Goal: Task Accomplishment & Management: Manage account settings

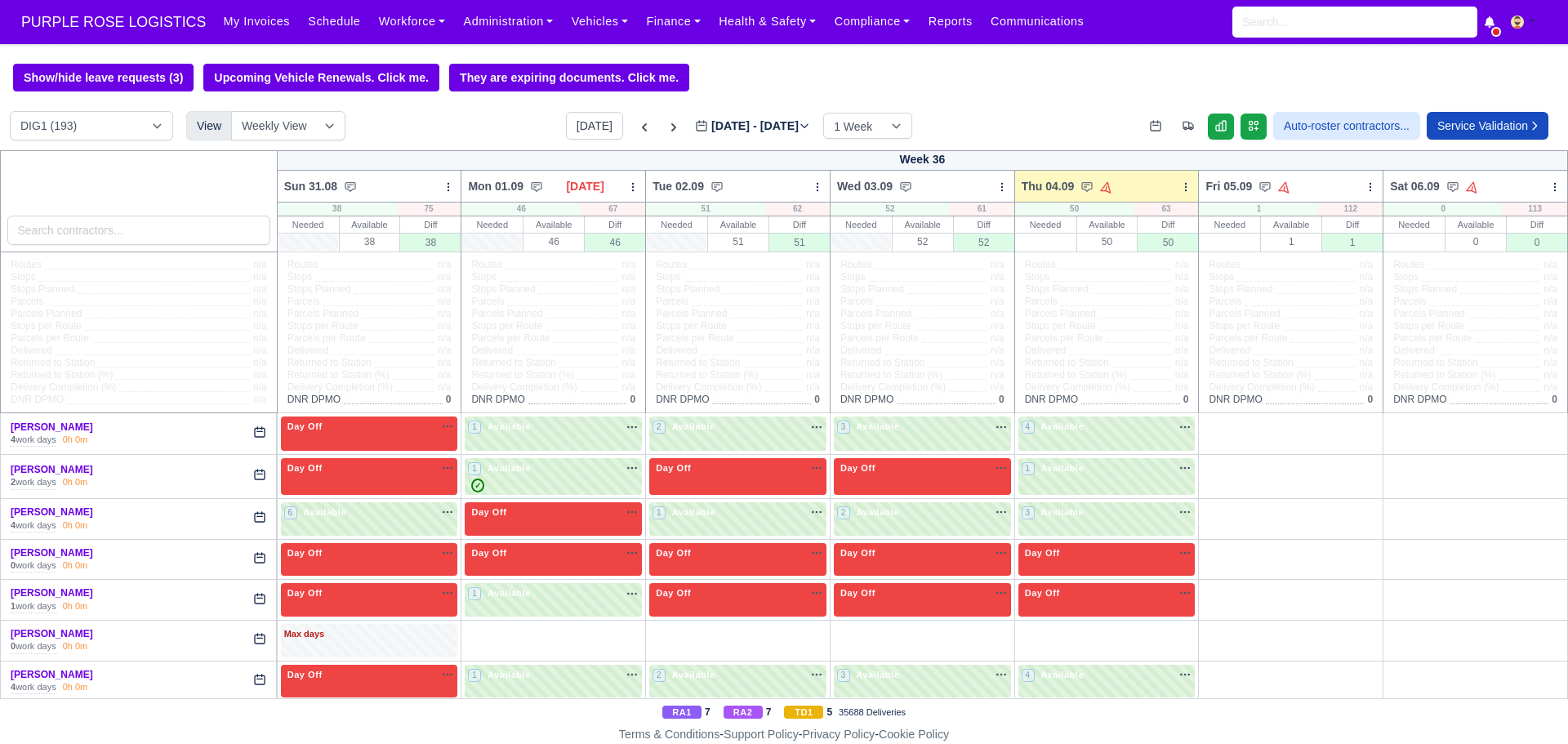
type input "[DATE]"
drag, startPoint x: 0, startPoint y: 0, endPoint x: 110, endPoint y: 141, distance: 178.8
click at [110, 140] on select "DIG1 (193) DAK1 (1) GIMD (20)" at bounding box center [91, 125] width 163 height 29
select select "5"
click at [9, 114] on select "DIG1 (193) DAK1 (1) GIMD (20)" at bounding box center [91, 125] width 163 height 29
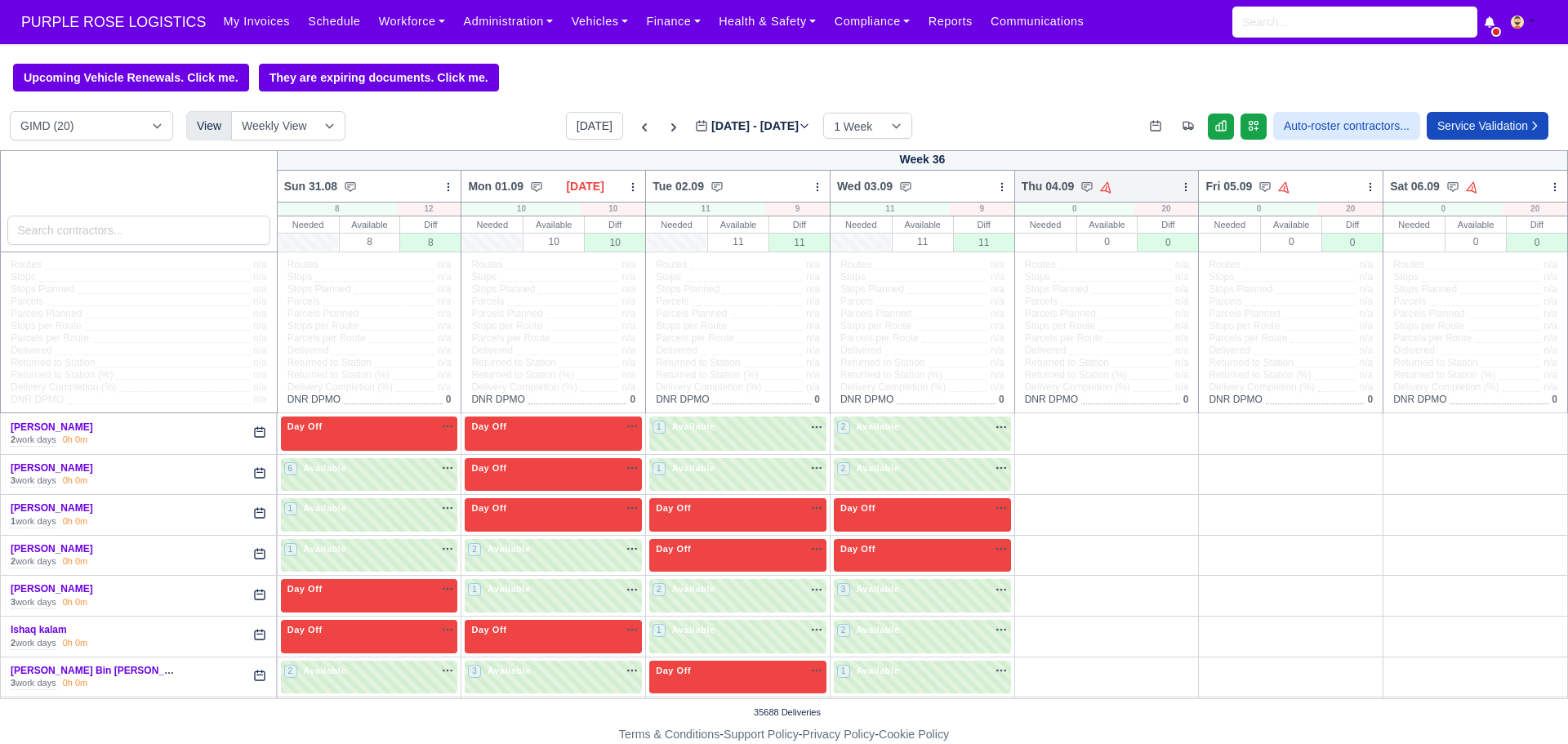
click at [1180, 193] on icon at bounding box center [1185, 187] width 11 height 11
click at [1095, 239] on link "Bulk Status Change" at bounding box center [1099, 245] width 183 height 29
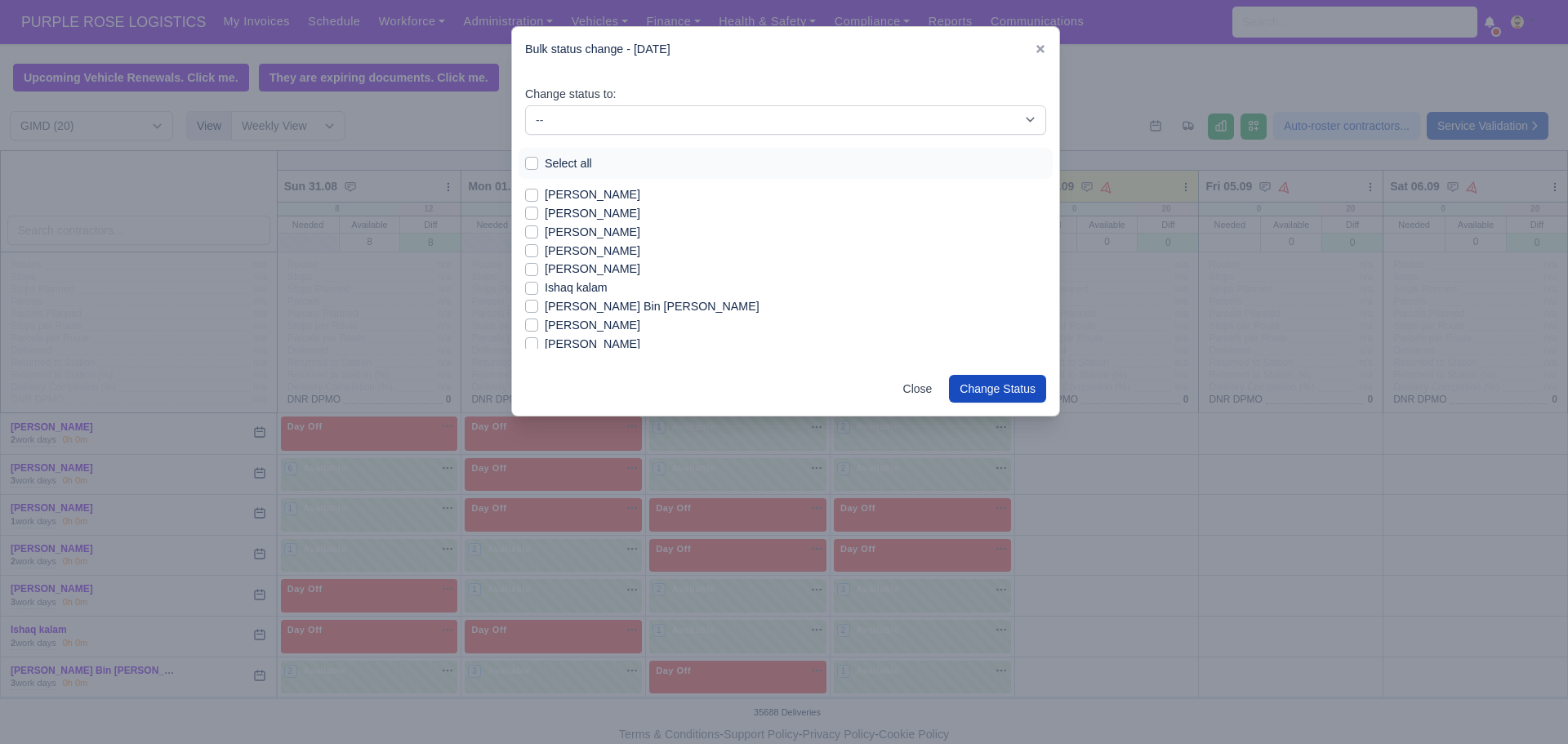
click at [545, 169] on label "Select all" at bounding box center [569, 164] width 47 height 19
click at [534, 167] on input "Select all" at bounding box center [532, 161] width 13 height 13
checkbox input "true"
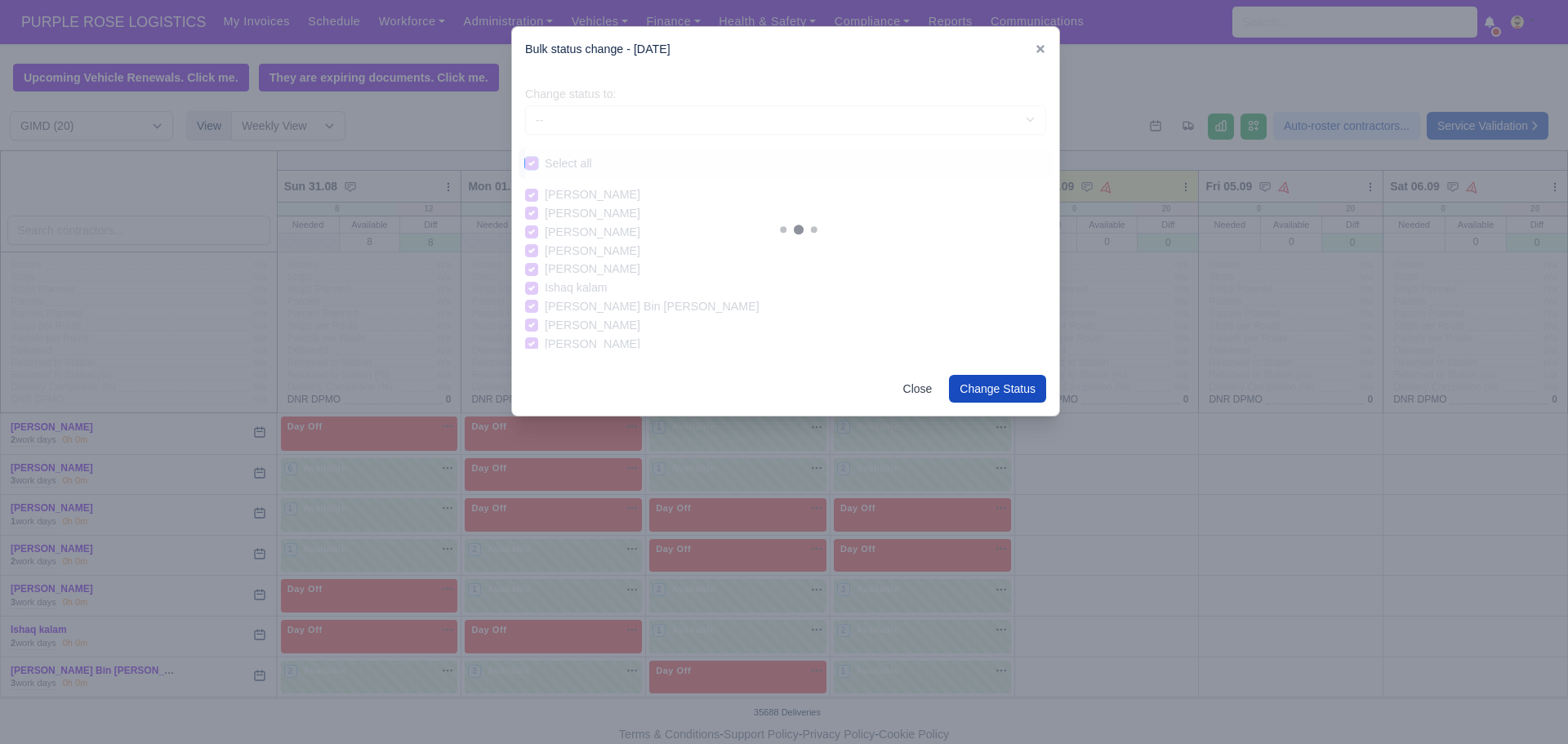
checkbox input "true"
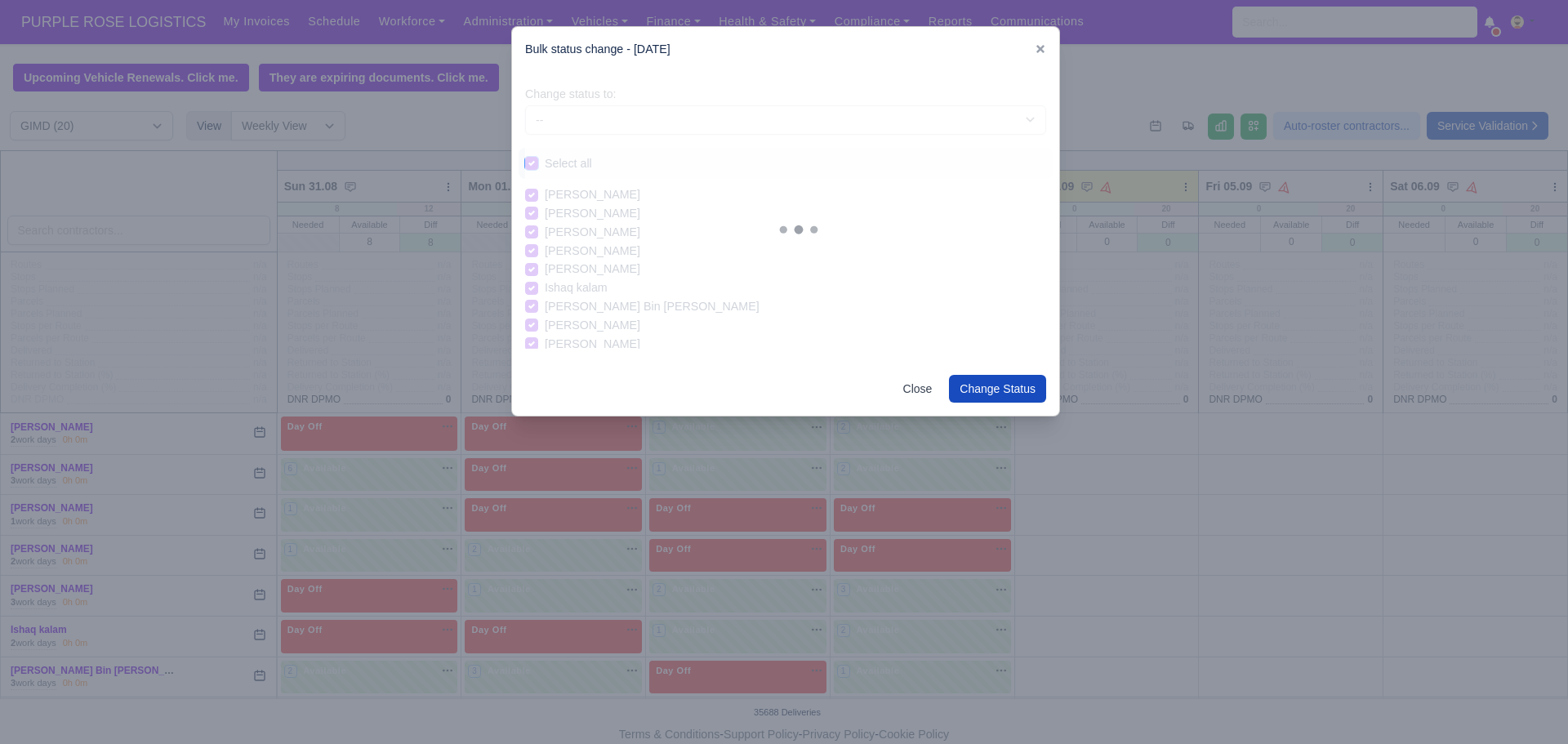
checkbox input "true"
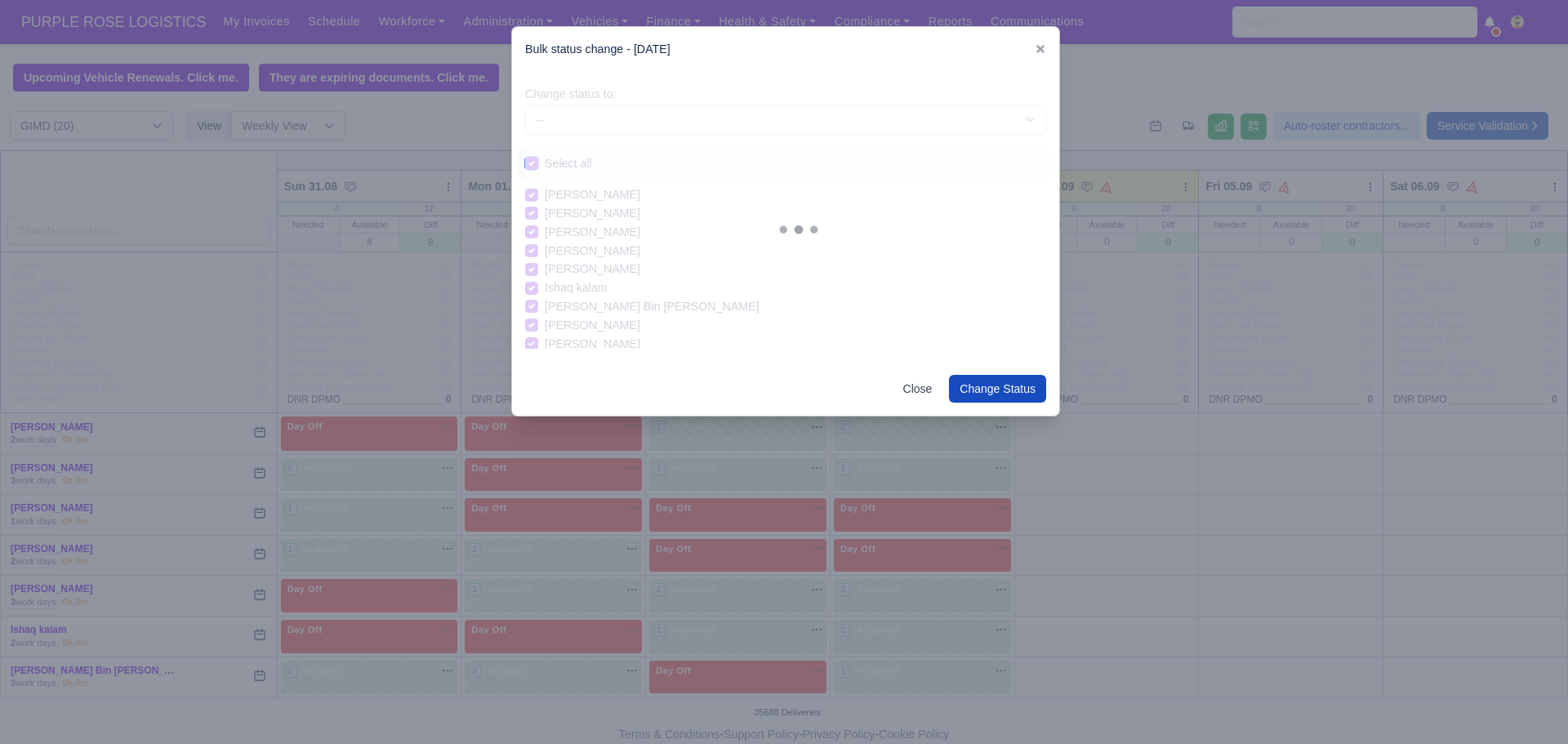
checkbox input "true"
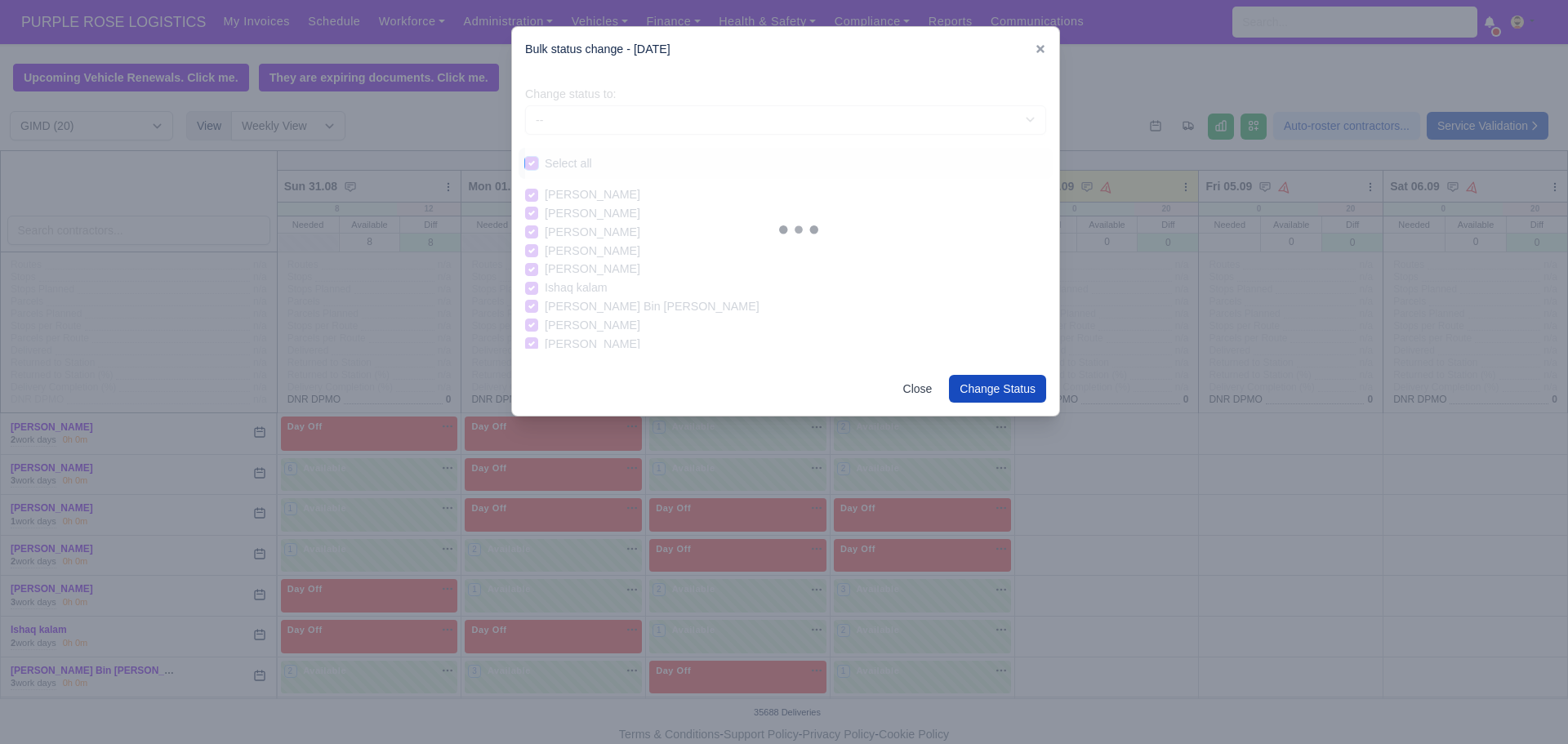
checkbox input "true"
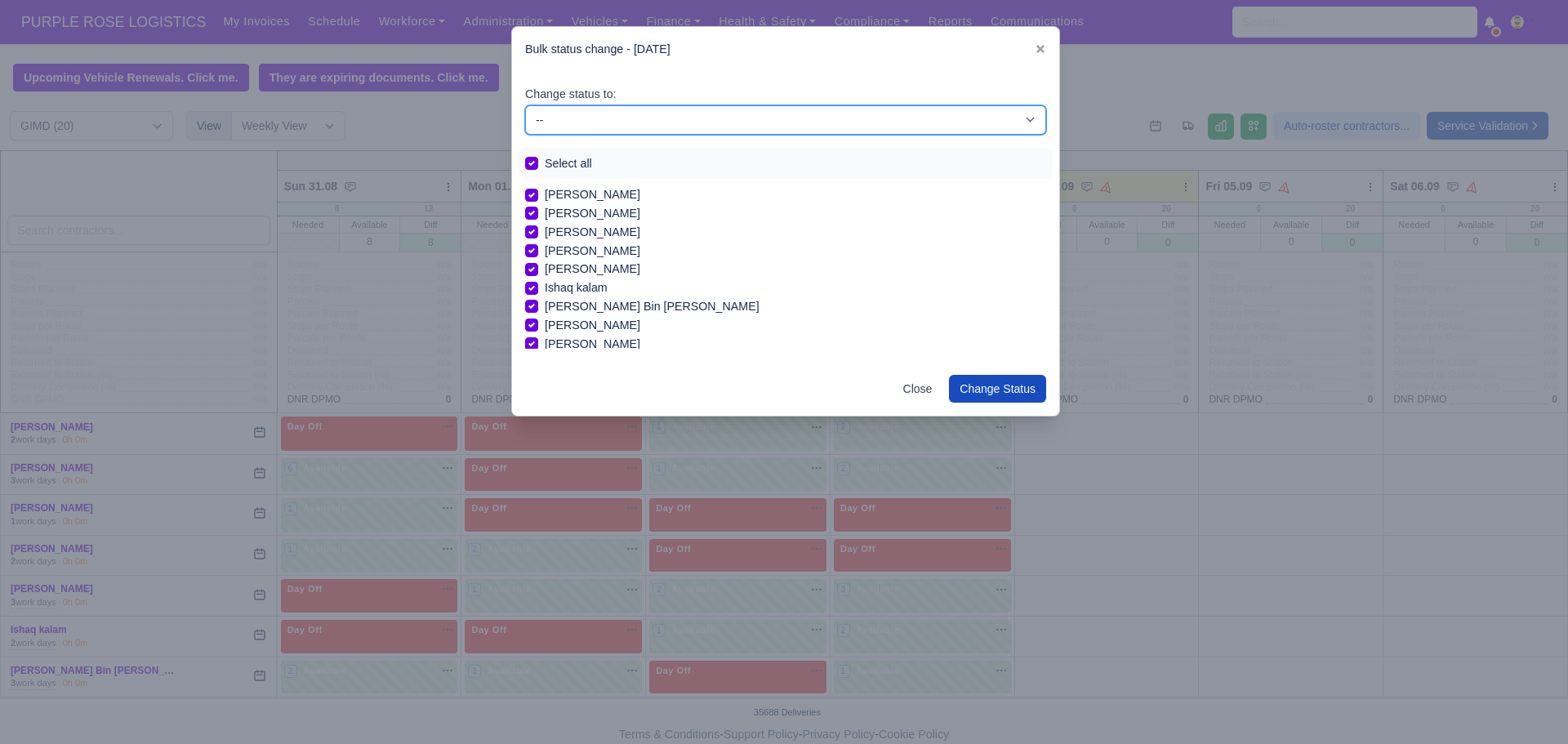
click at [547, 118] on select "-- Available Day Off Stand By Holiday In Office OSM Ridealong Nursery 1 Nursery…" at bounding box center [785, 120] width 521 height 29
select select "Day Off"
click at [525, 105] on select "-- Available Day Off Stand By Holiday In Office OSM Ridealong Nursery 1 Nursery…" at bounding box center [785, 120] width 521 height 29
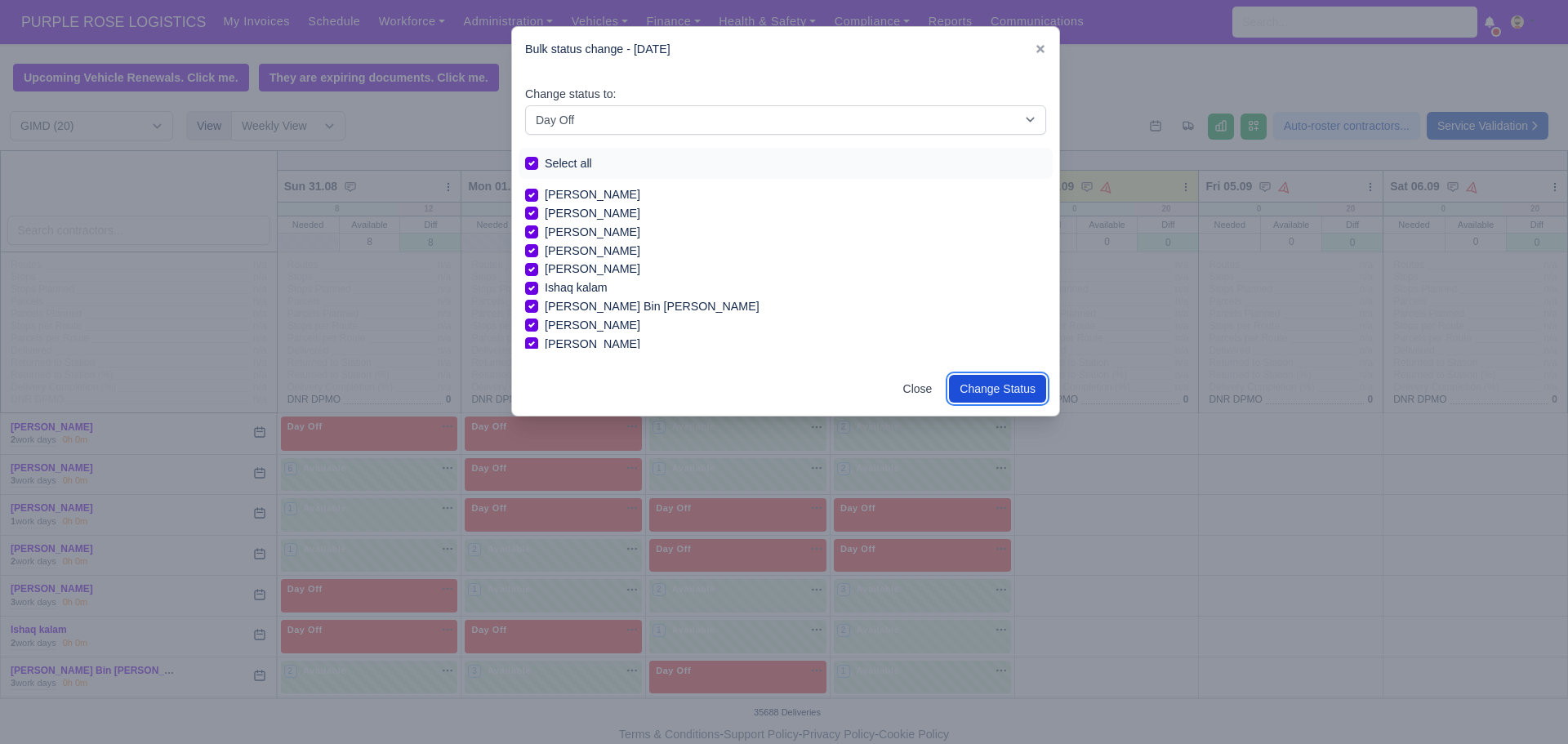
click at [1006, 392] on button "Change Status" at bounding box center [998, 388] width 97 height 28
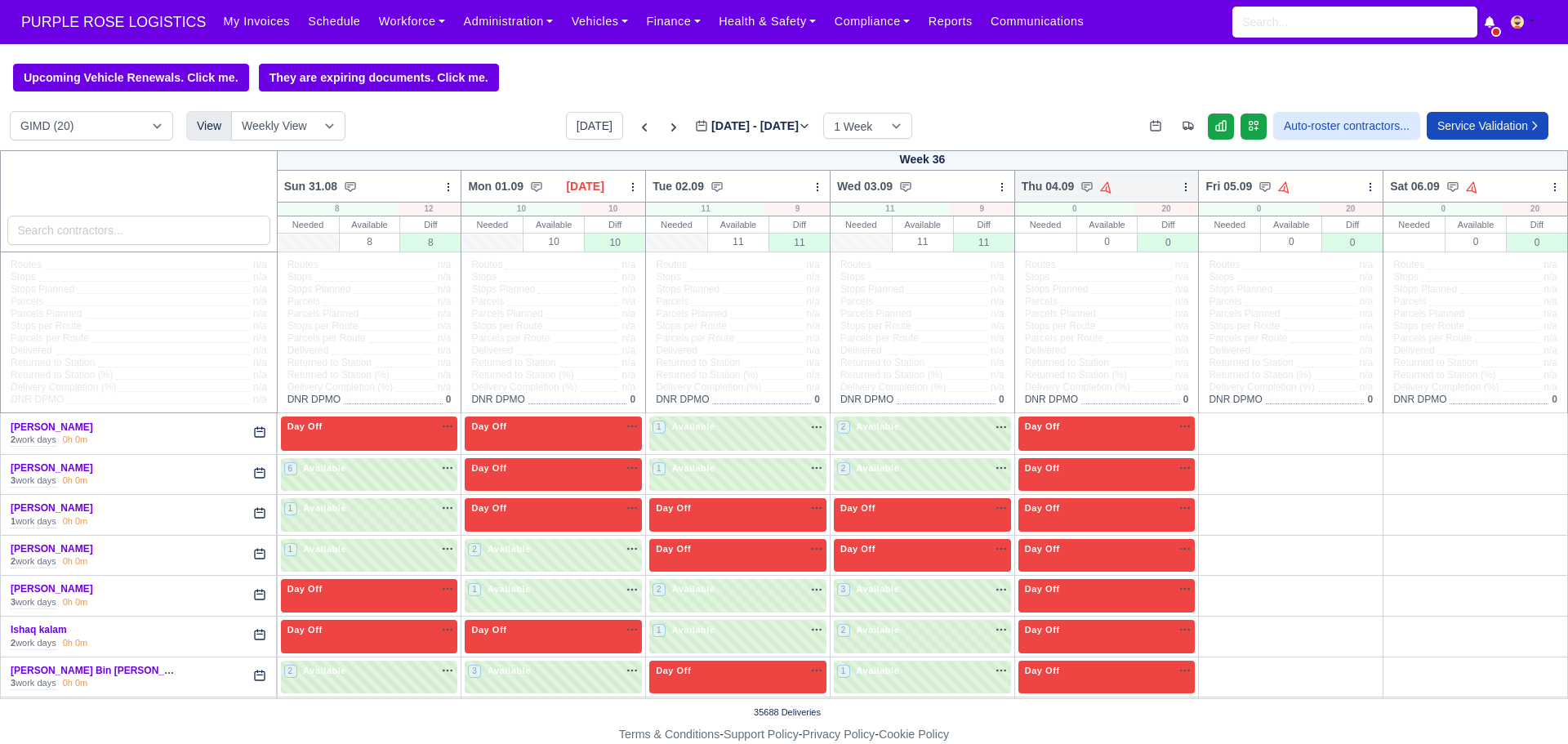
click at [1180, 193] on icon at bounding box center [1185, 187] width 11 height 11
click at [1072, 256] on link "Bulk Status Change" at bounding box center [1099, 245] width 183 height 29
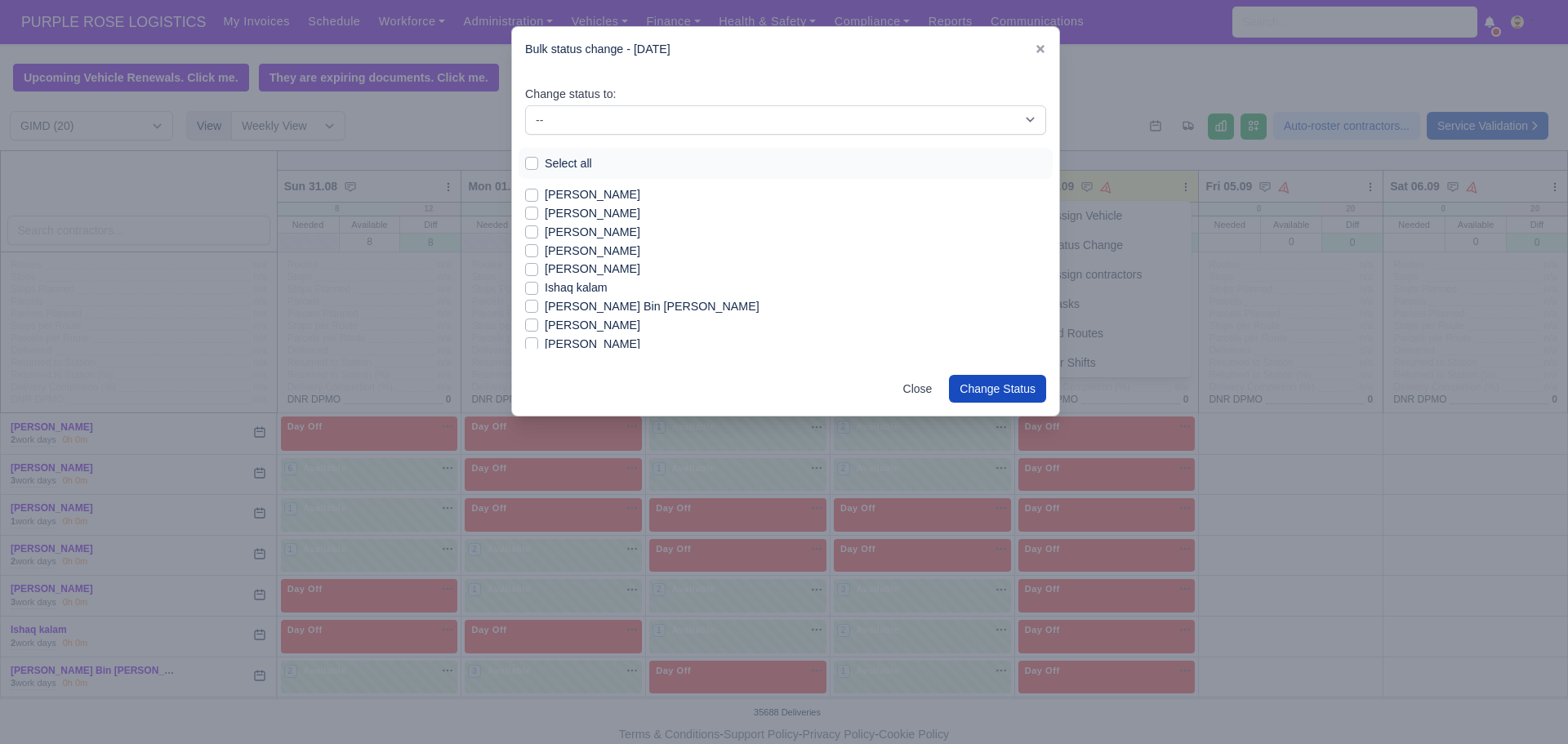
click at [545, 214] on label "[PERSON_NAME]" at bounding box center [592, 214] width 96 height 19
click at [535, 214] on input "[PERSON_NAME]" at bounding box center [532, 211] width 13 height 13
checkbox input "true"
click at [545, 195] on label "[PERSON_NAME]" at bounding box center [592, 195] width 96 height 19
click at [535, 195] on input "[PERSON_NAME]" at bounding box center [532, 192] width 13 height 13
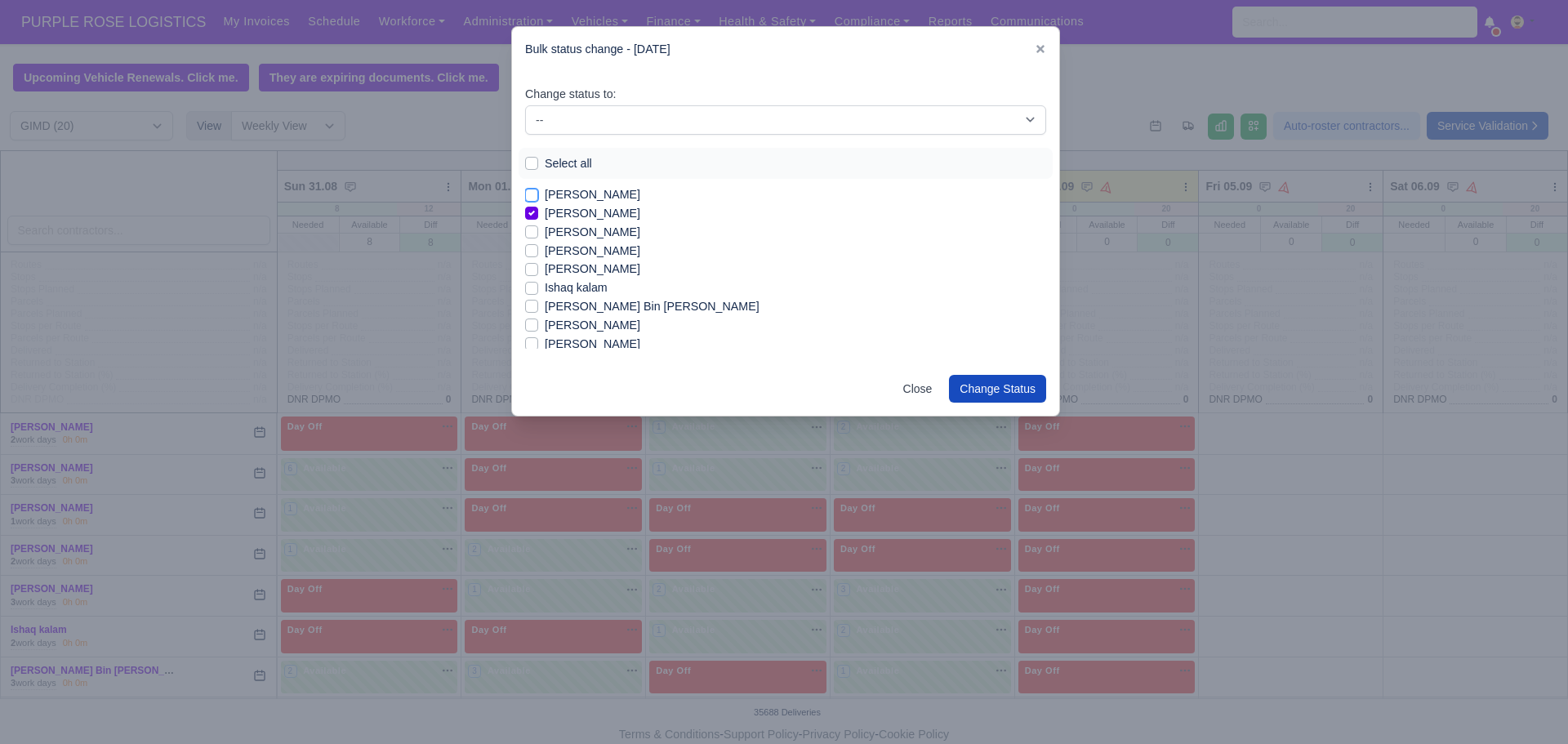
checkbox input "true"
click at [545, 234] on label "[PERSON_NAME]" at bounding box center [592, 232] width 96 height 19
click at [534, 234] on input "[PERSON_NAME]" at bounding box center [532, 230] width 13 height 13
checkbox input "true"
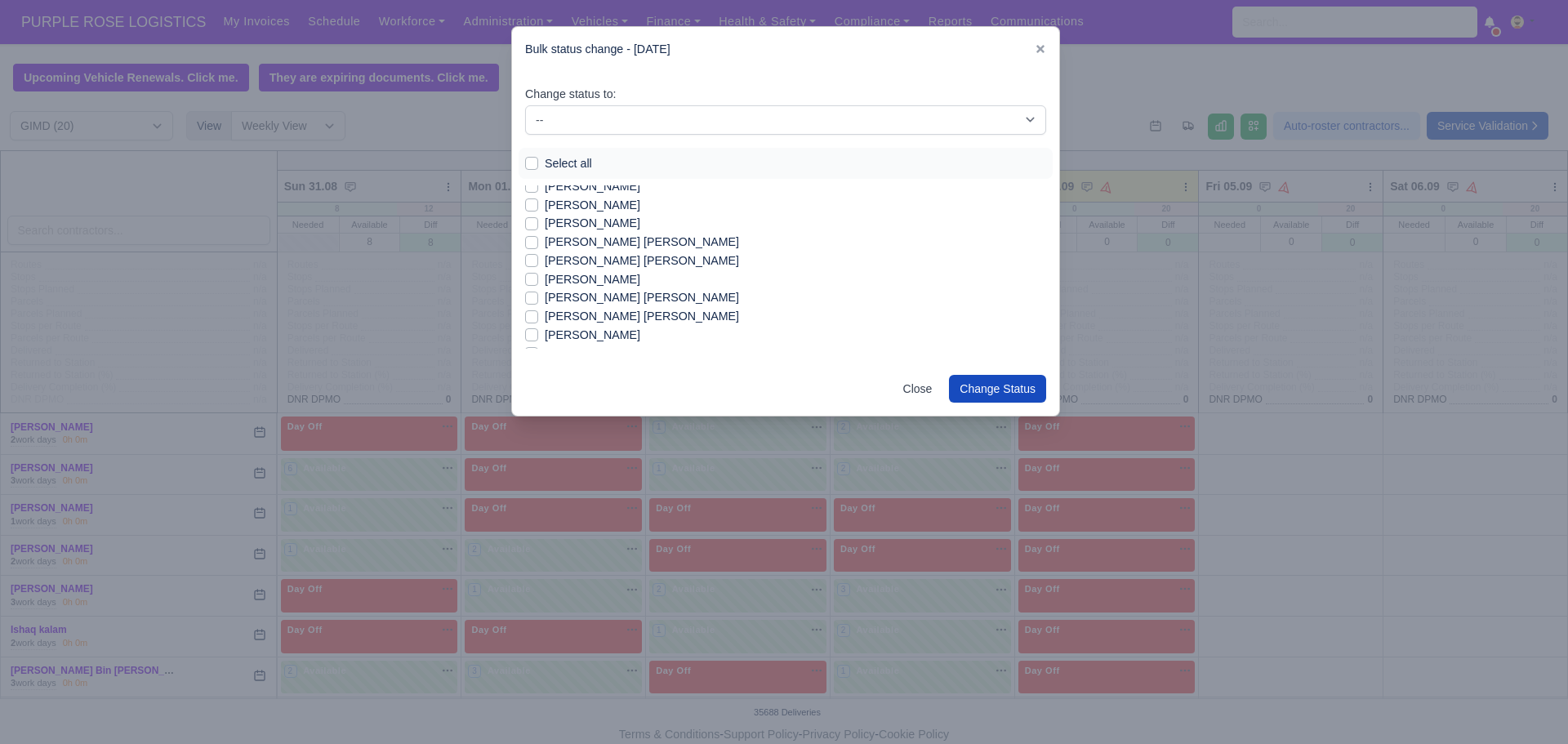
click at [545, 259] on label "[PERSON_NAME] [PERSON_NAME]" at bounding box center [642, 261] width 195 height 19
click at [527, 259] on input "[PERSON_NAME] [PERSON_NAME]" at bounding box center [532, 258] width 13 height 13
checkbox input "true"
click at [545, 224] on label "[PERSON_NAME]" at bounding box center [592, 223] width 96 height 19
click at [534, 224] on input "[PERSON_NAME]" at bounding box center [532, 220] width 13 height 13
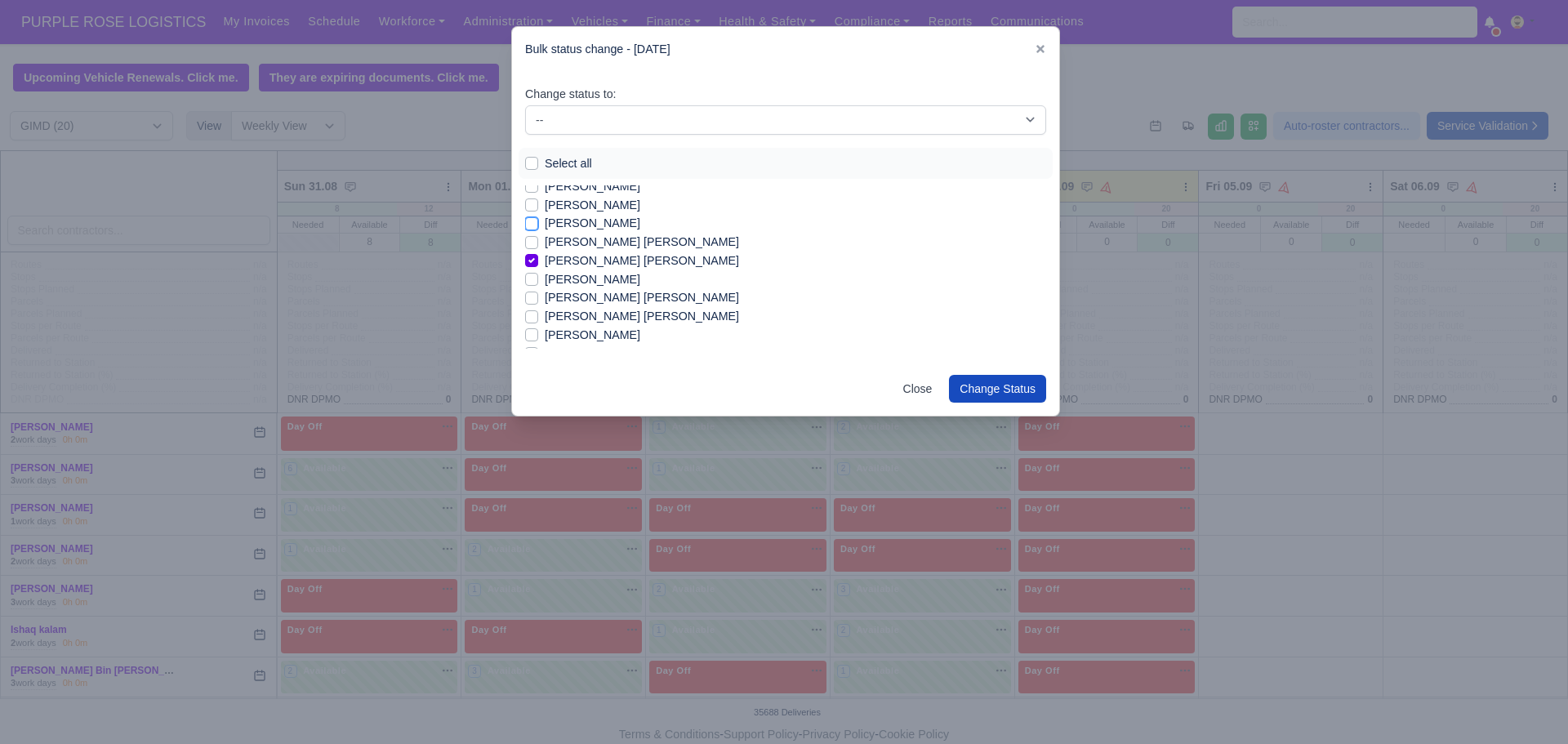
checkbox input "true"
click at [545, 288] on label "Ishaq kalam" at bounding box center [576, 288] width 63 height 19
click at [527, 288] on input "Ishaq kalam" at bounding box center [532, 285] width 13 height 13
checkbox input "true"
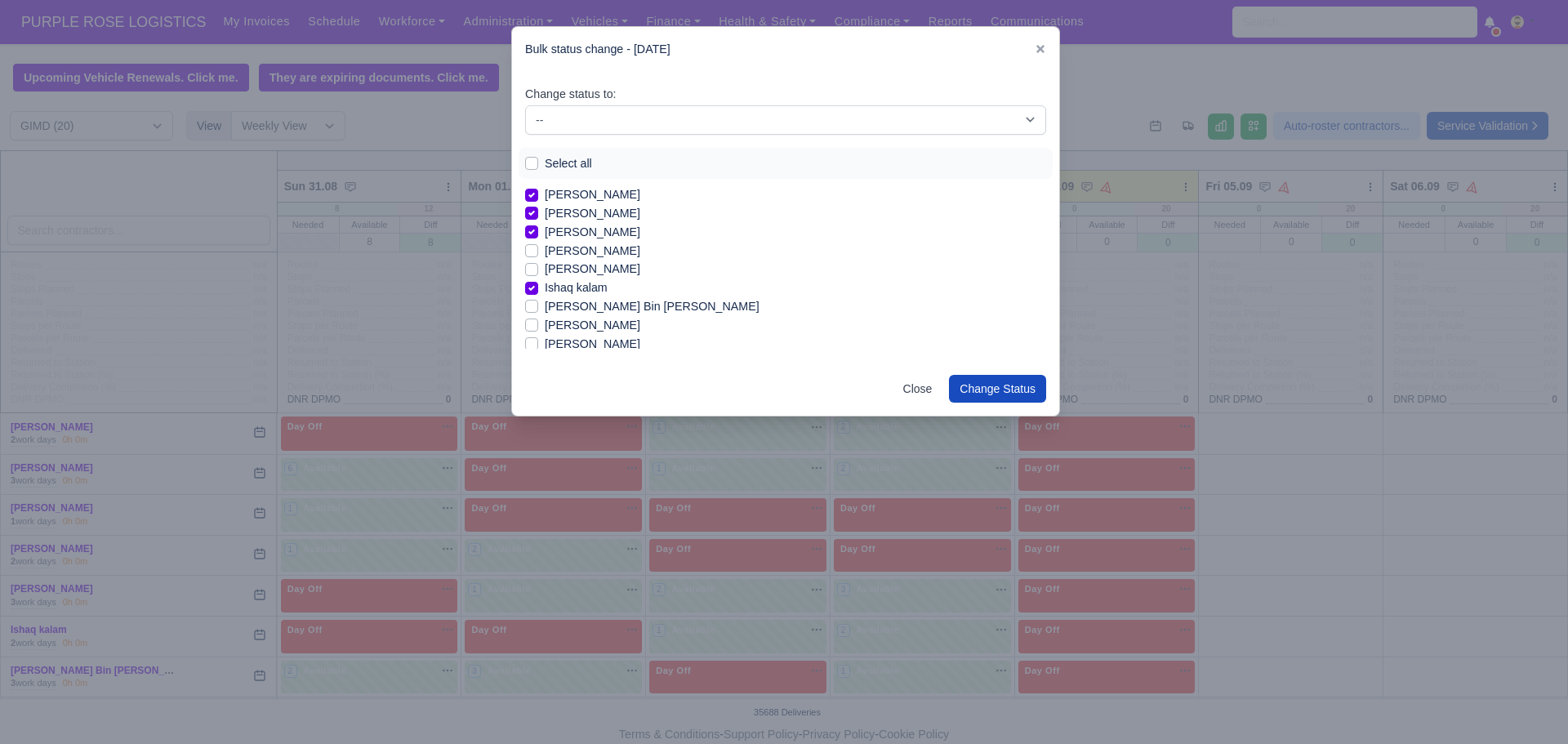
click at [545, 302] on label "[PERSON_NAME] Bin [PERSON_NAME]" at bounding box center [652, 307] width 215 height 19
click at [530, 302] on input "[PERSON_NAME] Bin [PERSON_NAME]" at bounding box center [532, 304] width 13 height 13
checkbox input "true"
click at [545, 267] on label "[PERSON_NAME]" at bounding box center [592, 270] width 96 height 19
click at [530, 267] on input "[PERSON_NAME]" at bounding box center [532, 267] width 13 height 13
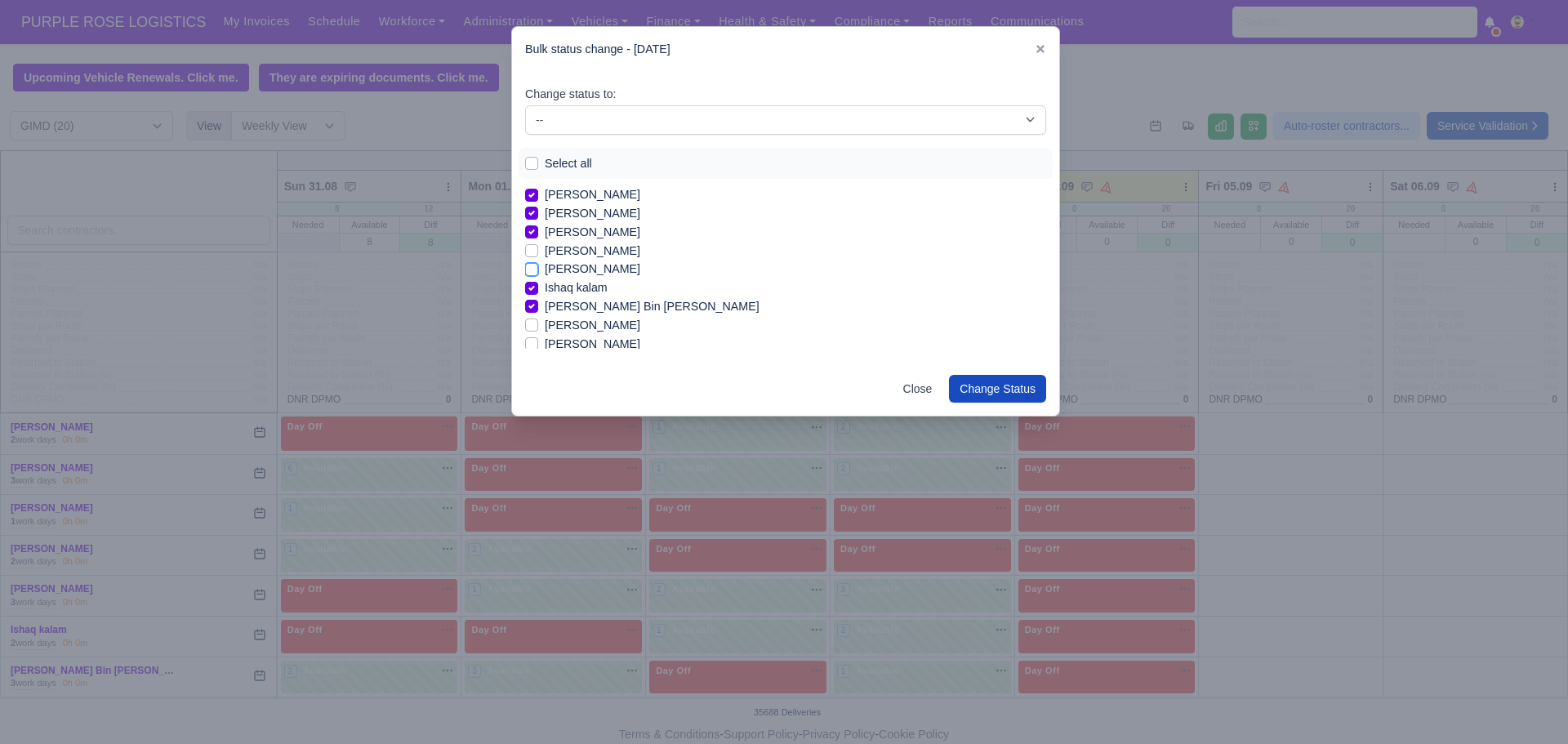
checkbox input "true"
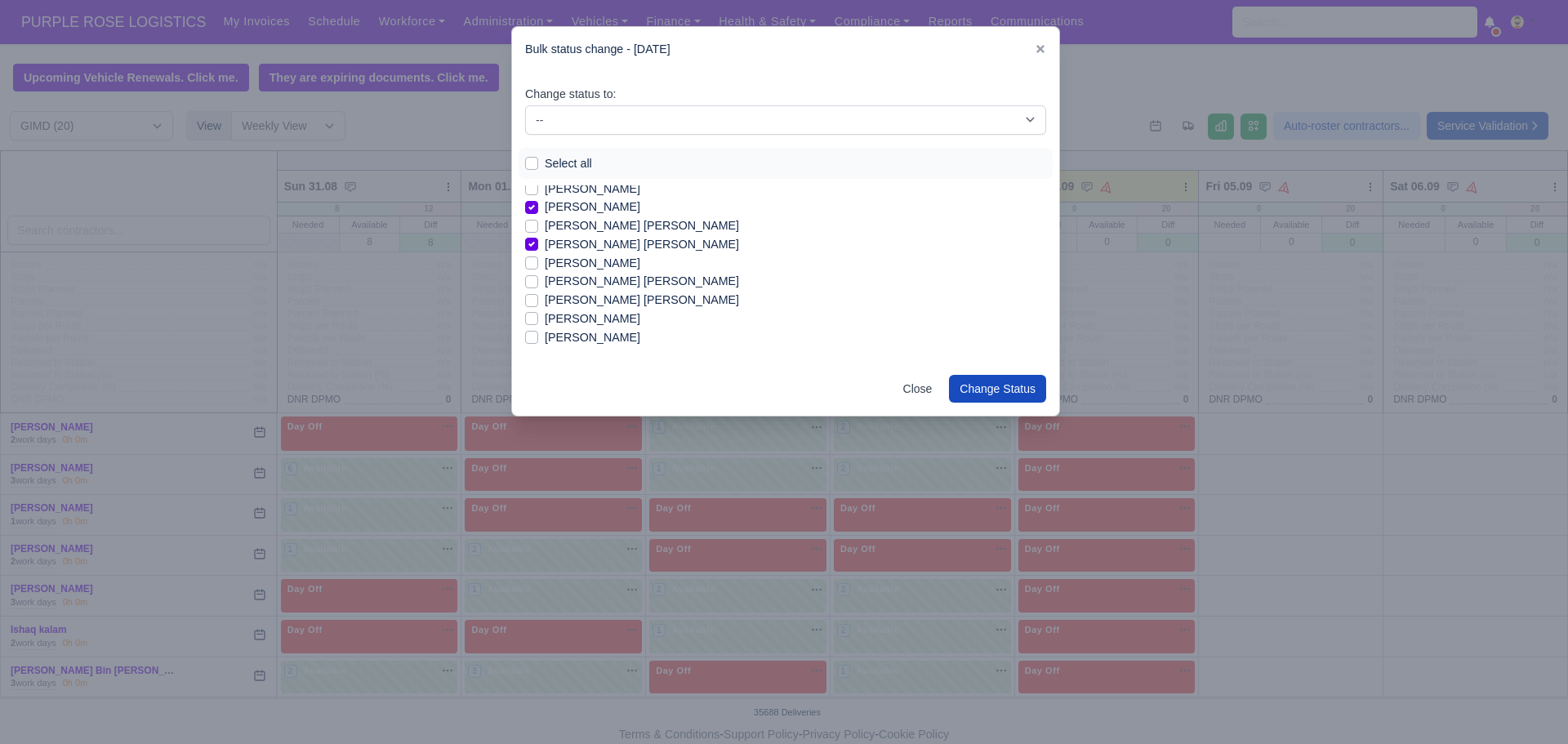
scroll to position [156, 0]
click at [545, 296] on label "[PERSON_NAME] [PERSON_NAME]" at bounding box center [642, 299] width 195 height 19
click at [529, 296] on input "[PERSON_NAME] [PERSON_NAME]" at bounding box center [532, 296] width 13 height 13
checkbox input "true"
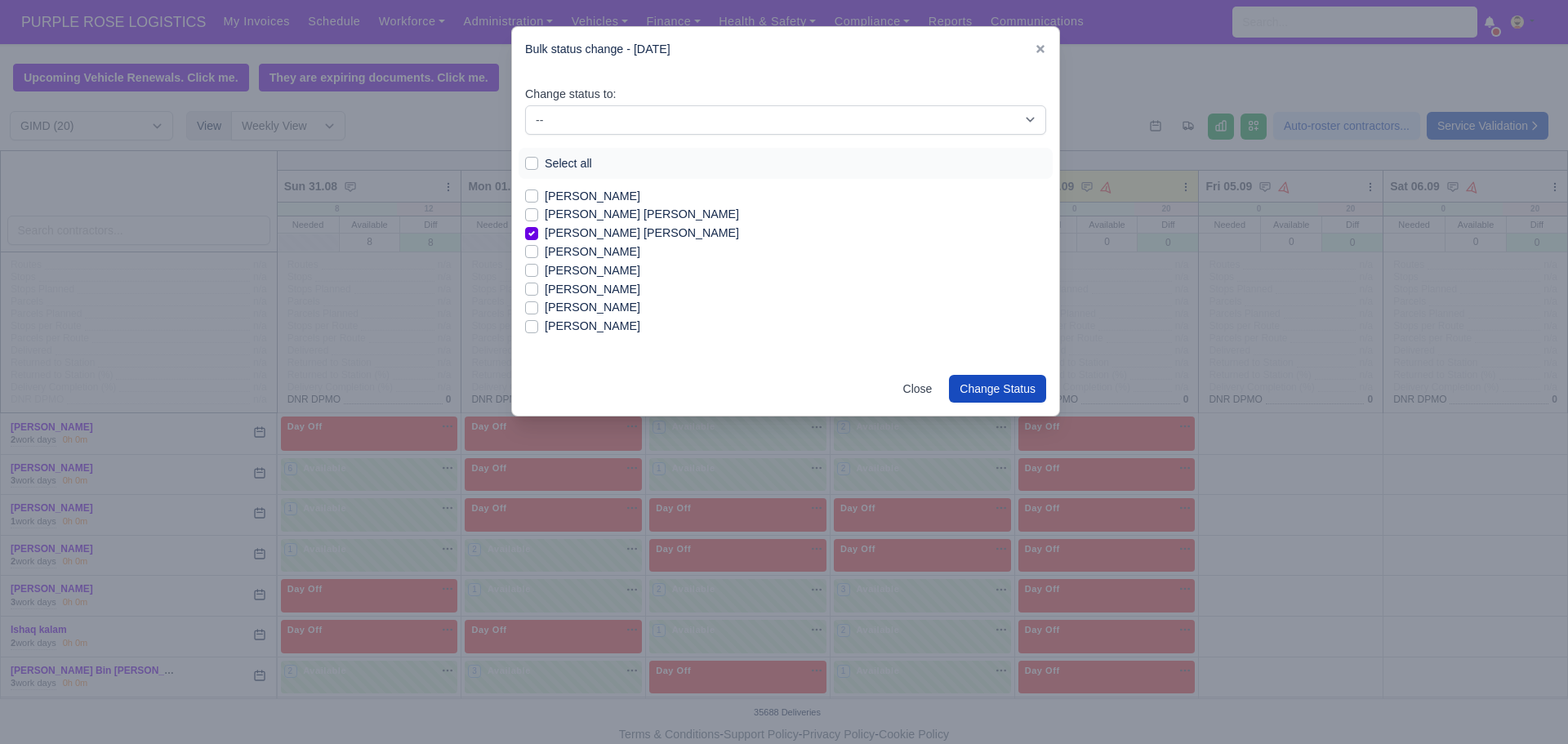
click at [545, 303] on label "[PERSON_NAME]" at bounding box center [592, 307] width 96 height 19
click at [532, 303] on input "[PERSON_NAME]" at bounding box center [532, 305] width 13 height 13
checkbox input "true"
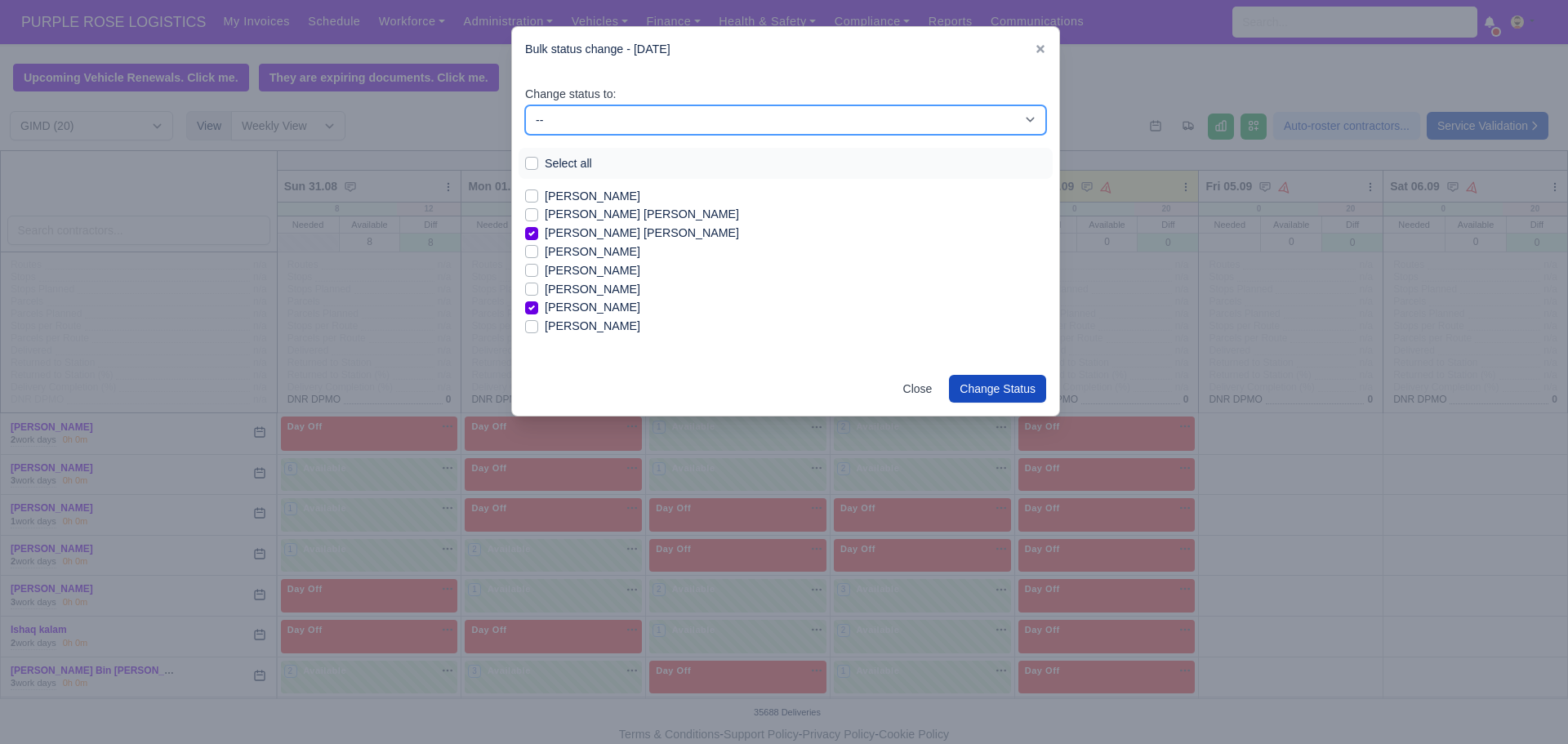
click at [605, 125] on select "-- Available Day Off Stand By Holiday In Office OSM Ridealong Nursery 1 Nursery…" at bounding box center [785, 120] width 521 height 29
select select "Available"
click at [525, 105] on select "-- Available Day Off Stand By Holiday In Office OSM Ridealong Nursery 1 Nursery…" at bounding box center [785, 120] width 521 height 29
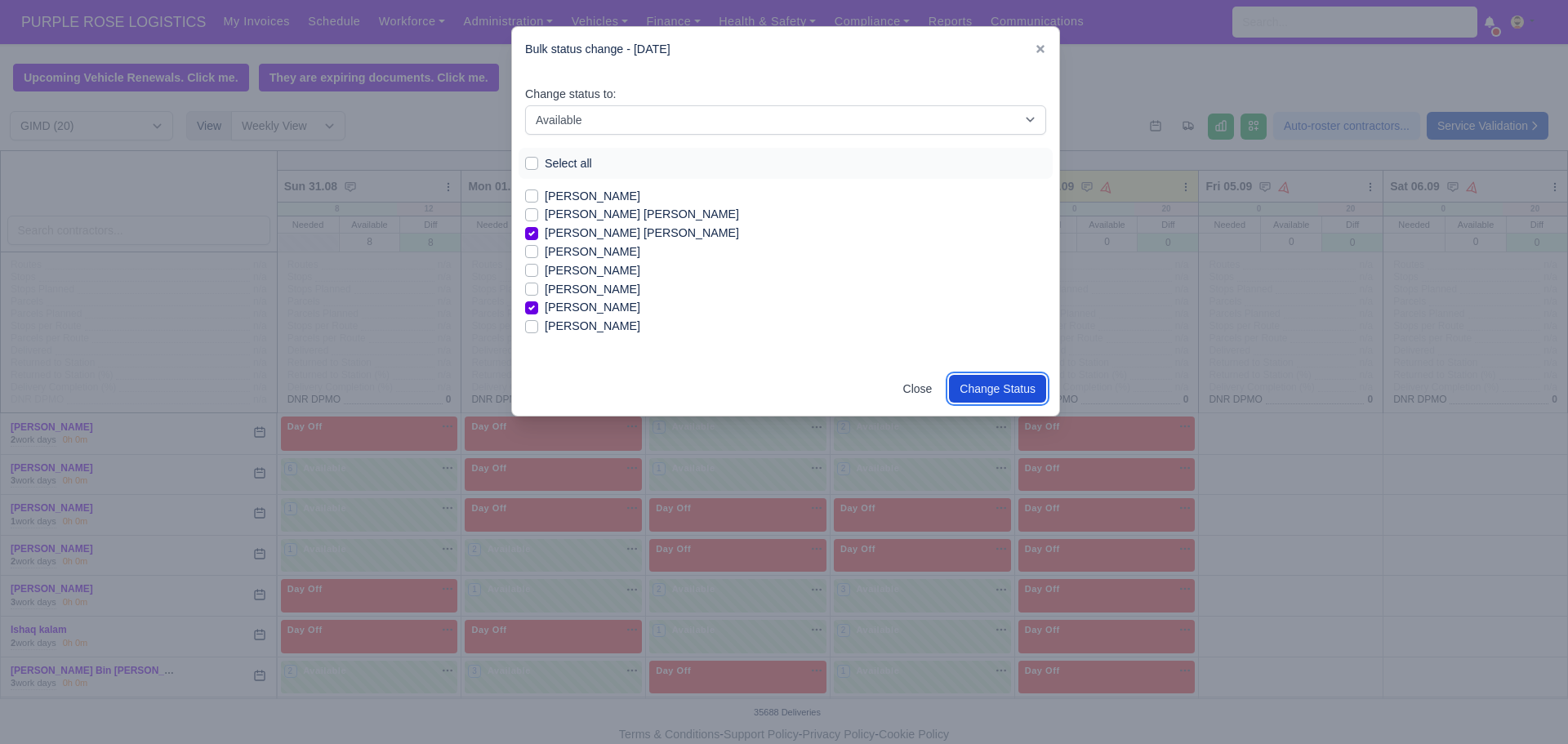
click at [972, 395] on button "Change Status" at bounding box center [998, 388] width 97 height 28
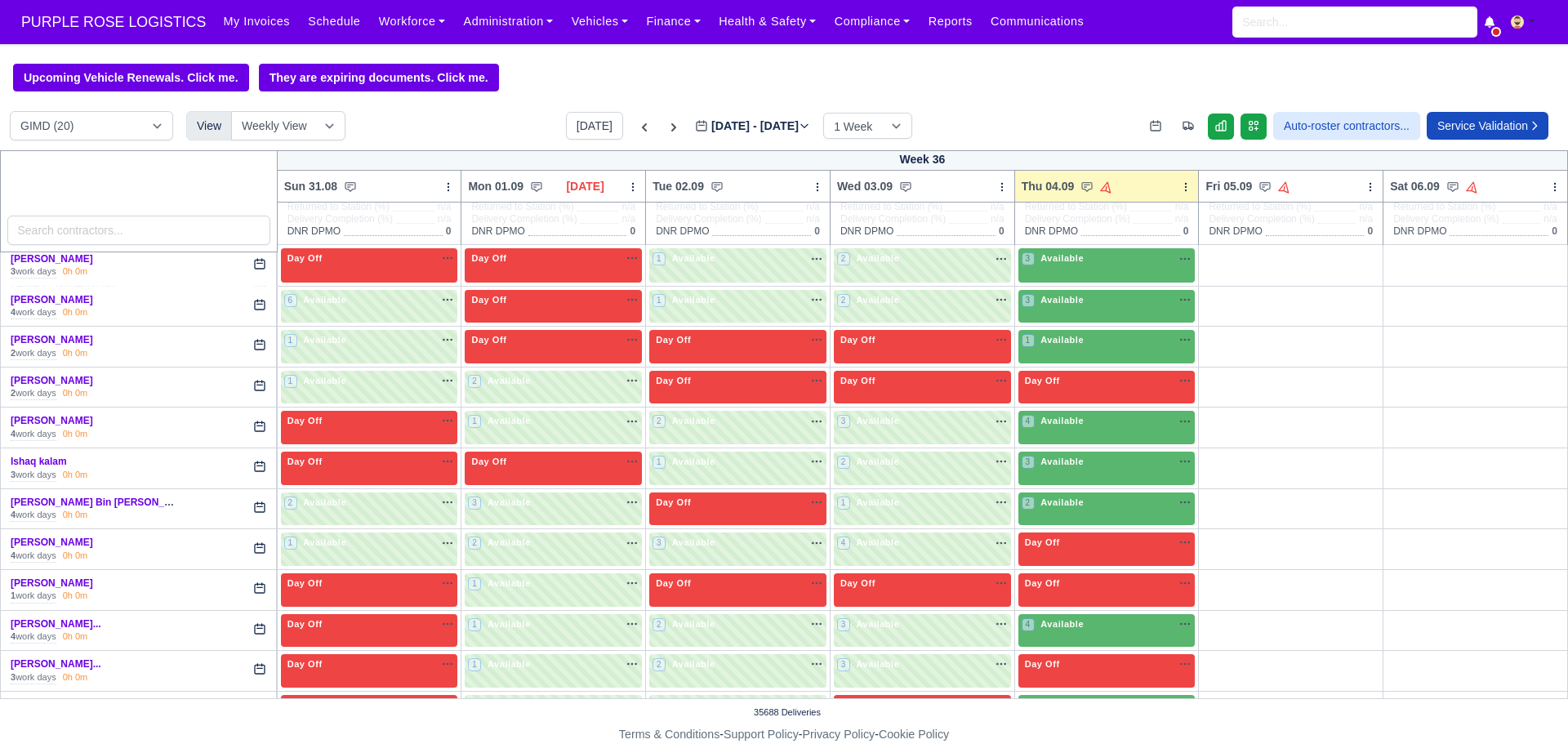
scroll to position [173, 0]
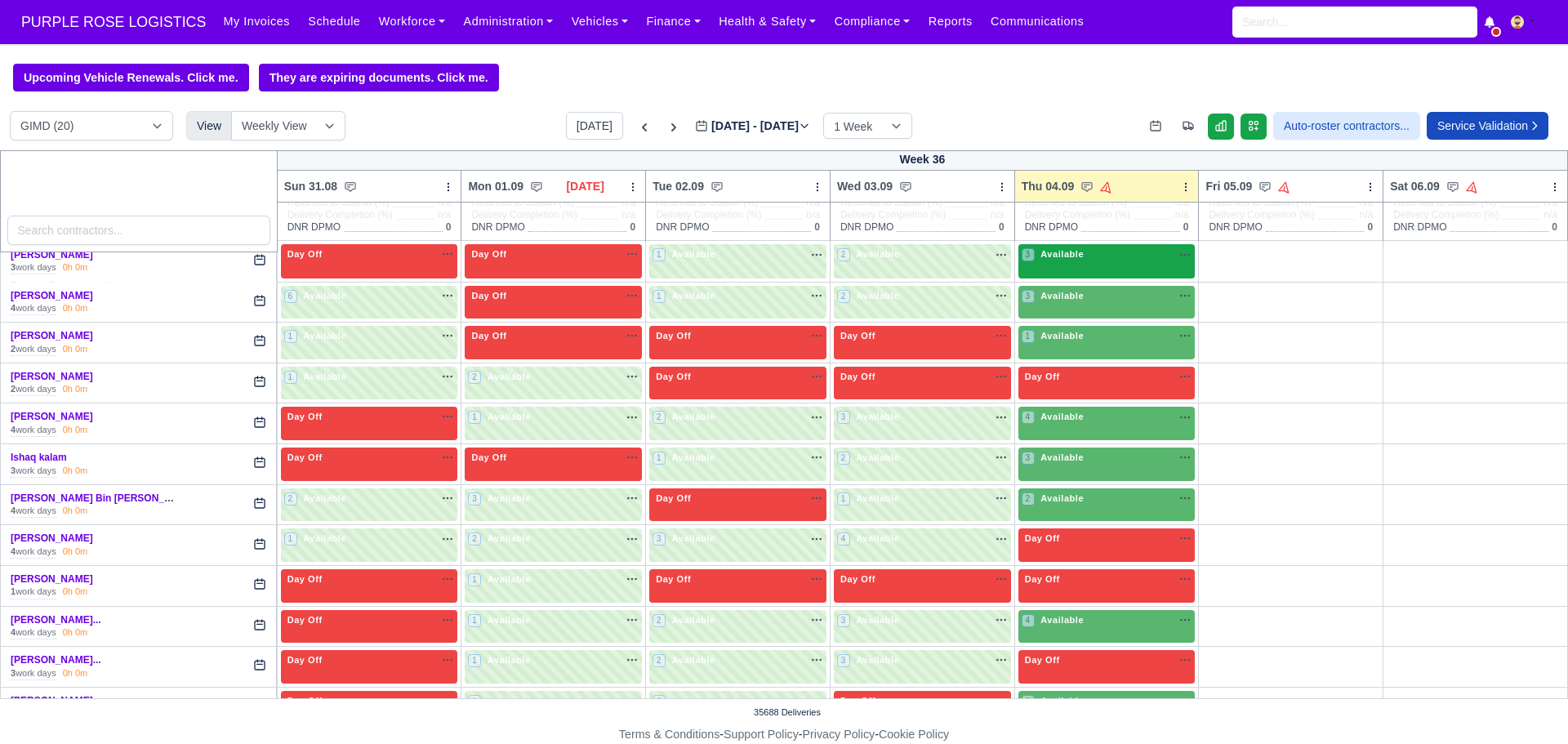
click at [1093, 261] on div "3 Available na" at bounding box center [1107, 254] width 171 height 14
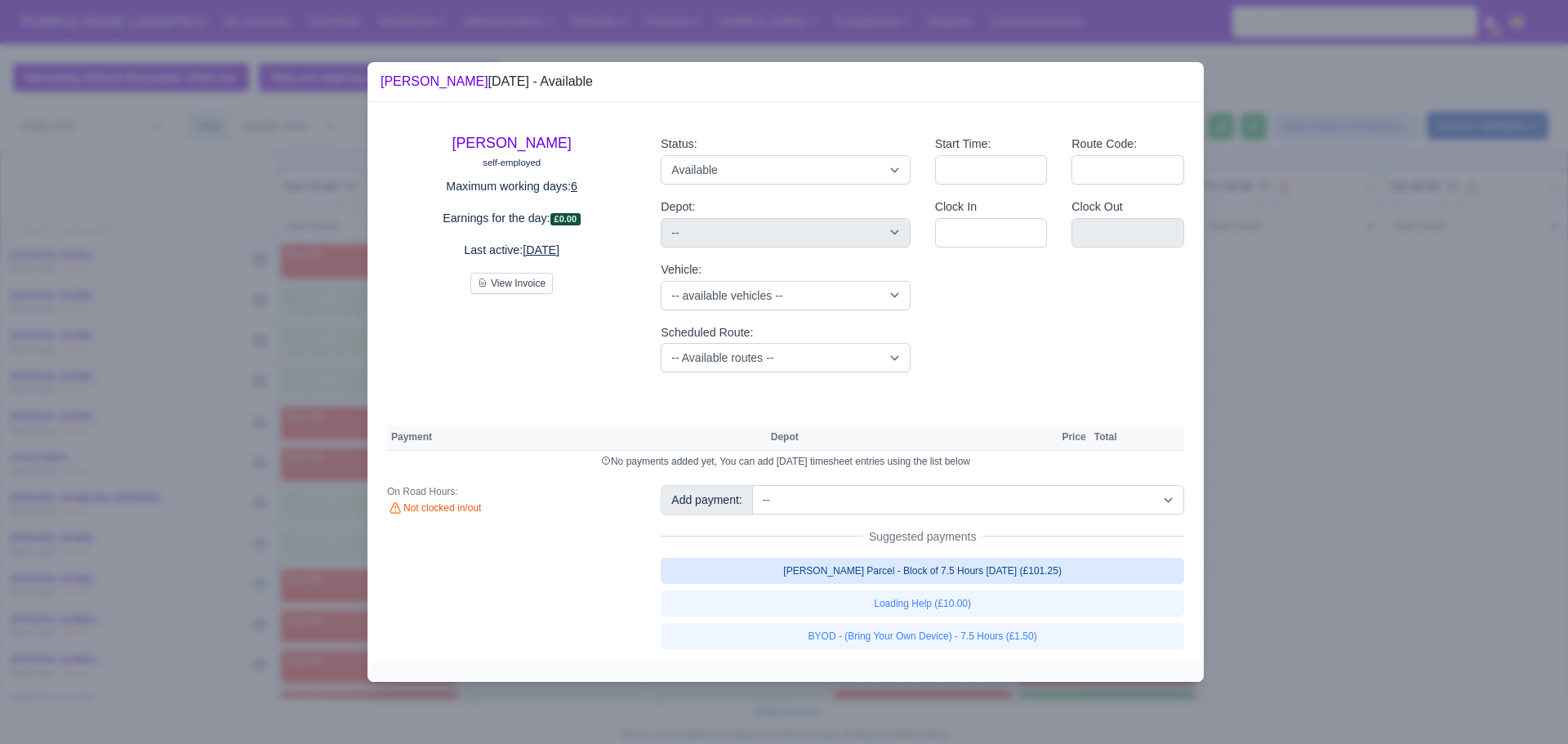
click at [896, 574] on link "[PERSON_NAME] Parcel - Block of 7.5 Hours [DATE] (£101.25)" at bounding box center [922, 571] width 523 height 27
select select "5"
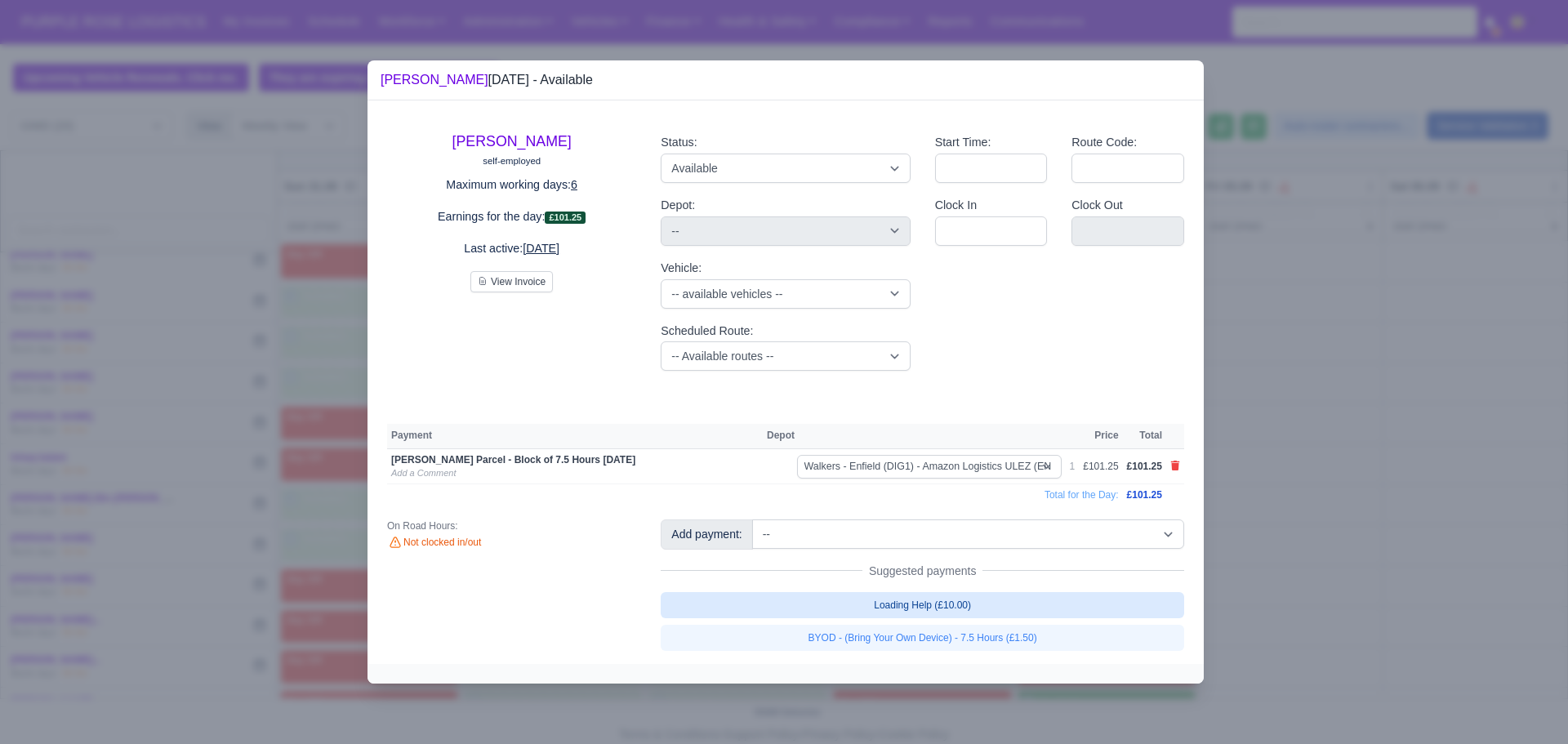
click at [905, 603] on link "Loading Help (£10.00)" at bounding box center [922, 605] width 523 height 27
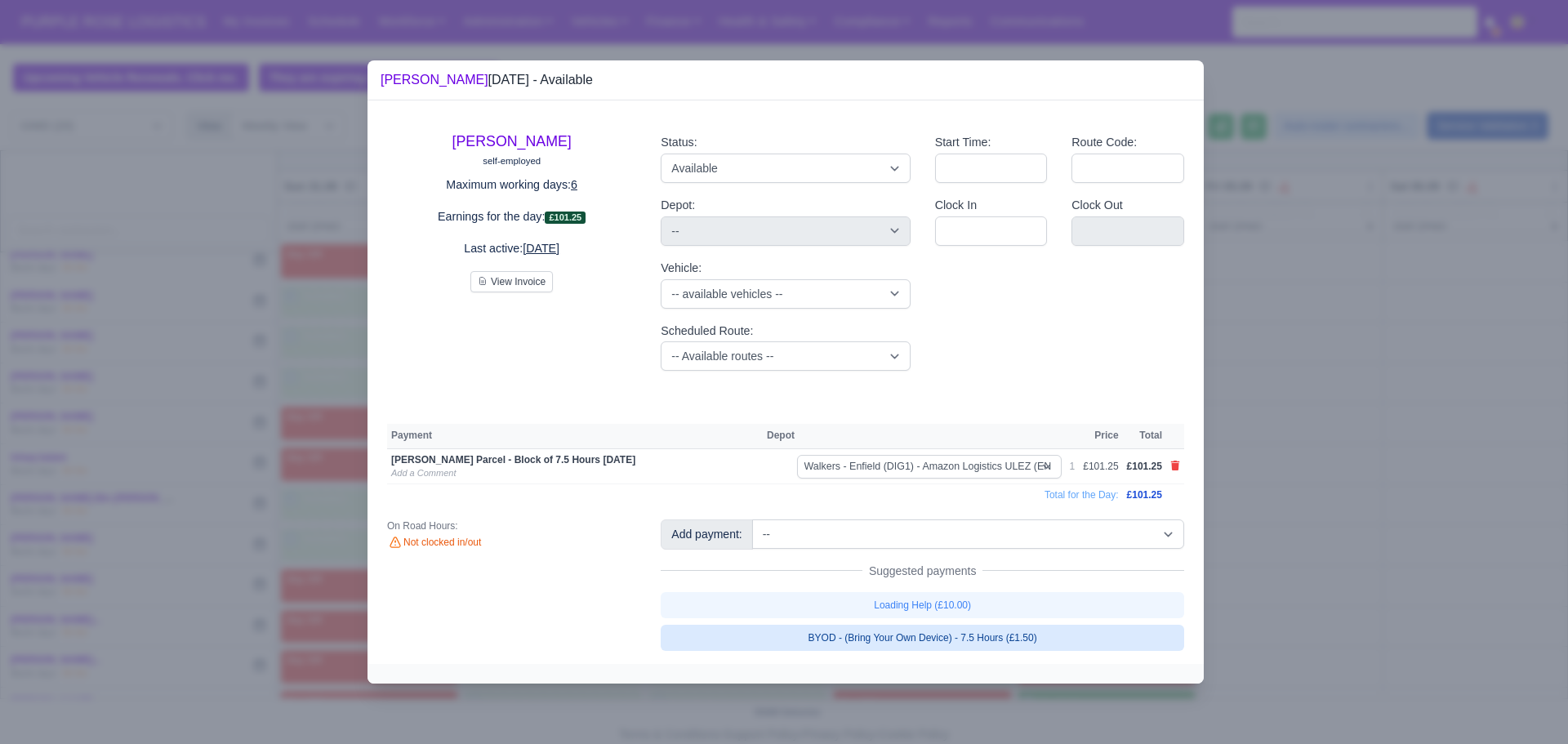
click at [914, 634] on link "BYOD - (Bring Your Own Device) - 7.5 Hours (£1.50)" at bounding box center [922, 638] width 523 height 27
select select "5"
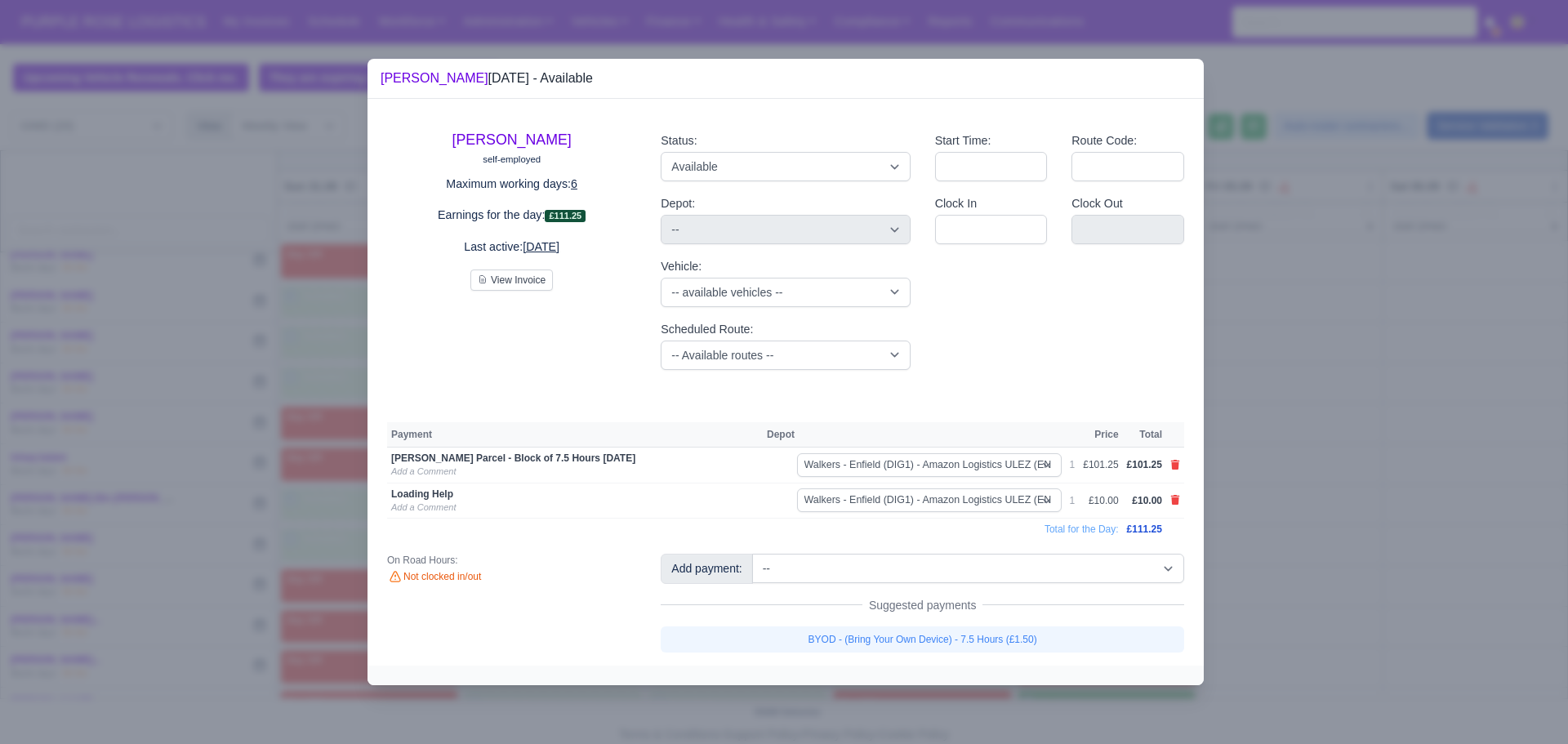
select select "5"
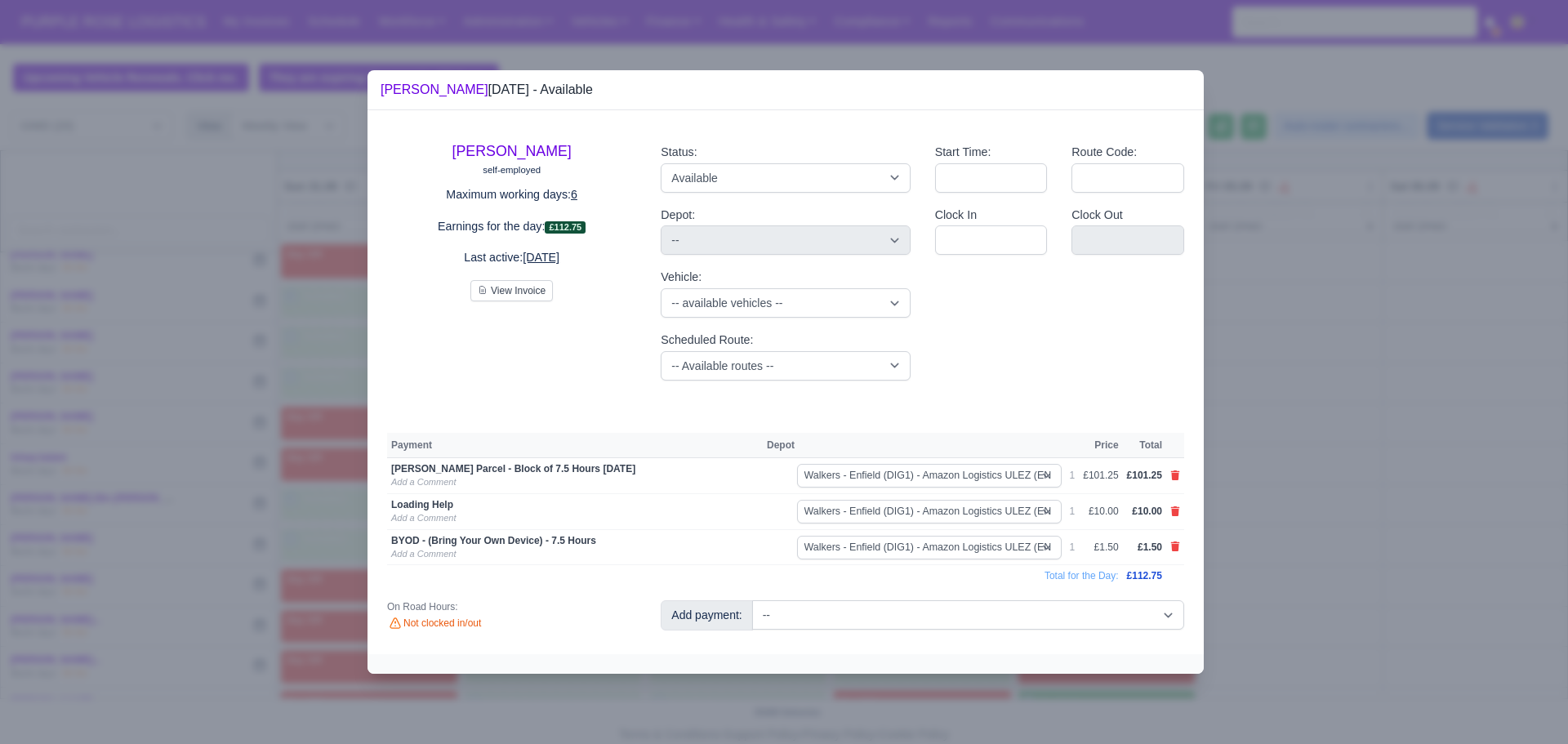
click at [1355, 525] on div at bounding box center [784, 372] width 1568 height 744
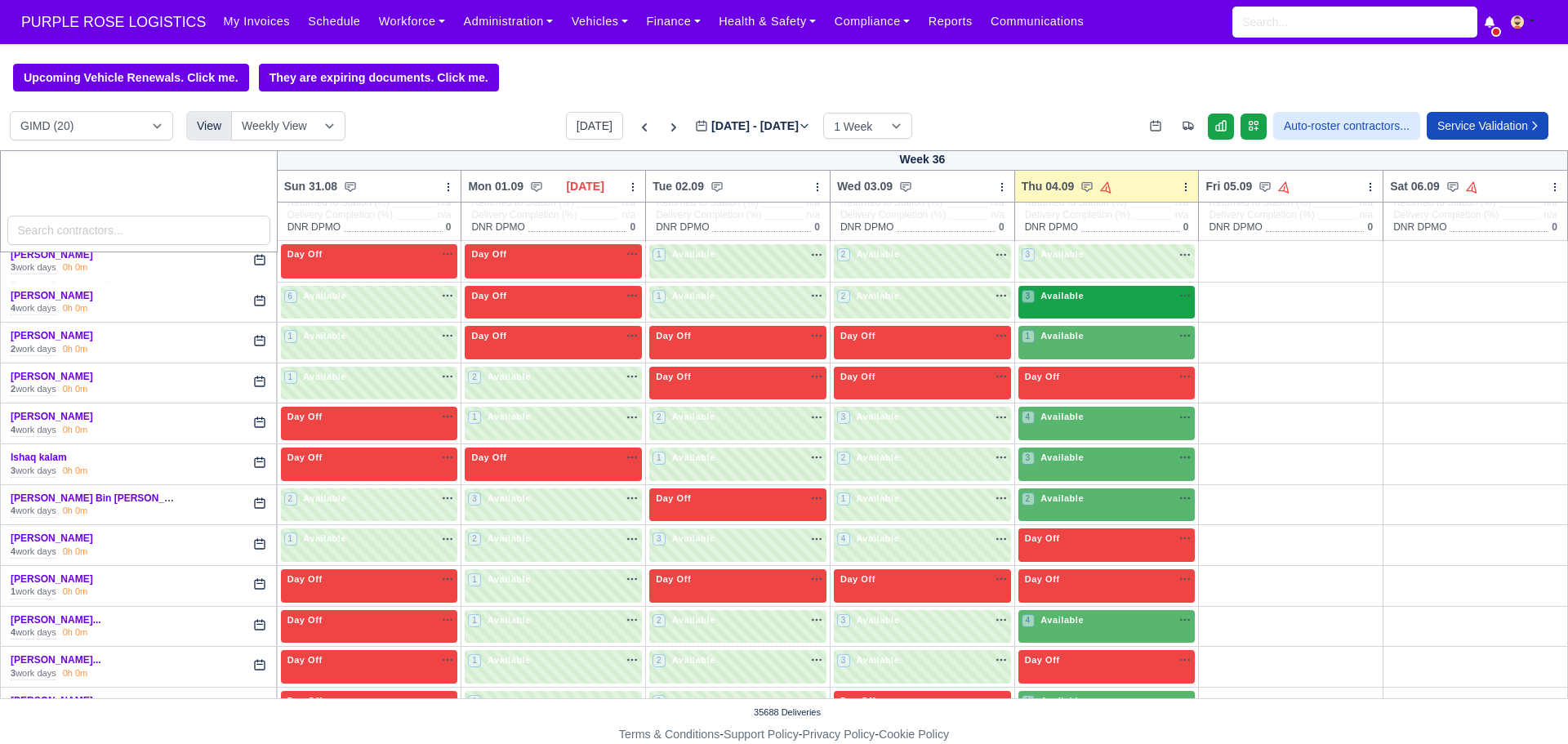
click at [1122, 297] on div "3 Available na" at bounding box center [1107, 296] width 171 height 14
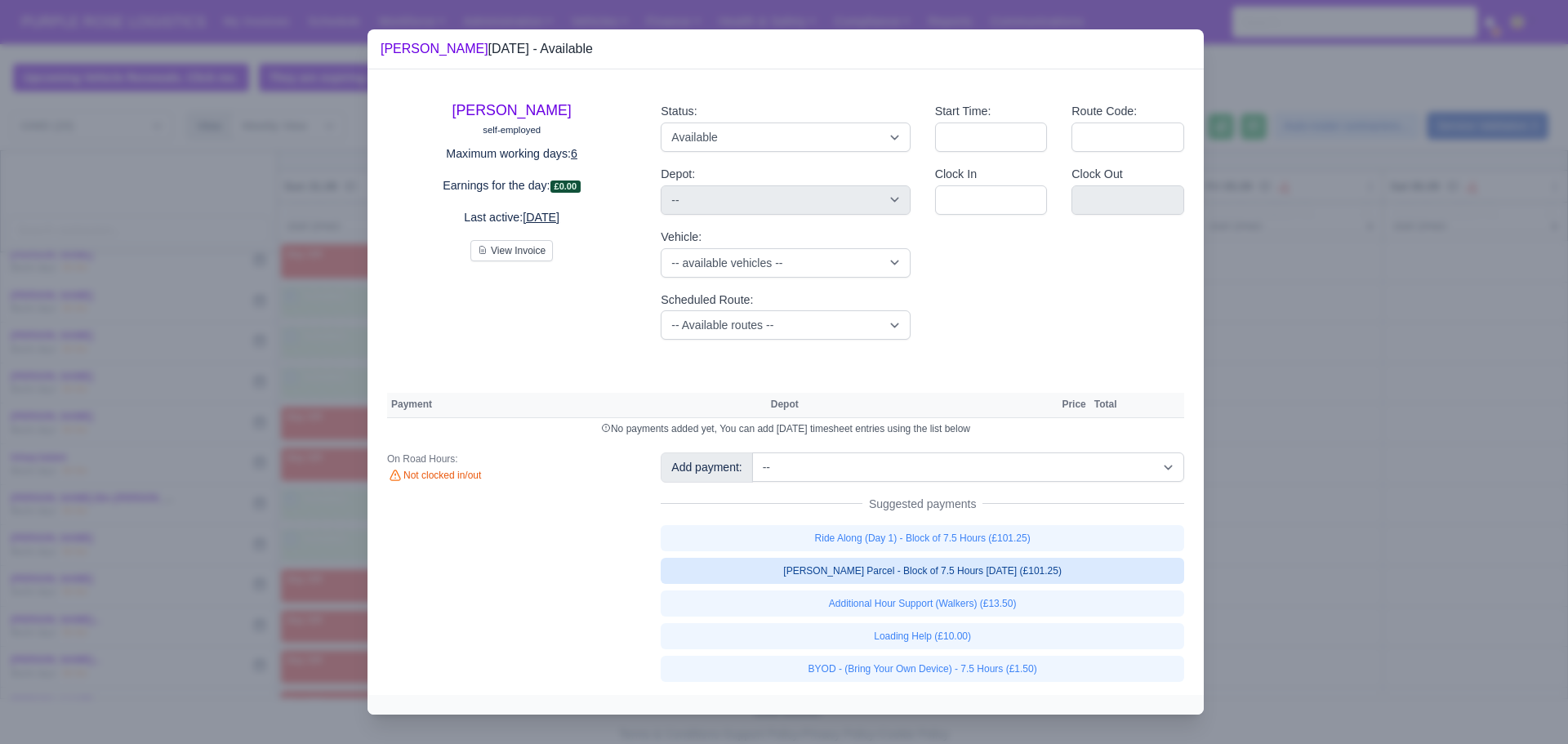
click at [889, 578] on link "[PERSON_NAME] Parcel - Block of 7.5 Hours [DATE] (£101.25)" at bounding box center [922, 571] width 523 height 27
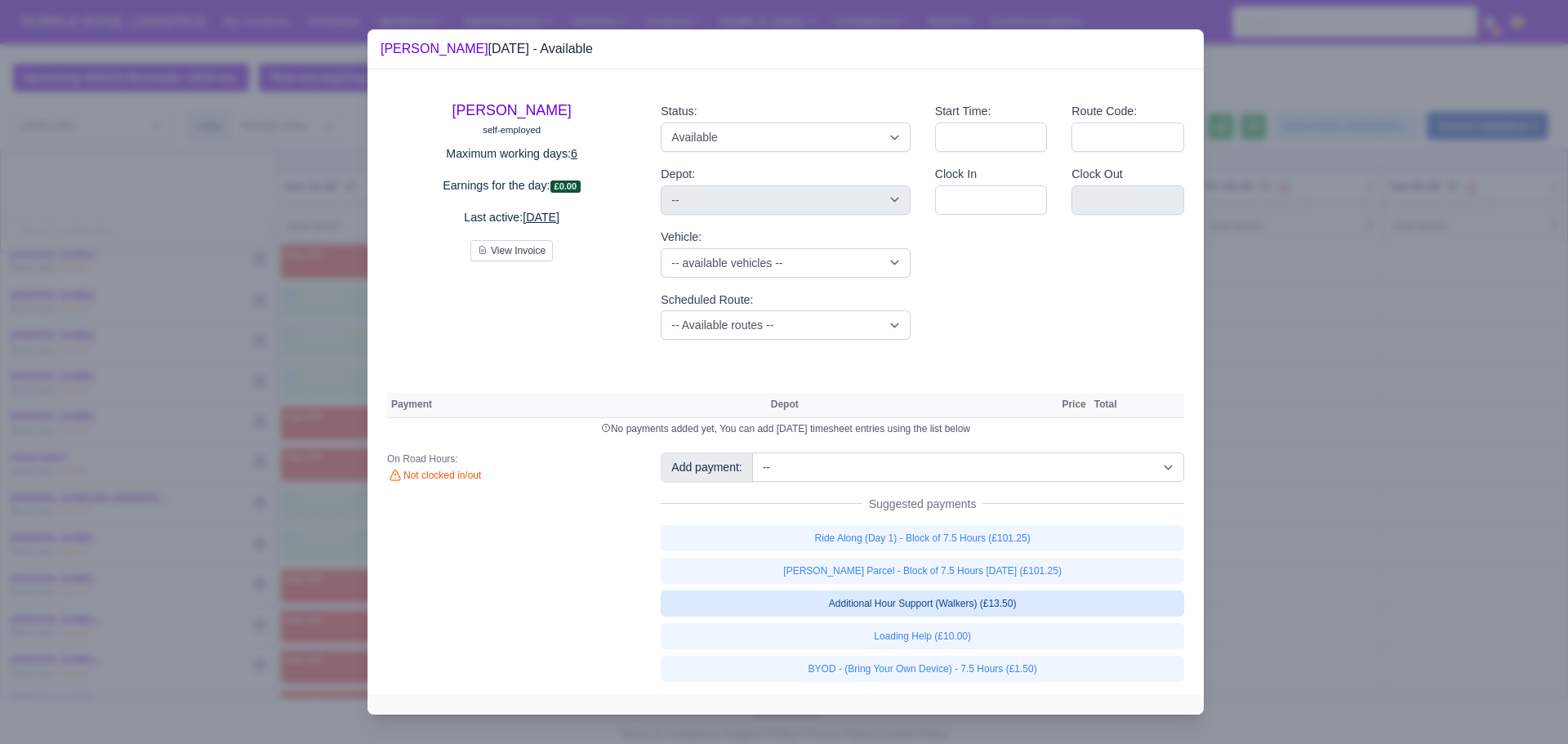
select select "5"
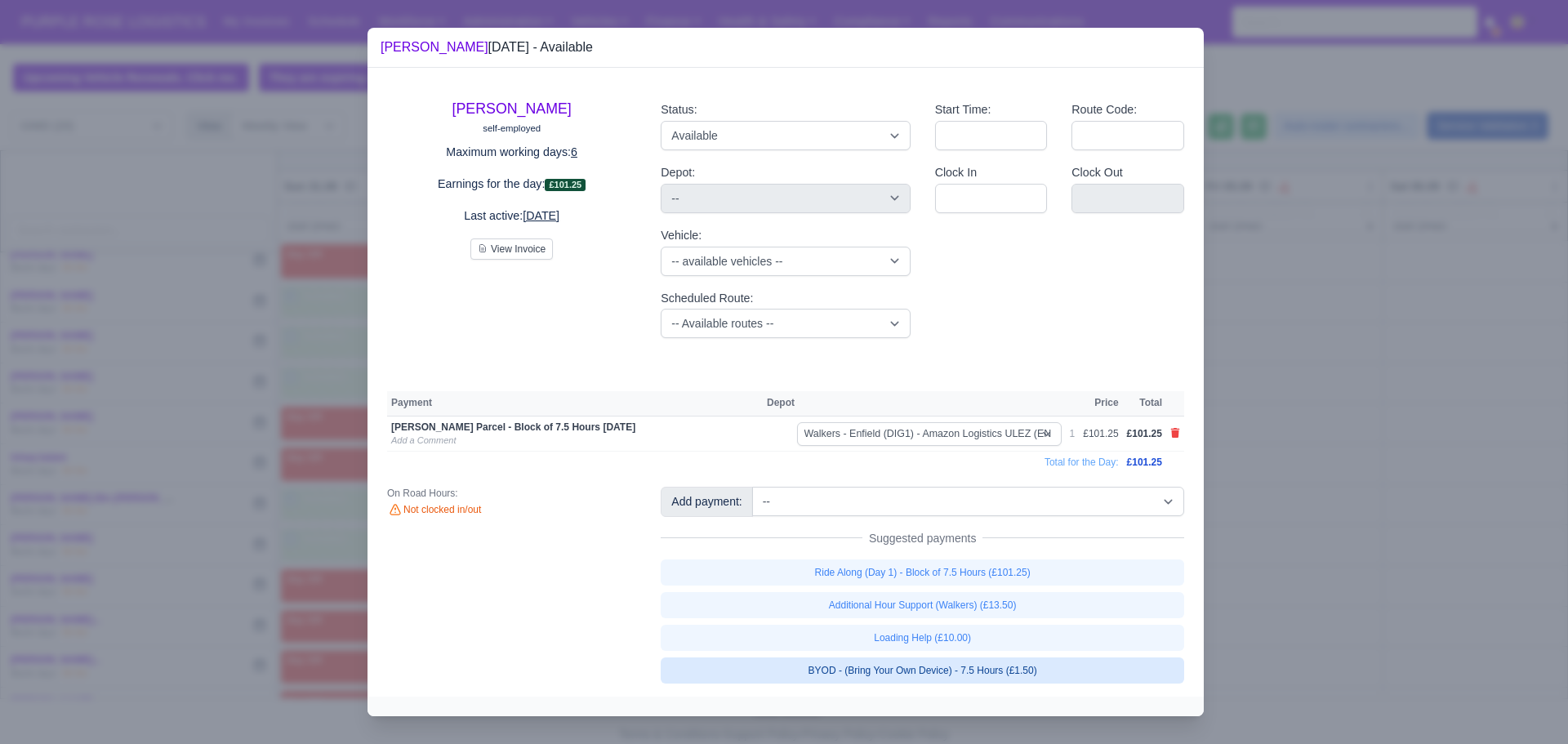
click at [908, 674] on link "BYOD - (Bring Your Own Device) - 7.5 Hours (£1.50)" at bounding box center [922, 671] width 523 height 27
select select "5"
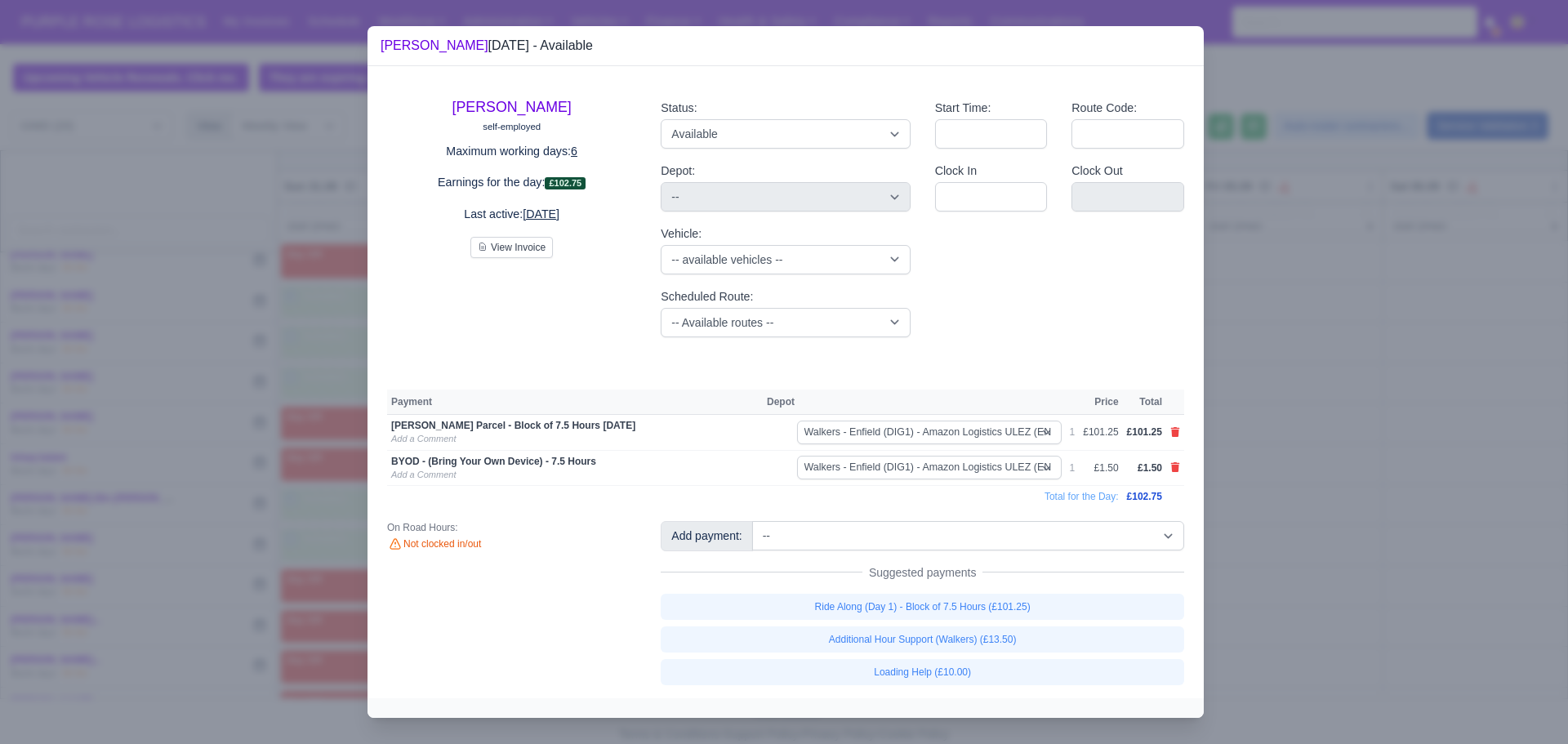
click at [1328, 540] on div at bounding box center [784, 372] width 1568 height 744
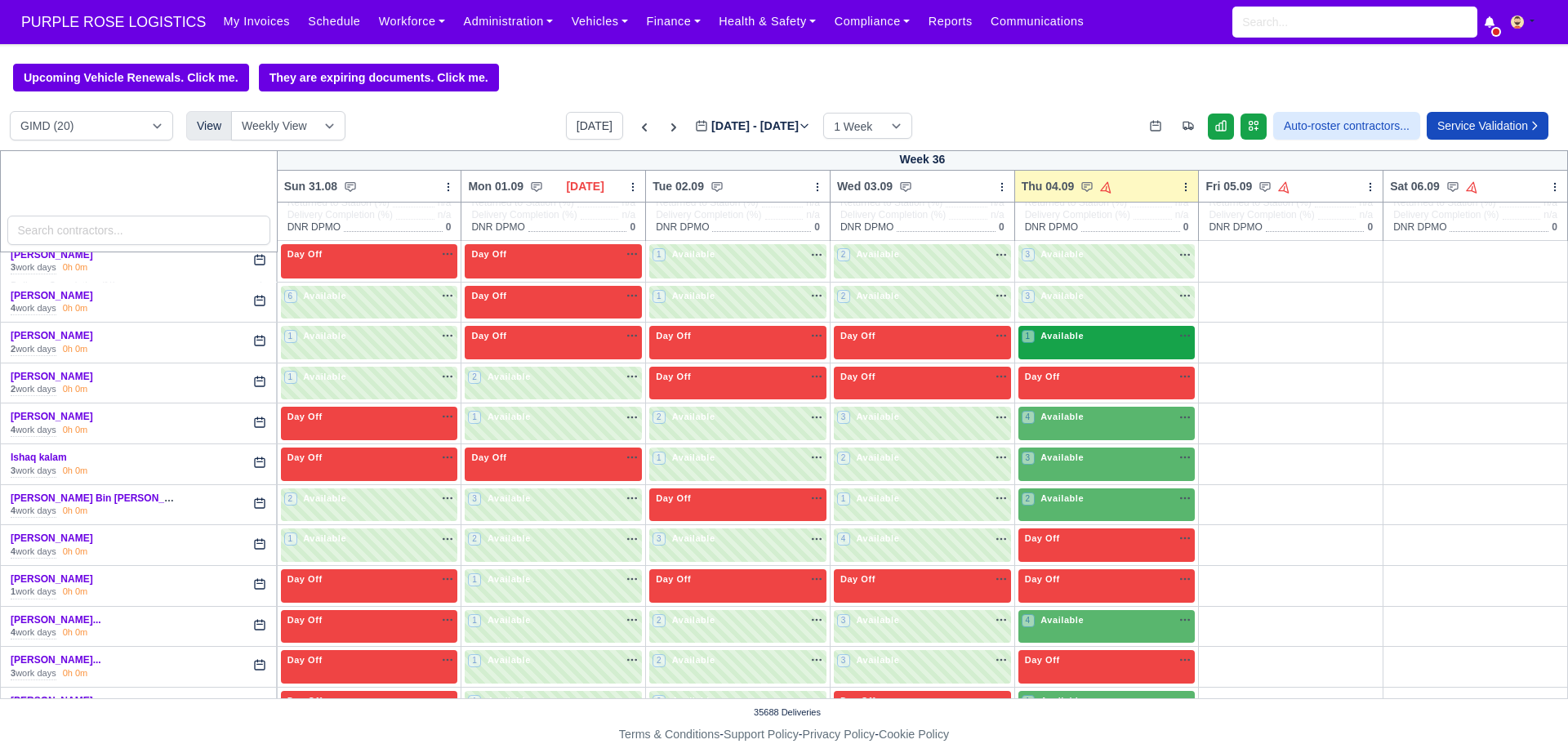
click at [1093, 346] on div "1 Available na" at bounding box center [1107, 338] width 171 height 17
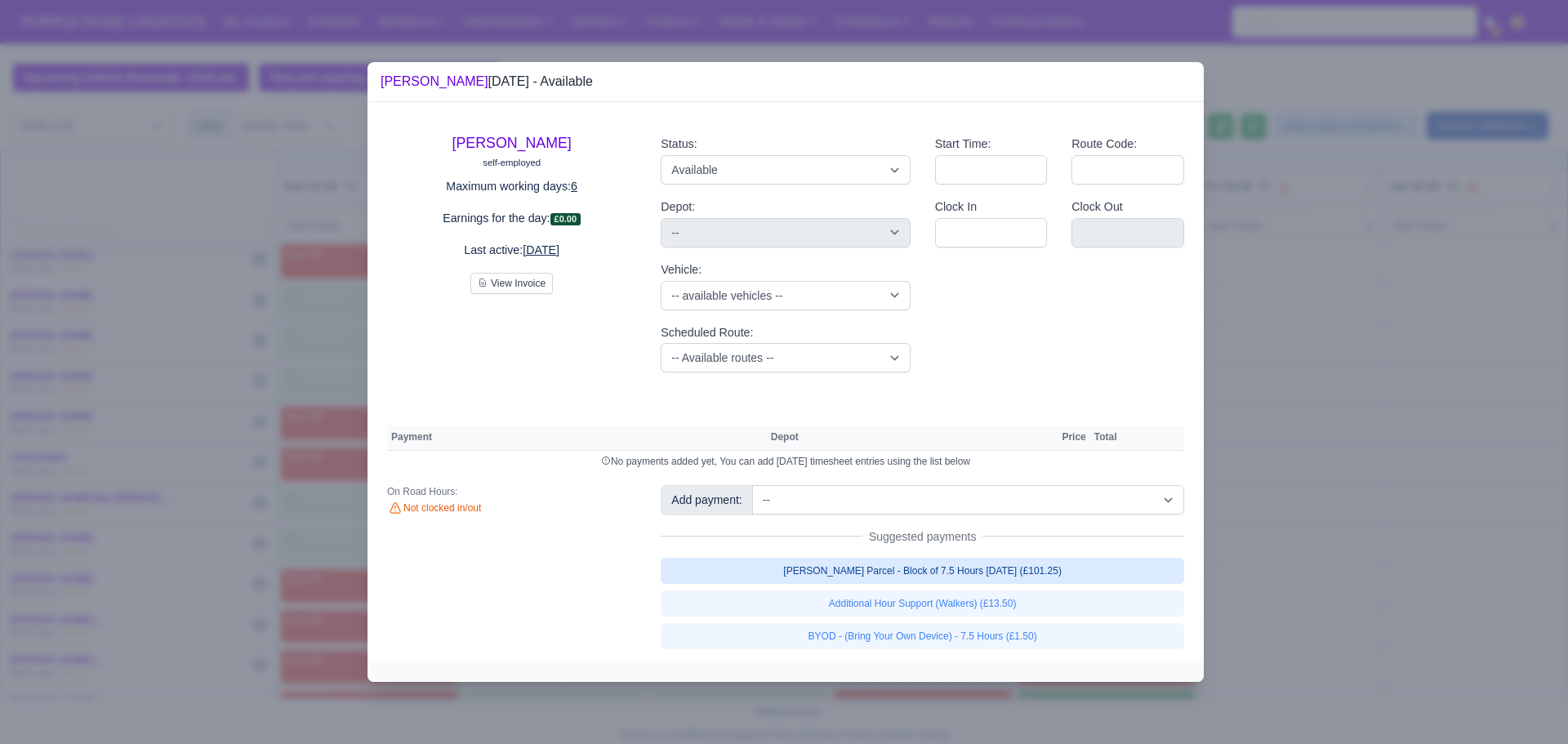
click at [875, 569] on link "[PERSON_NAME] Parcel - Block of 7.5 Hours [DATE] (£101.25)" at bounding box center [922, 571] width 523 height 27
select select "5"
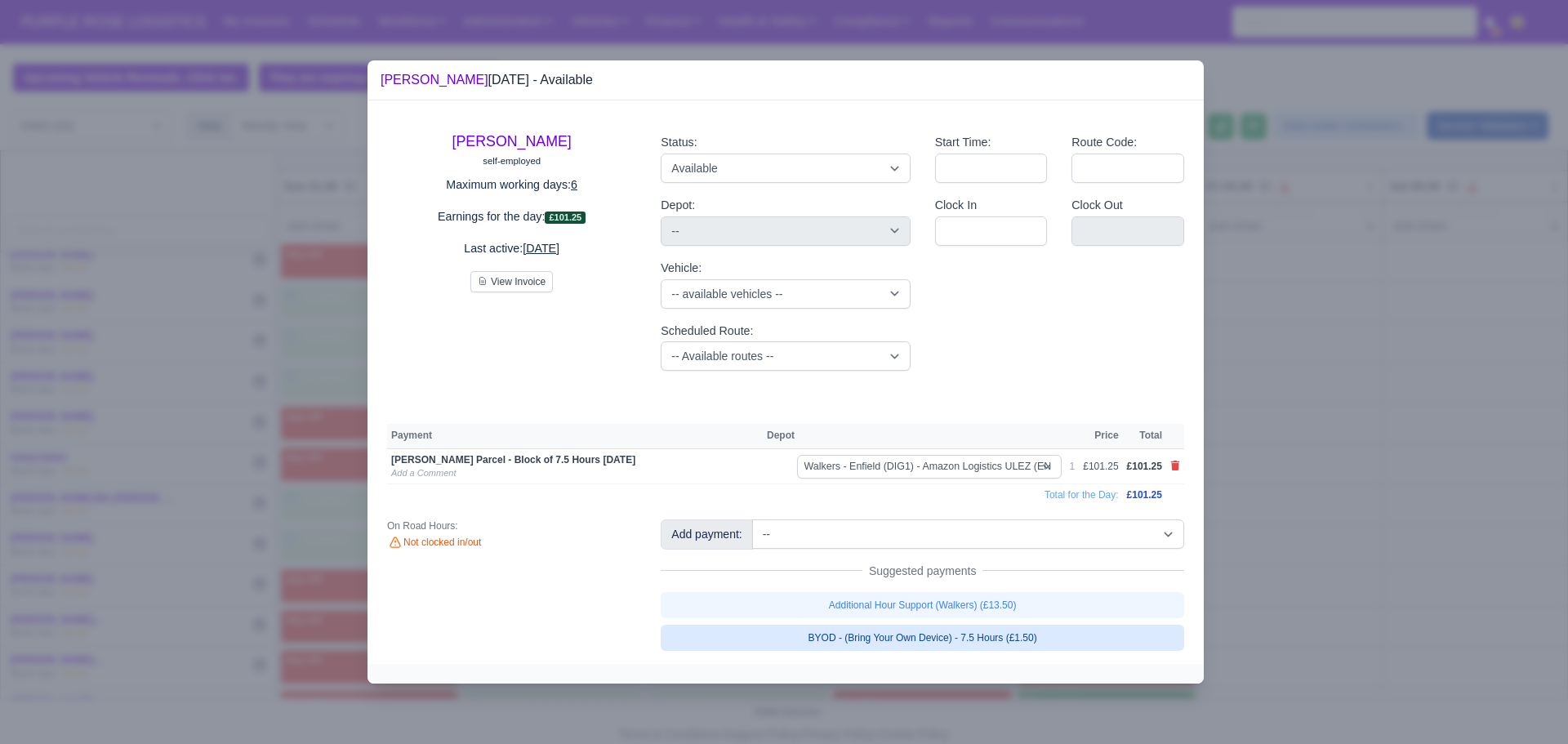
click at [886, 645] on link "BYOD - (Bring Your Own Device) - 7.5 Hours (£1.50)" at bounding box center [922, 638] width 523 height 27
select select "5"
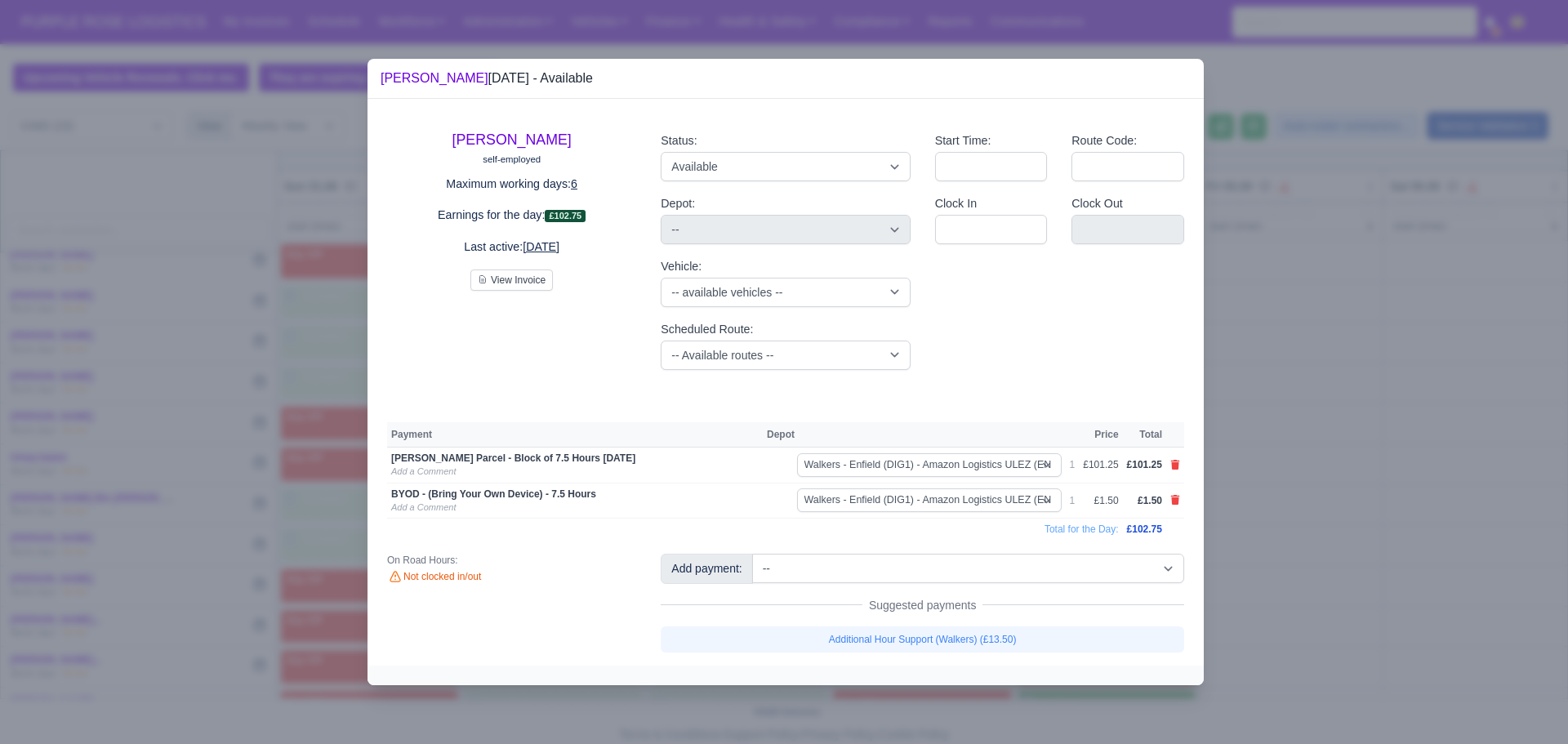
click at [1241, 499] on div at bounding box center [784, 372] width 1568 height 744
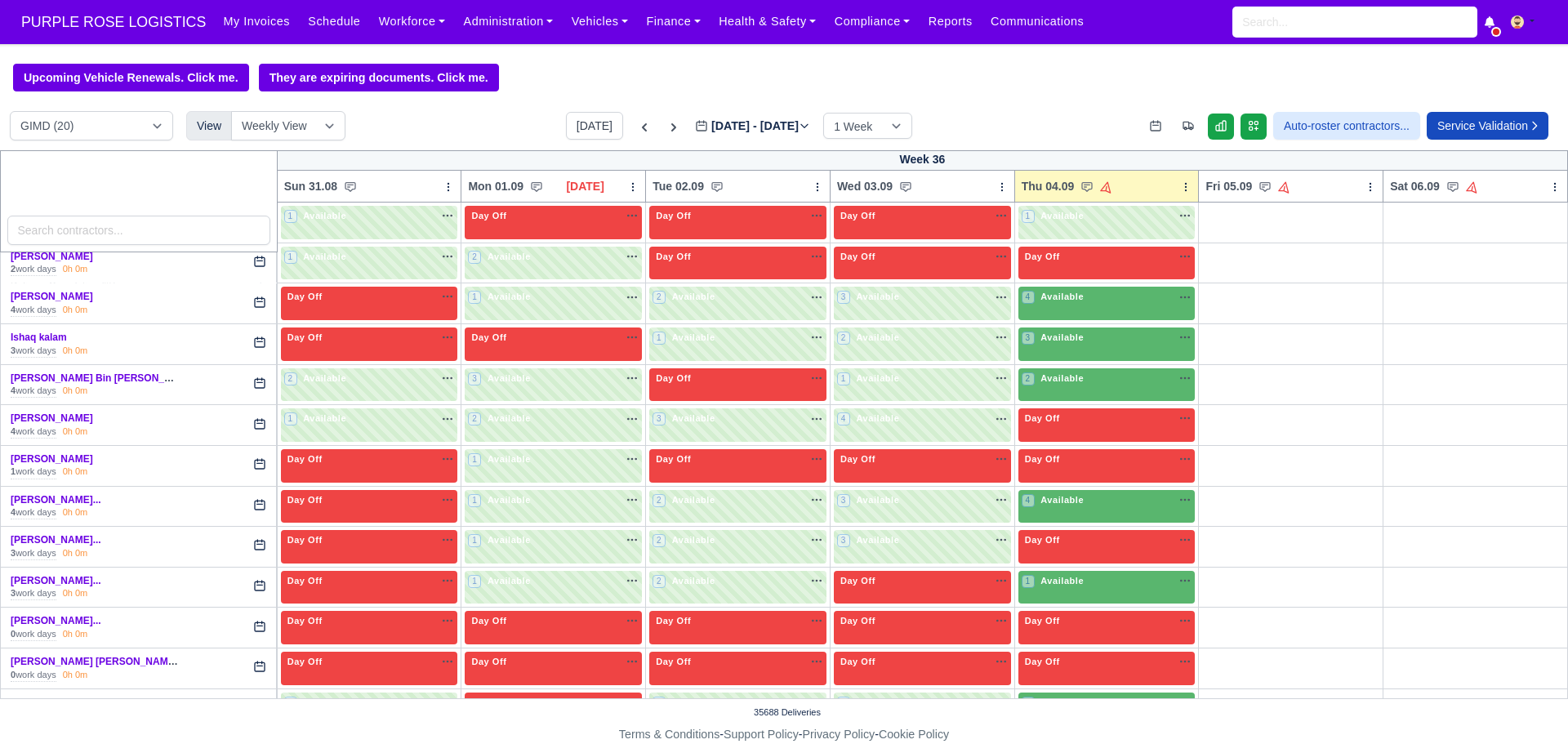
scroll to position [293, 0]
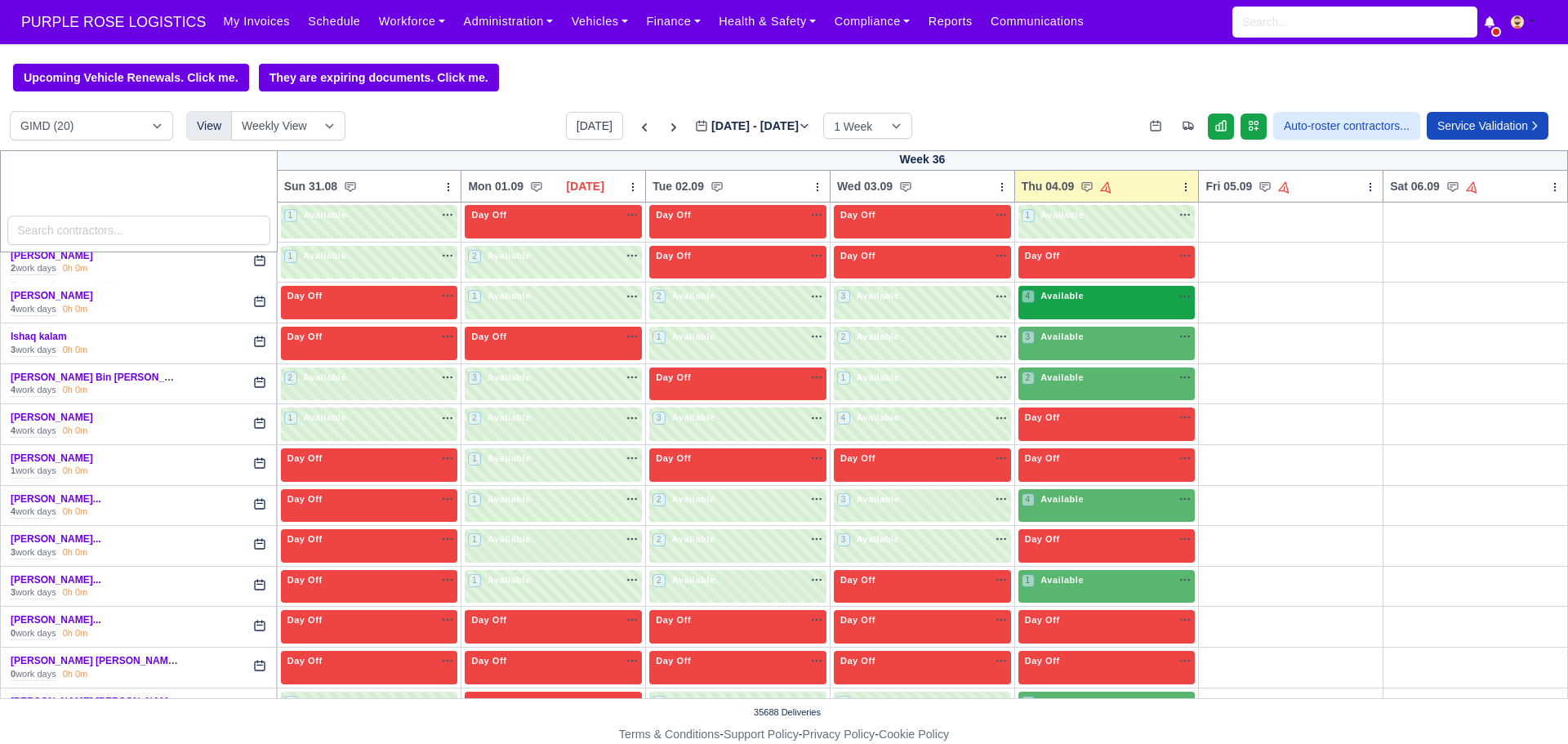
click at [1102, 311] on div "4 Available" at bounding box center [1107, 302] width 177 height 33
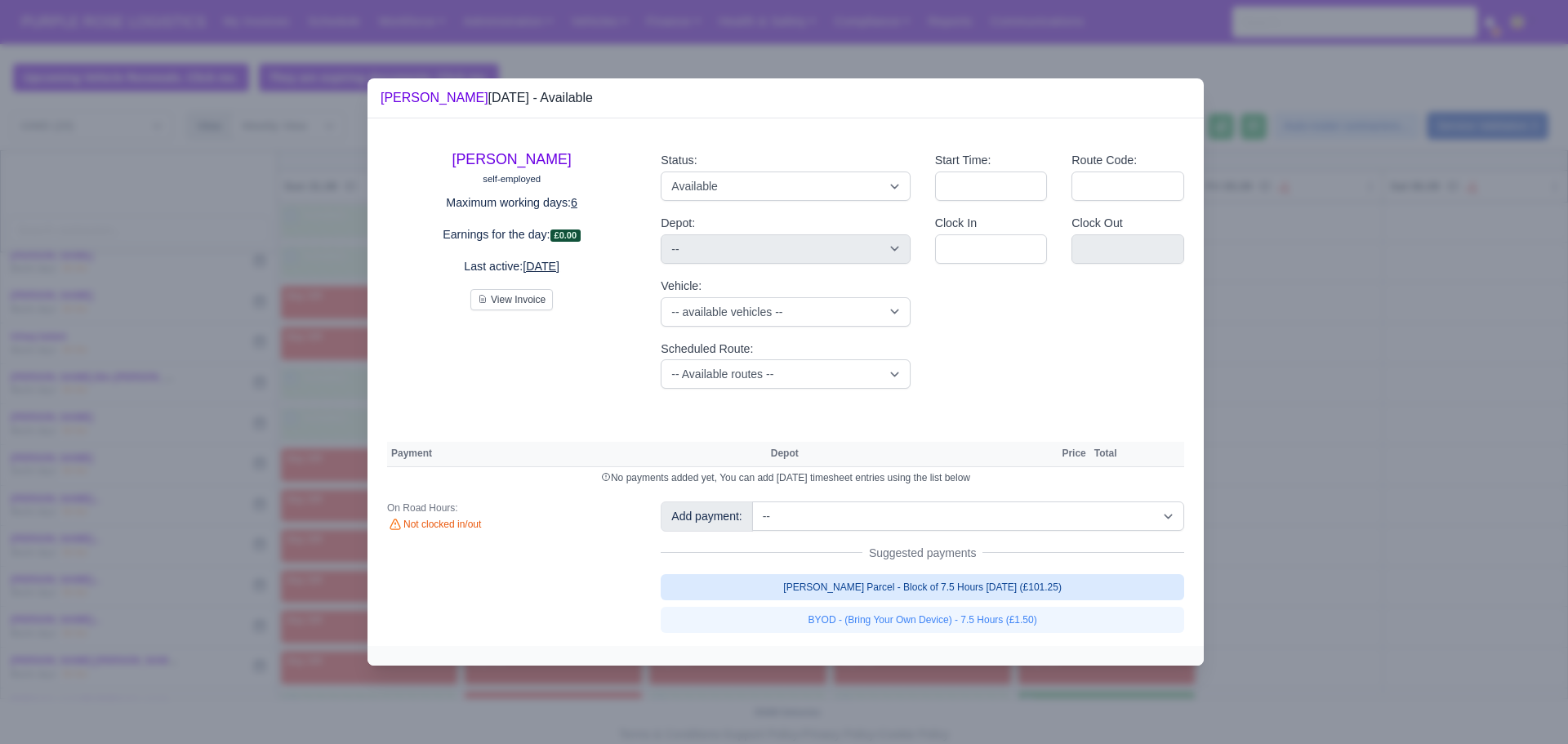
click at [935, 588] on link "[PERSON_NAME] Parcel - Block of 7.5 Hours [DATE] (£101.25)" at bounding box center [922, 587] width 523 height 27
select select "5"
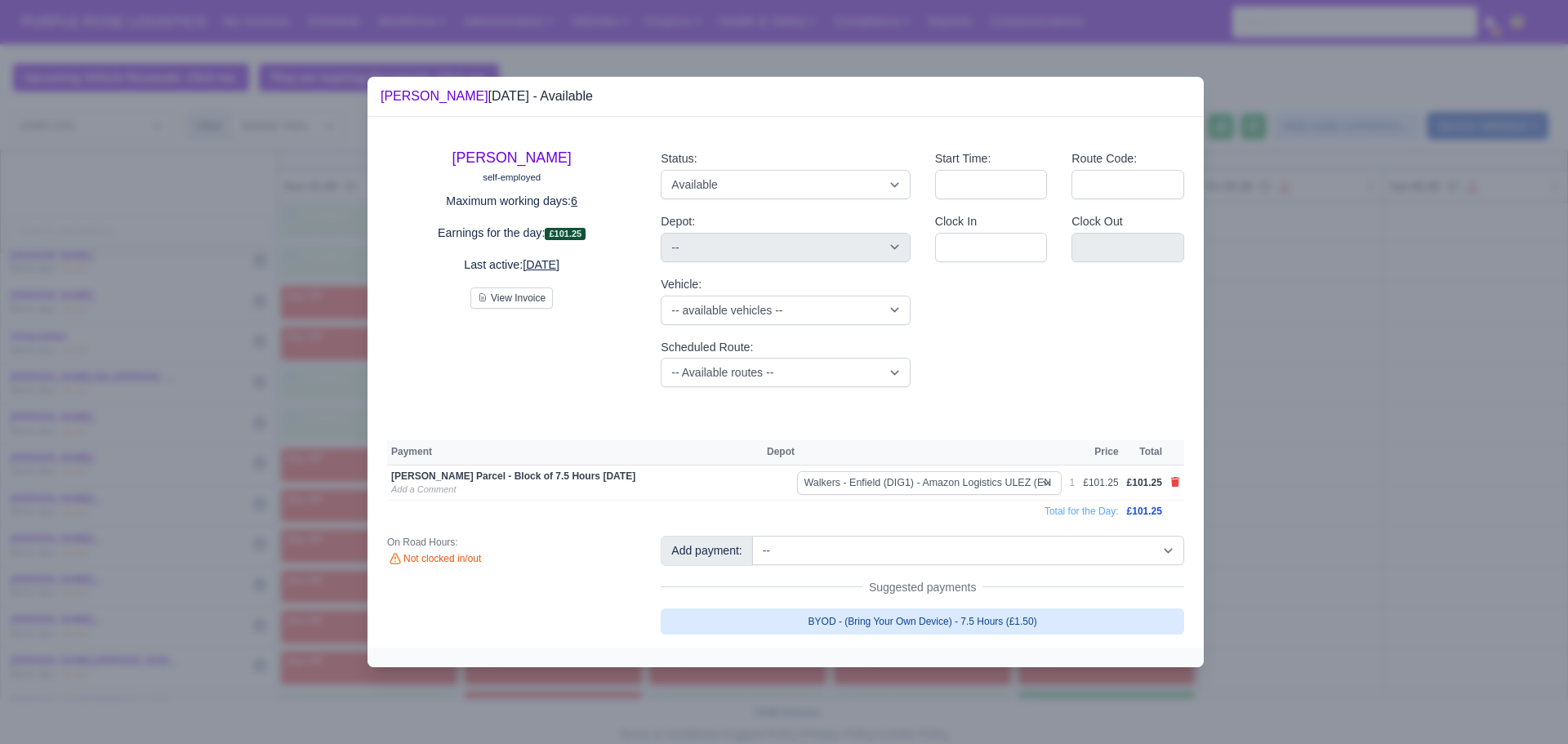
click at [926, 624] on link "BYOD - (Bring Your Own Device) - 7.5 Hours (£1.50)" at bounding box center [922, 622] width 523 height 27
select select "5"
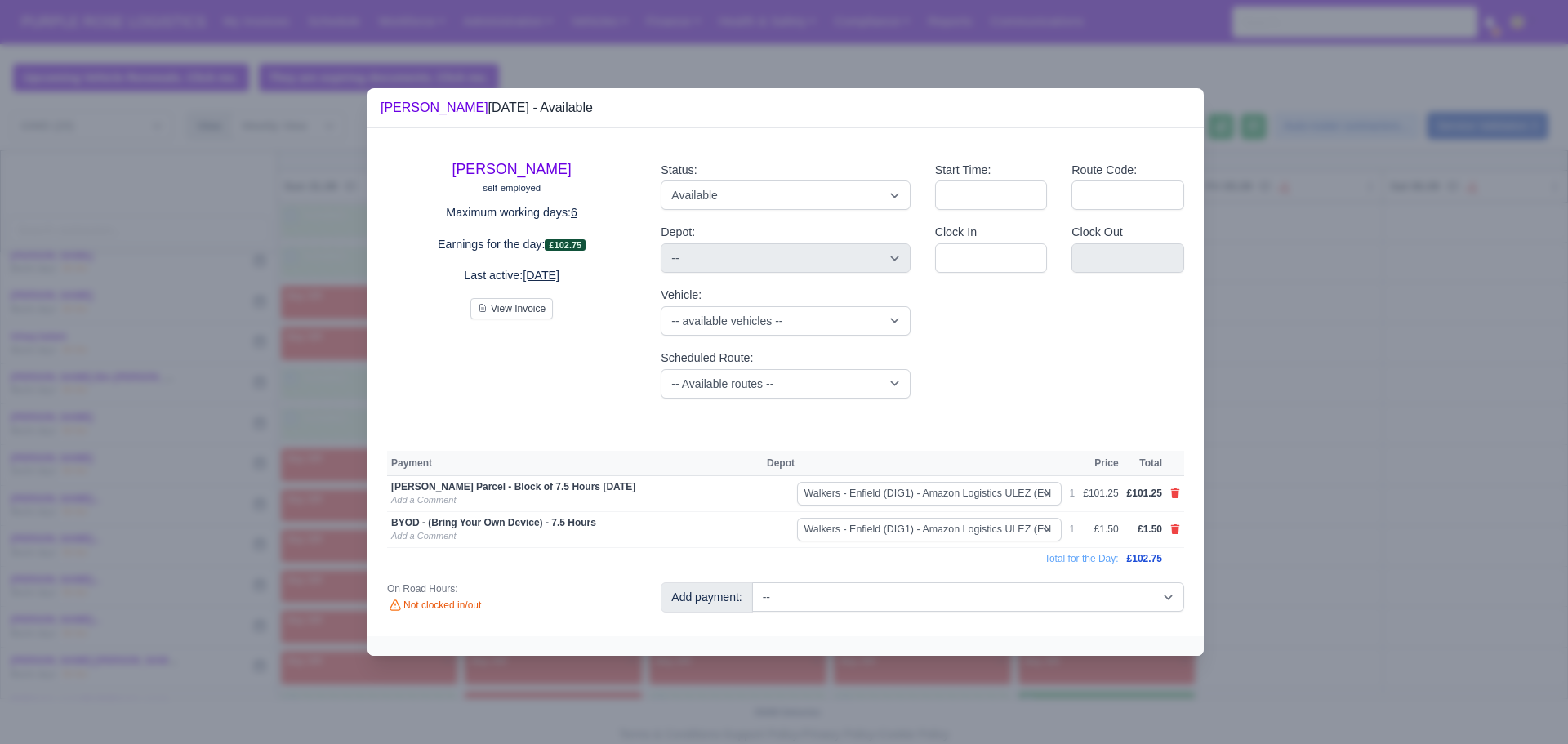
click at [1249, 561] on div at bounding box center [784, 372] width 1568 height 744
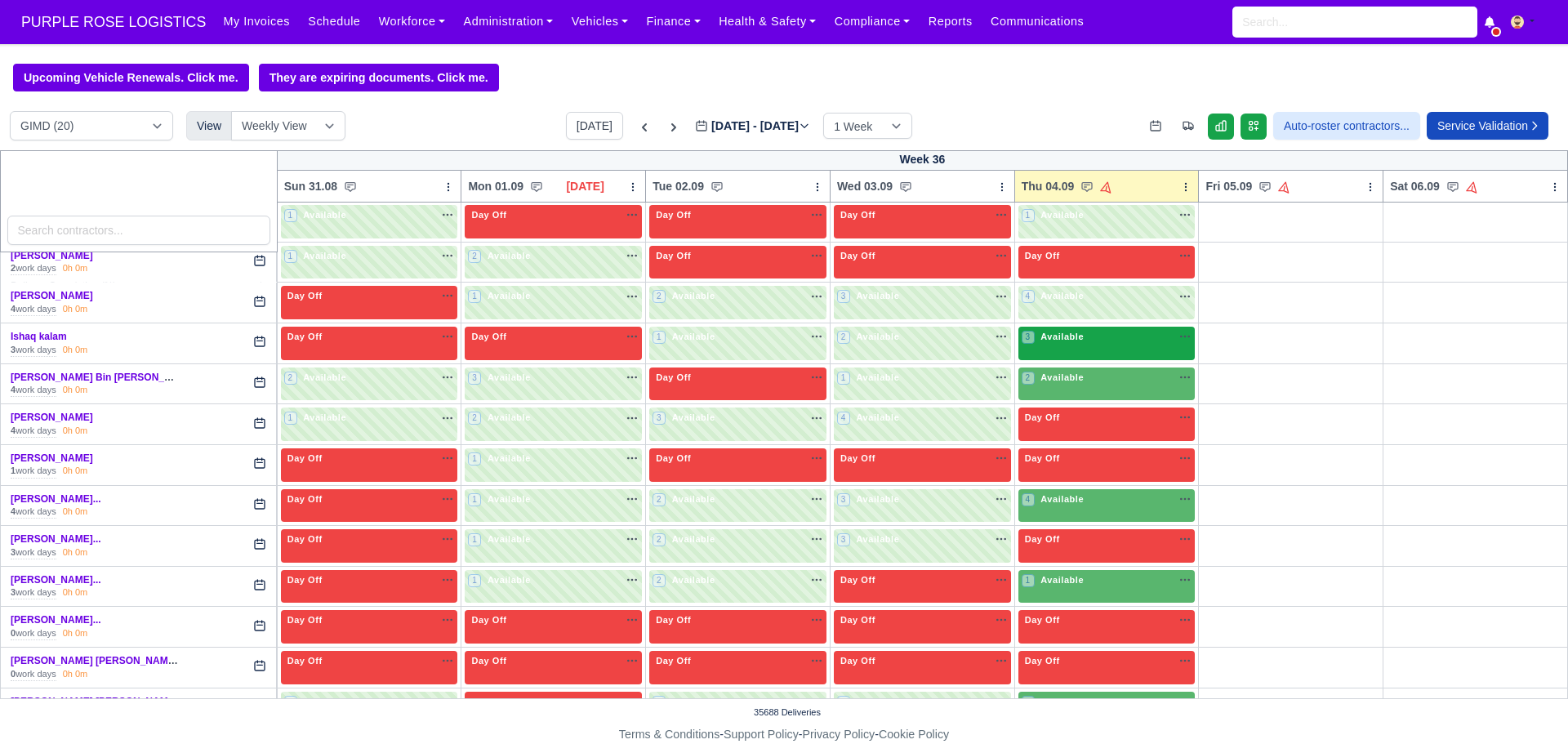
click at [1059, 357] on div "3 Available" at bounding box center [1107, 343] width 177 height 33
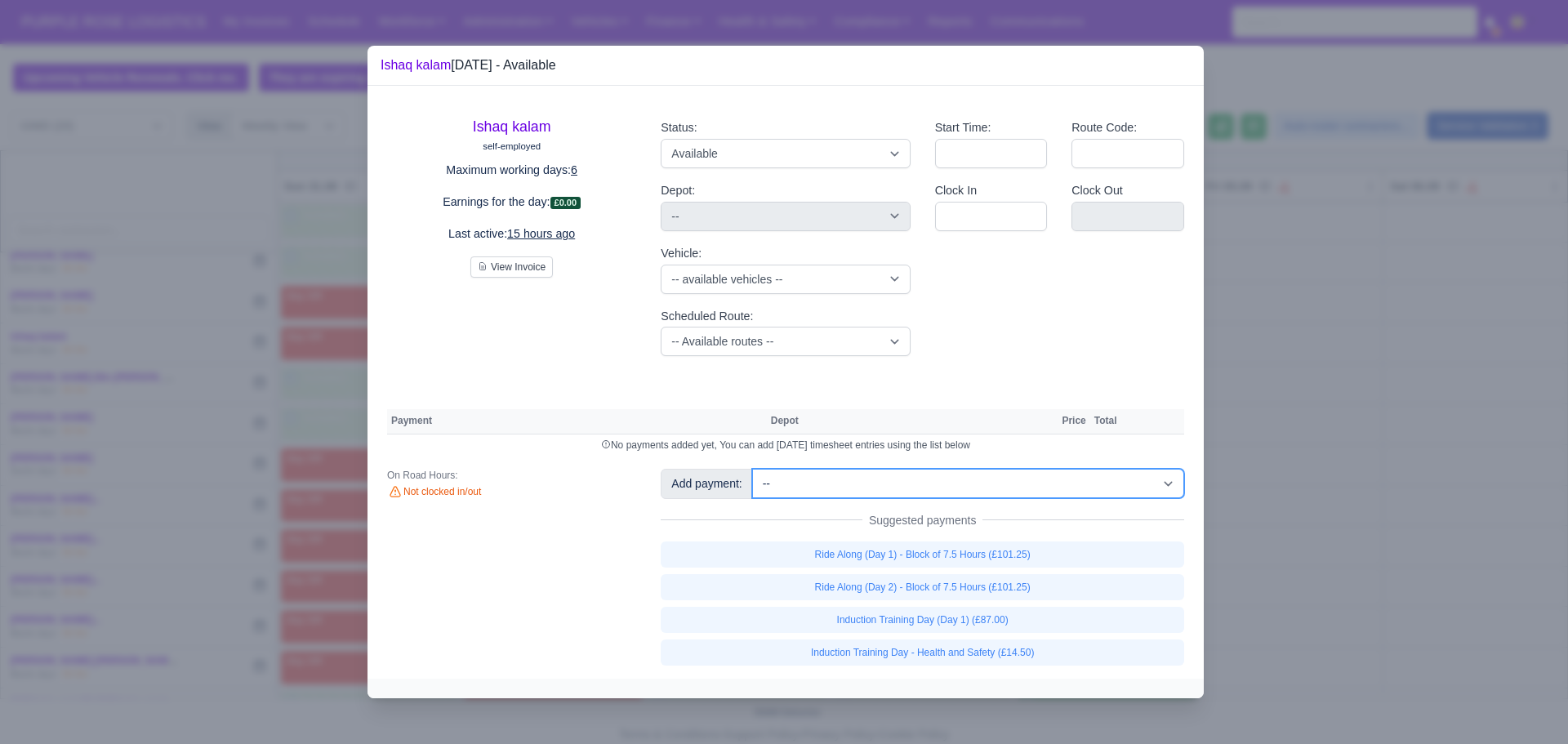
click at [883, 484] on select "-- Additional Hour Support (£14.50) Additional Hour Support (Walkers) (£13.50) …" at bounding box center [967, 483] width 432 height 29
select select "115"
click at [752, 469] on select "-- Additional Hour Support (£14.50) Additional Hour Support (Walkers) (£13.50) …" at bounding box center [967, 483] width 432 height 29
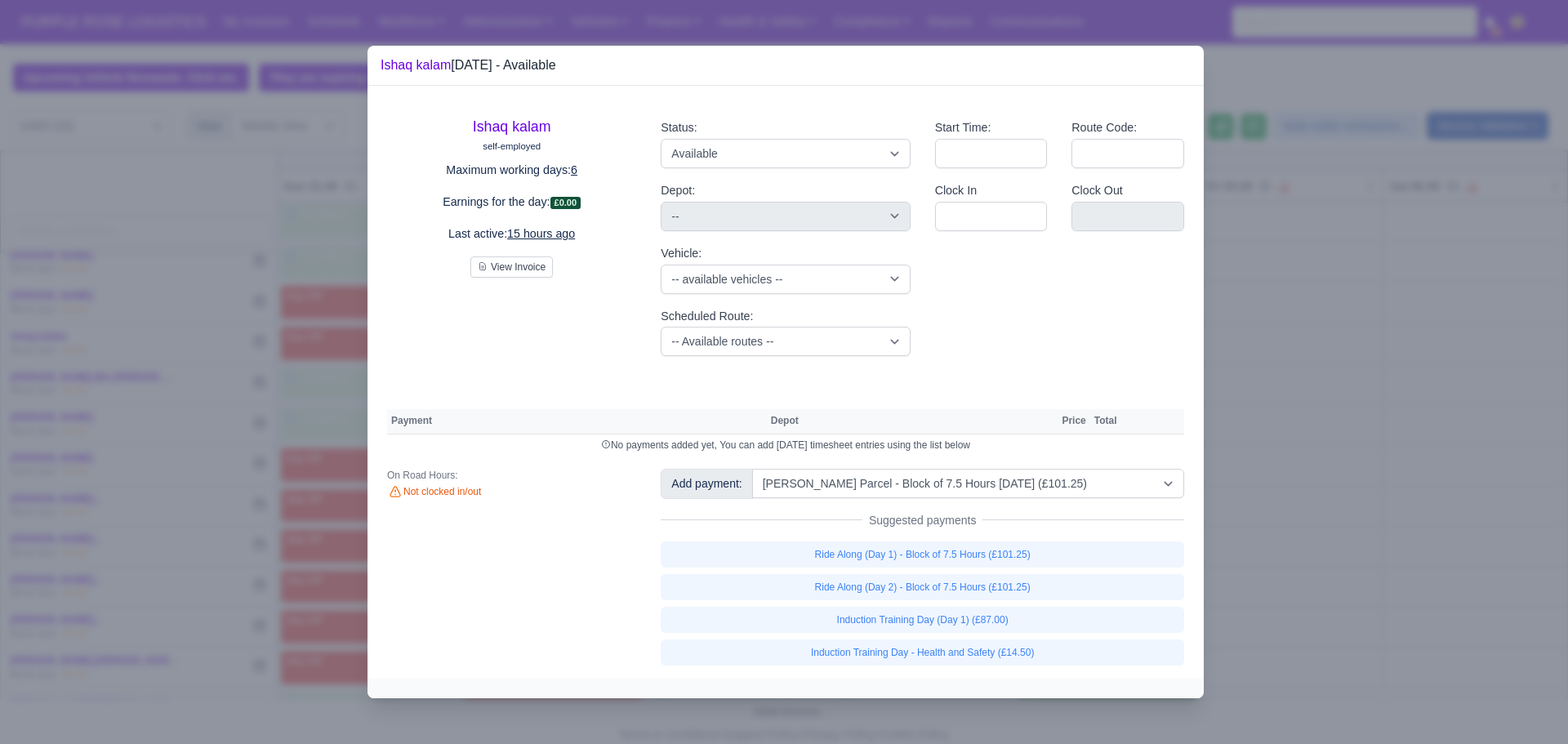
select select "5"
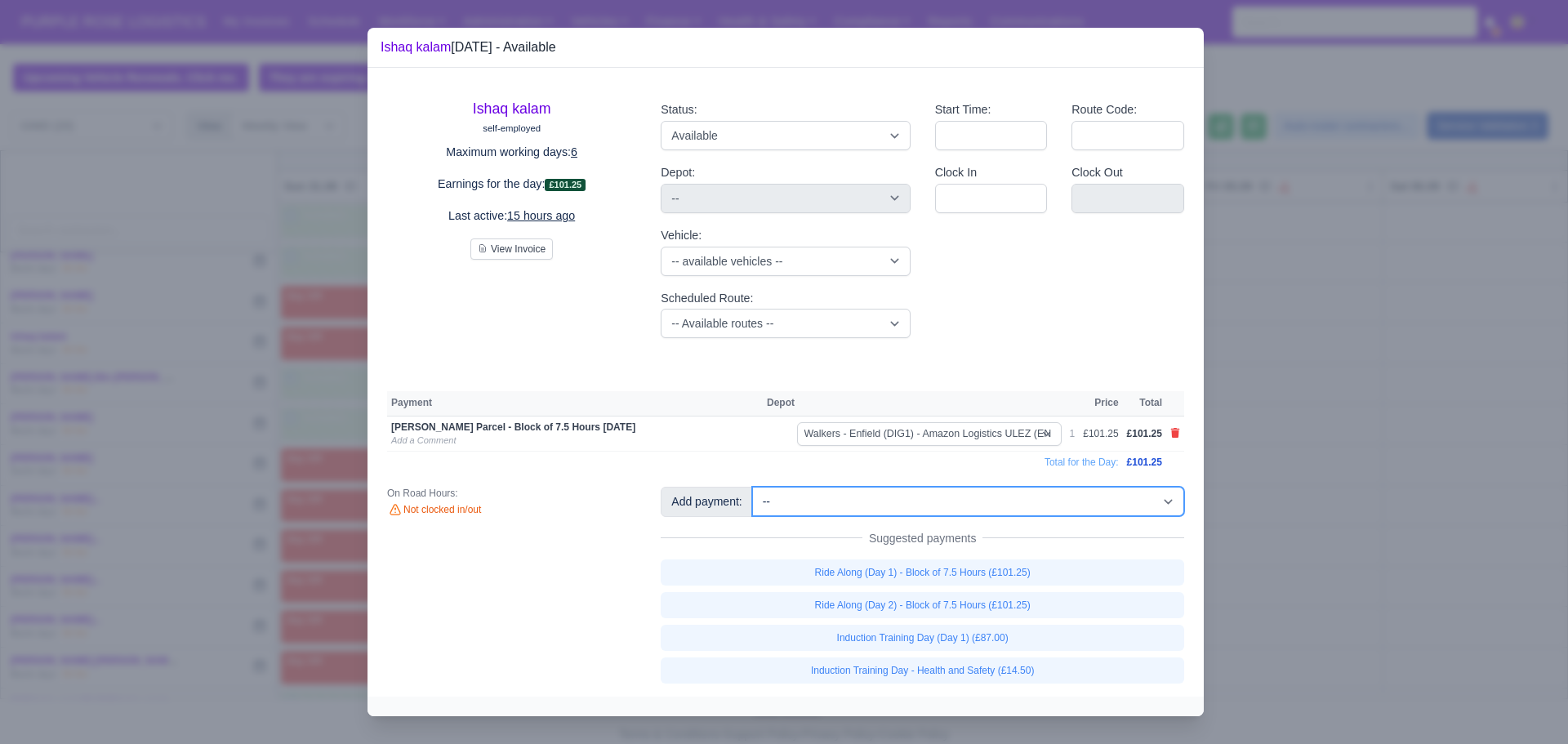
click at [875, 512] on select "-- Additional Hour Support (£14.50) Additional Hour Support (Walkers) (£13.50) …" at bounding box center [967, 501] width 432 height 29
drag, startPoint x: 877, startPoint y: 474, endPoint x: 870, endPoint y: 499, distance: 26.0
click at [870, 499] on select "-- Additional Hour Support (£14.50) Additional Hour Support (Walkers) (£13.50) …" at bounding box center [967, 501] width 432 height 29
select select "69"
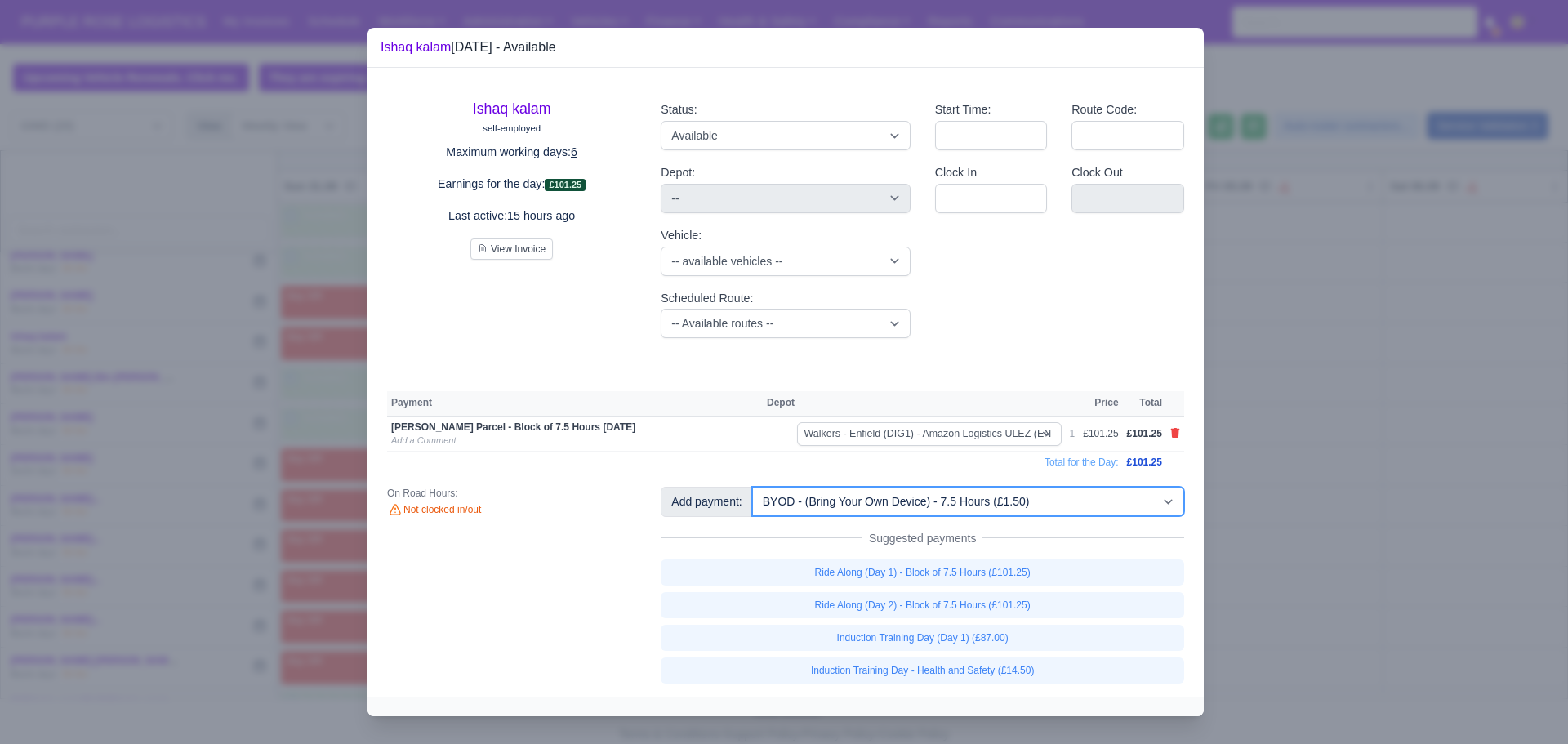
click at [752, 487] on select "-- Additional Hour Support (£14.50) Additional Hour Support (Walkers) (£13.50) …" at bounding box center [967, 501] width 432 height 29
select select "5"
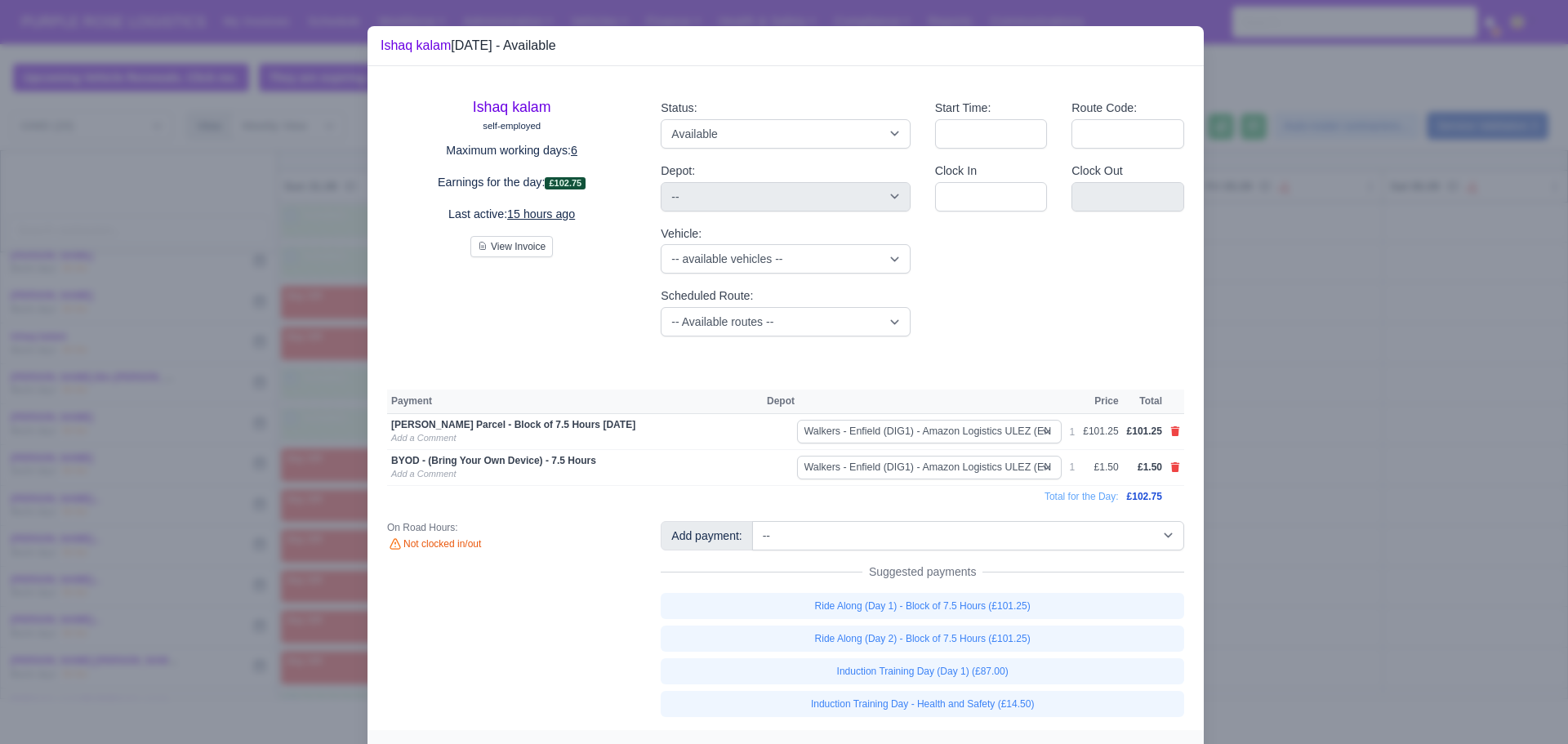
click at [1256, 360] on div at bounding box center [784, 372] width 1568 height 744
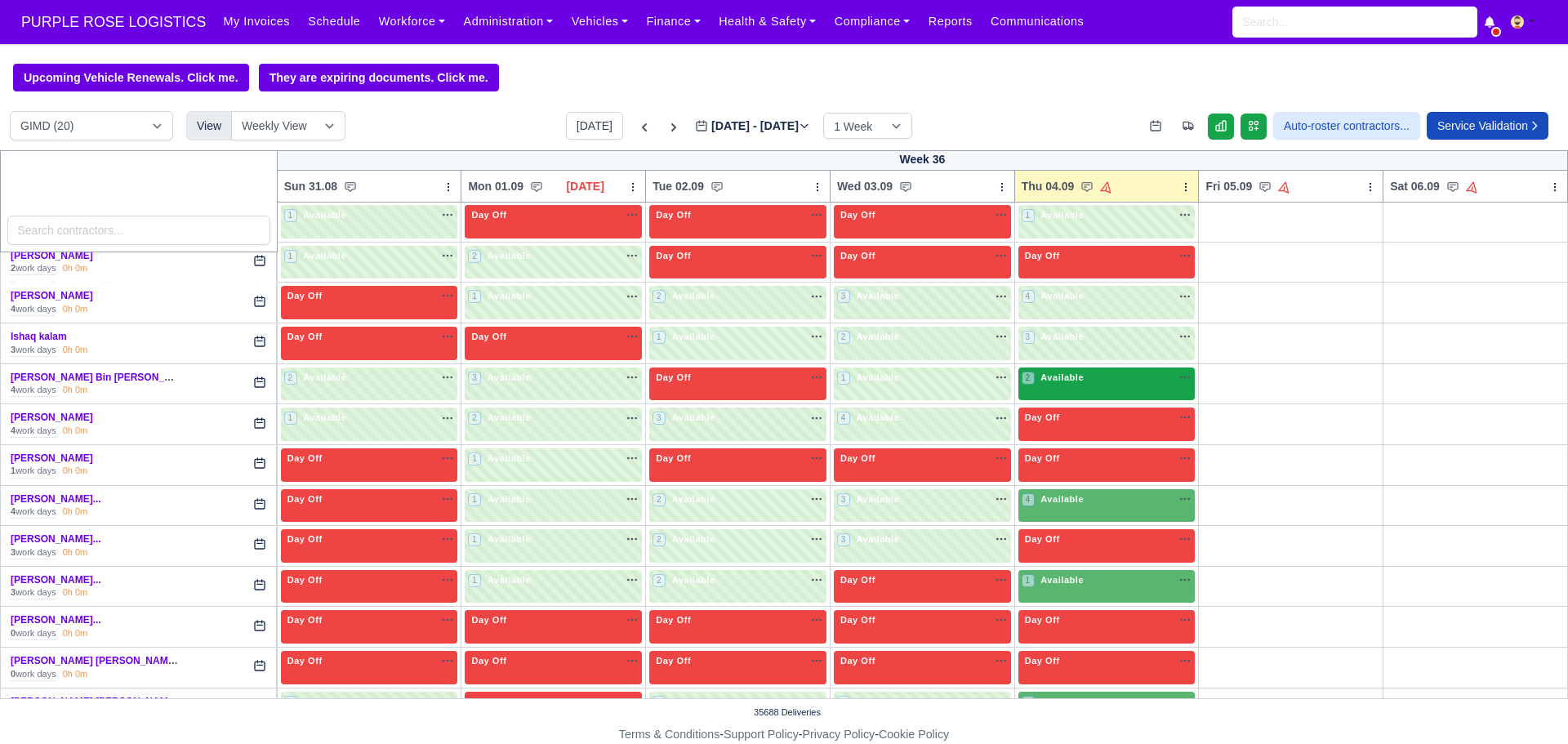
click at [1118, 384] on div "2 Available na" at bounding box center [1107, 378] width 171 height 14
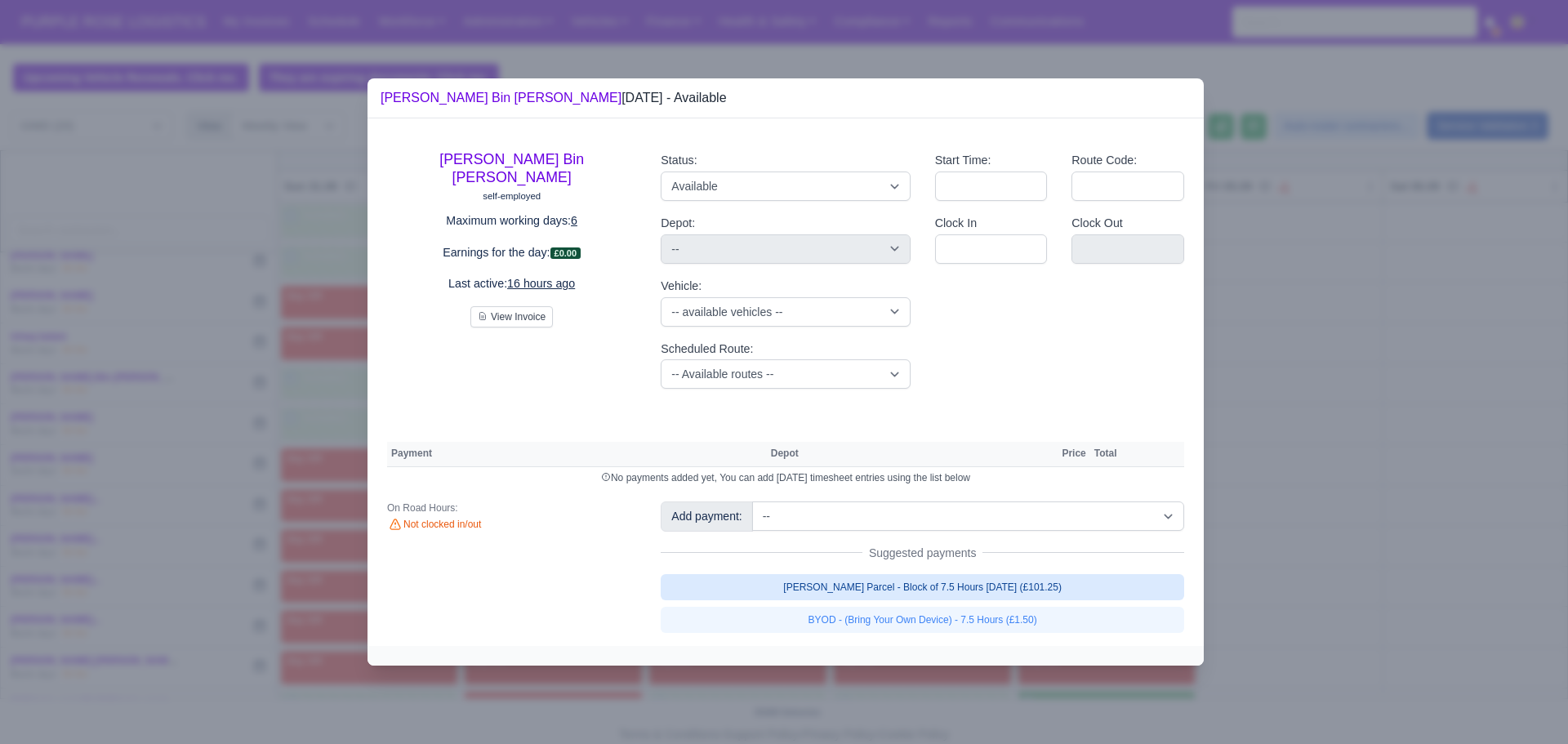
click at [882, 585] on link "[PERSON_NAME] Parcel - Block of 7.5 Hours [DATE] (£101.25)" at bounding box center [922, 587] width 523 height 27
select select "5"
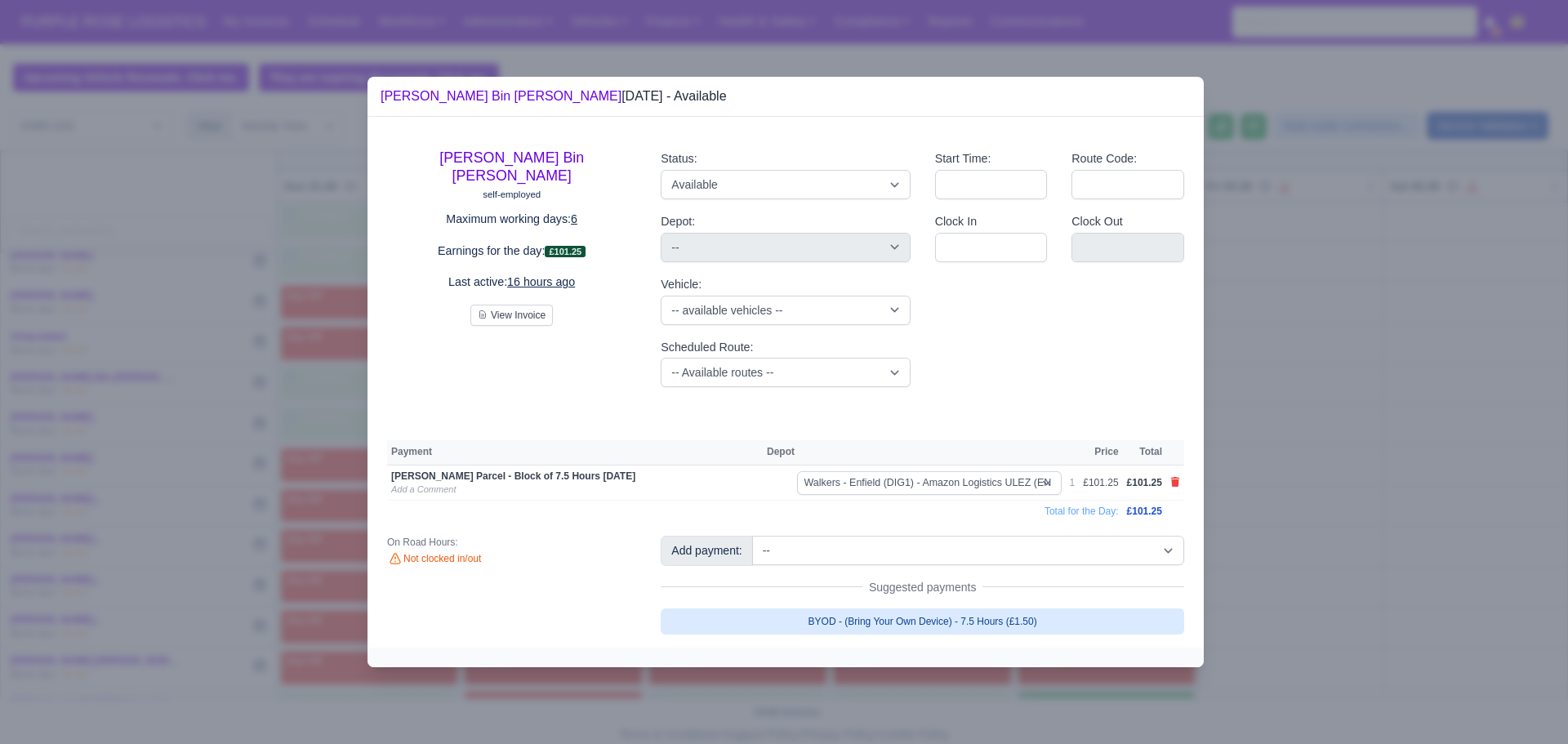
click at [899, 616] on link "BYOD - (Bring Your Own Device) - 7.5 Hours (£1.50)" at bounding box center [922, 622] width 523 height 27
select select "5"
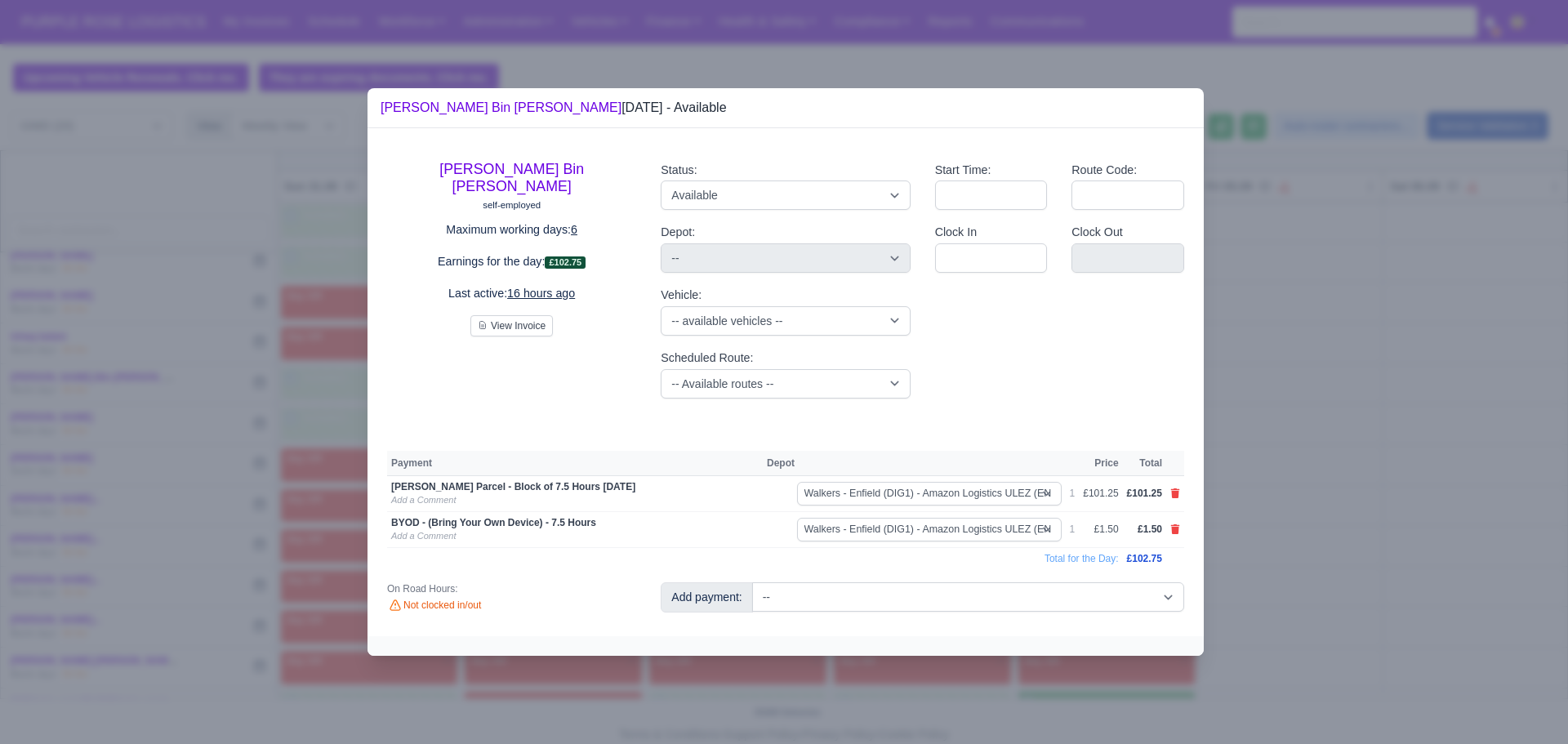
click at [1335, 569] on div at bounding box center [784, 372] width 1568 height 744
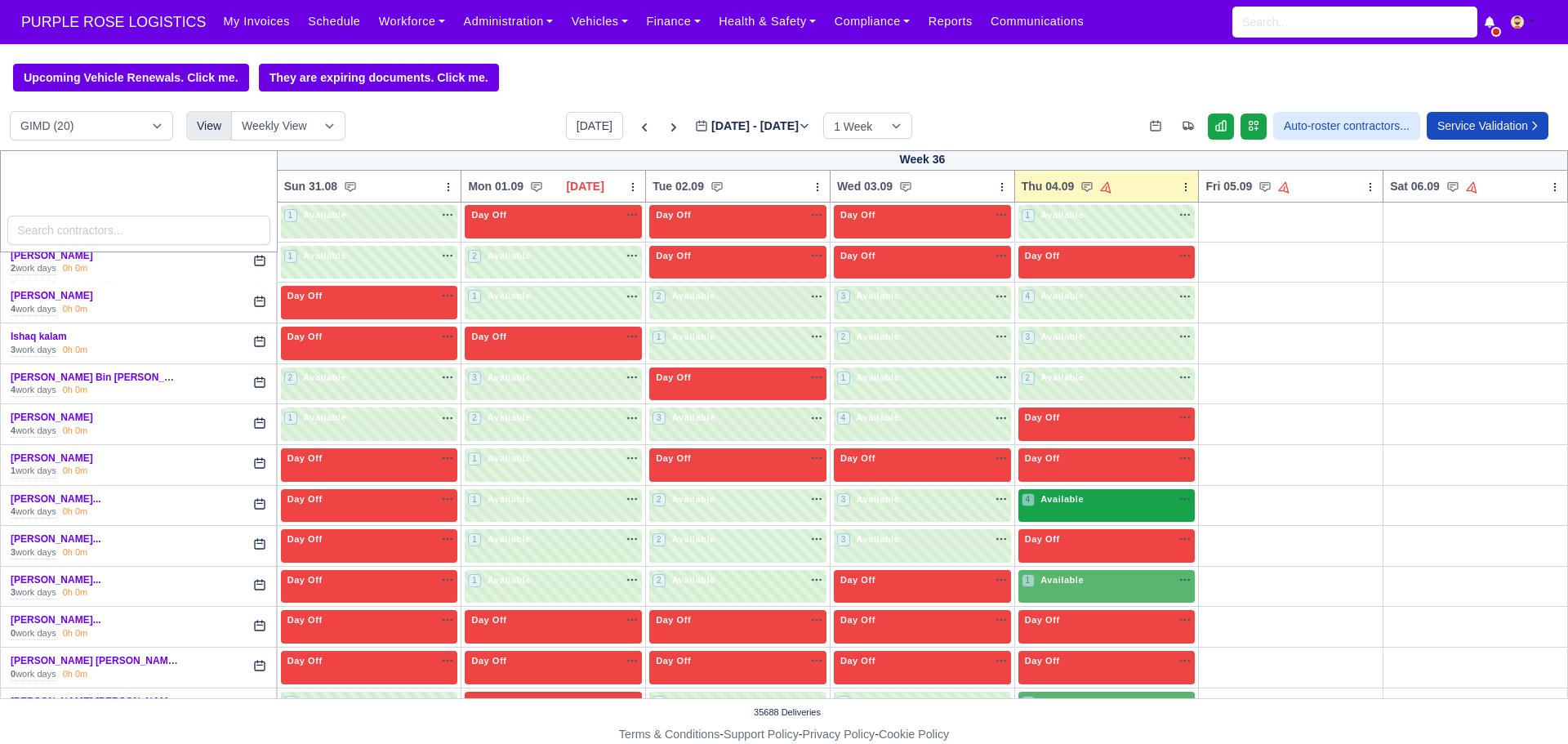
click at [1101, 510] on div "4 Available na" at bounding box center [1107, 501] width 171 height 17
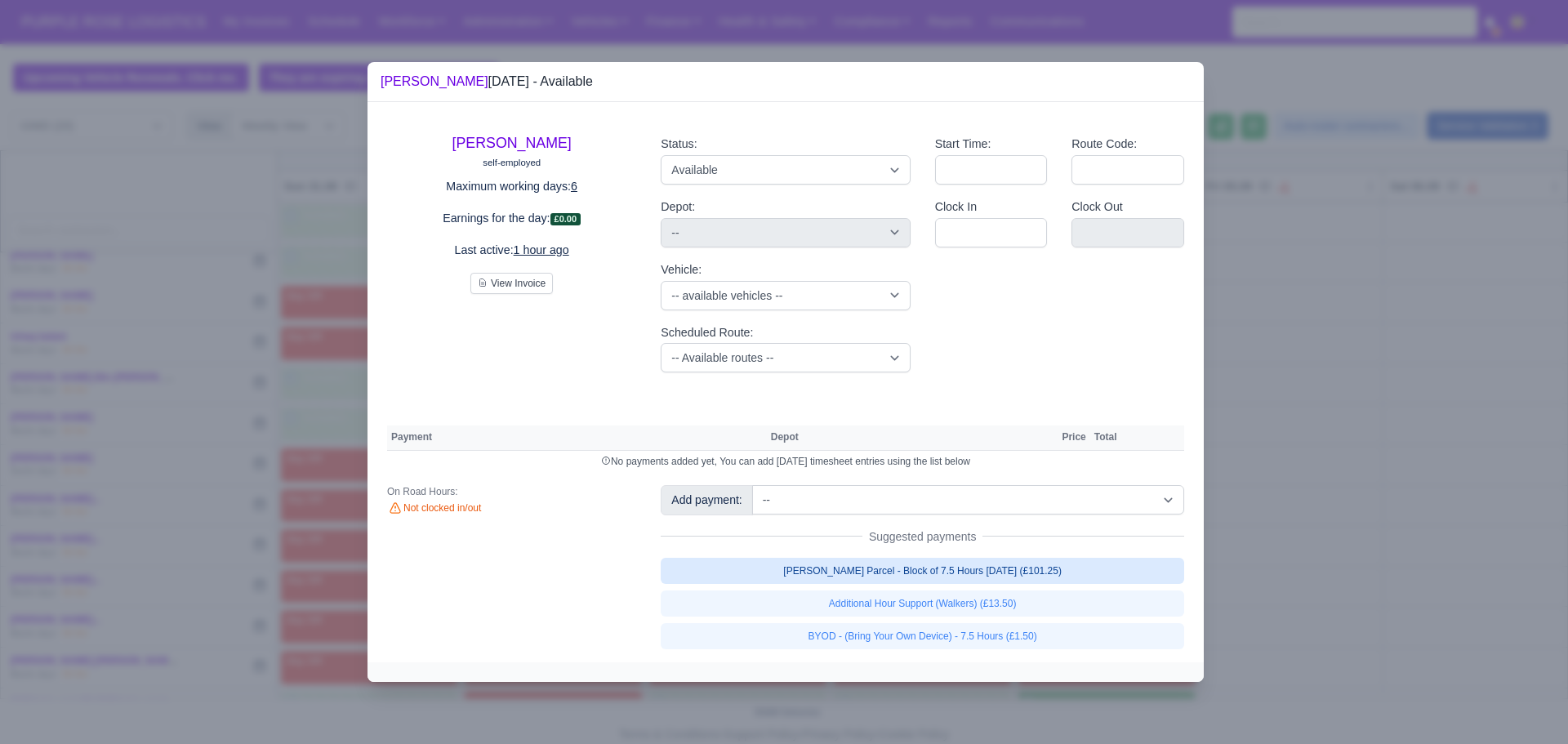
click at [976, 575] on link "[PERSON_NAME] Parcel - Block of 7.5 Hours [DATE] (£101.25)" at bounding box center [922, 571] width 523 height 27
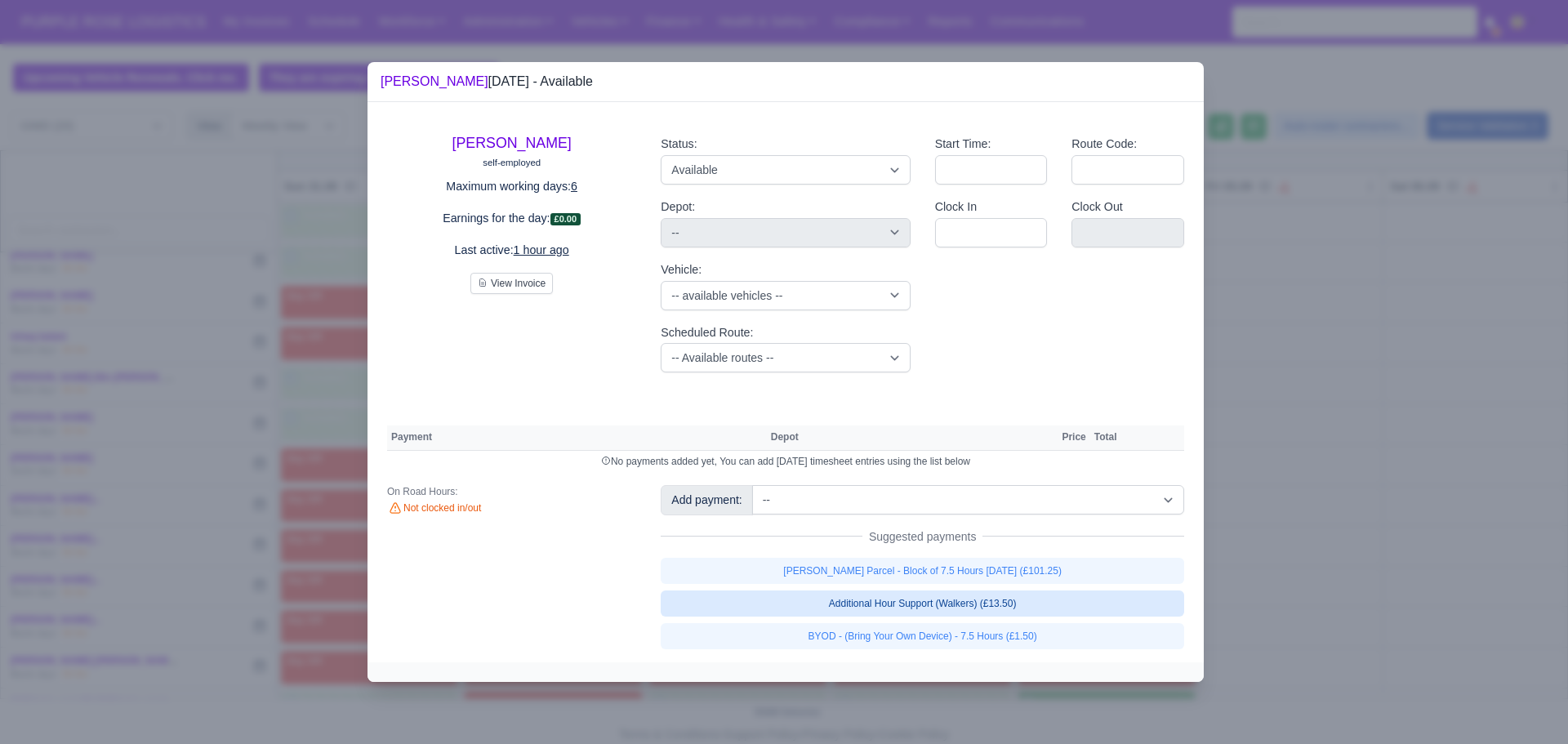
select select "5"
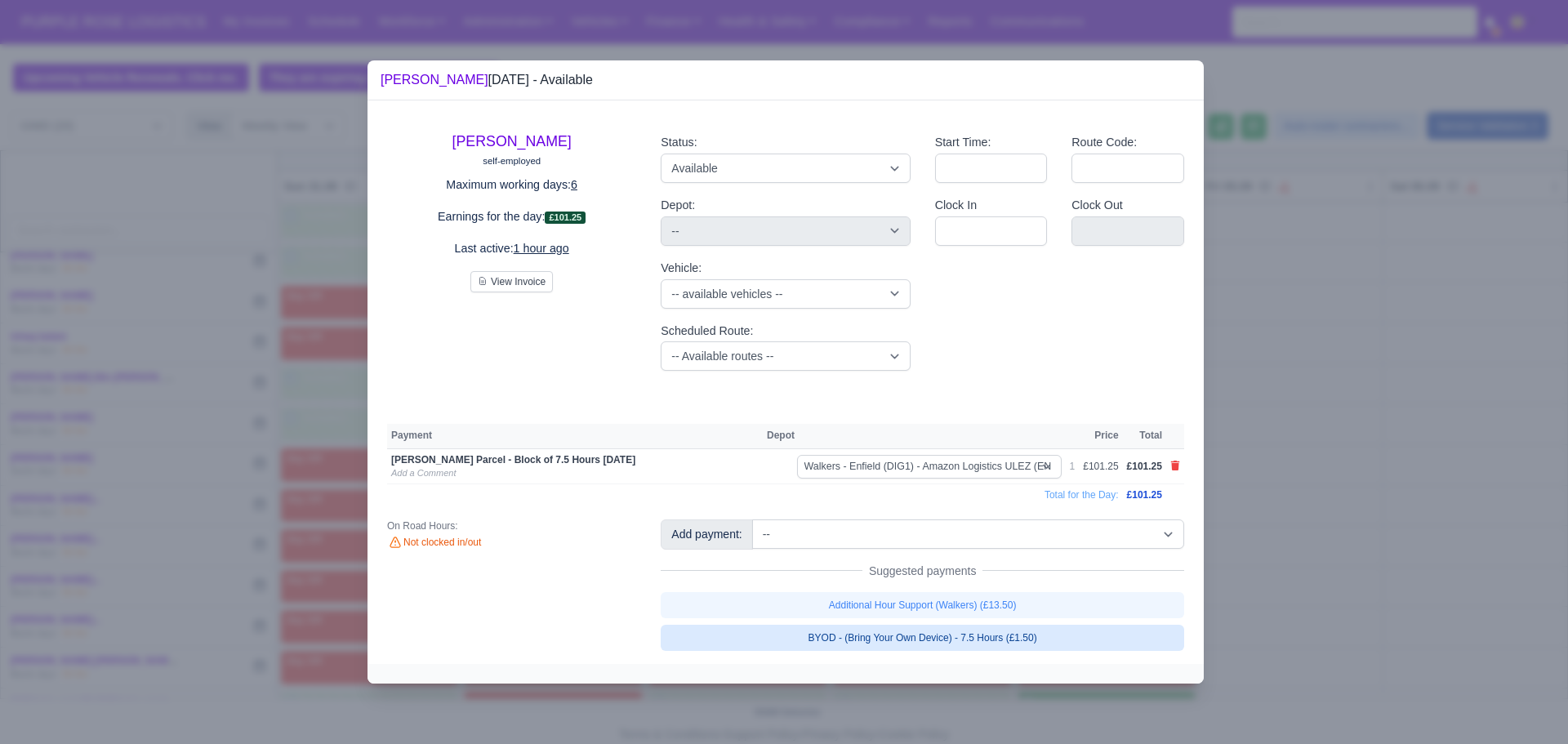
click at [941, 635] on link "BYOD - (Bring Your Own Device) - 7.5 Hours (£1.50)" at bounding box center [922, 638] width 523 height 27
select select "5"
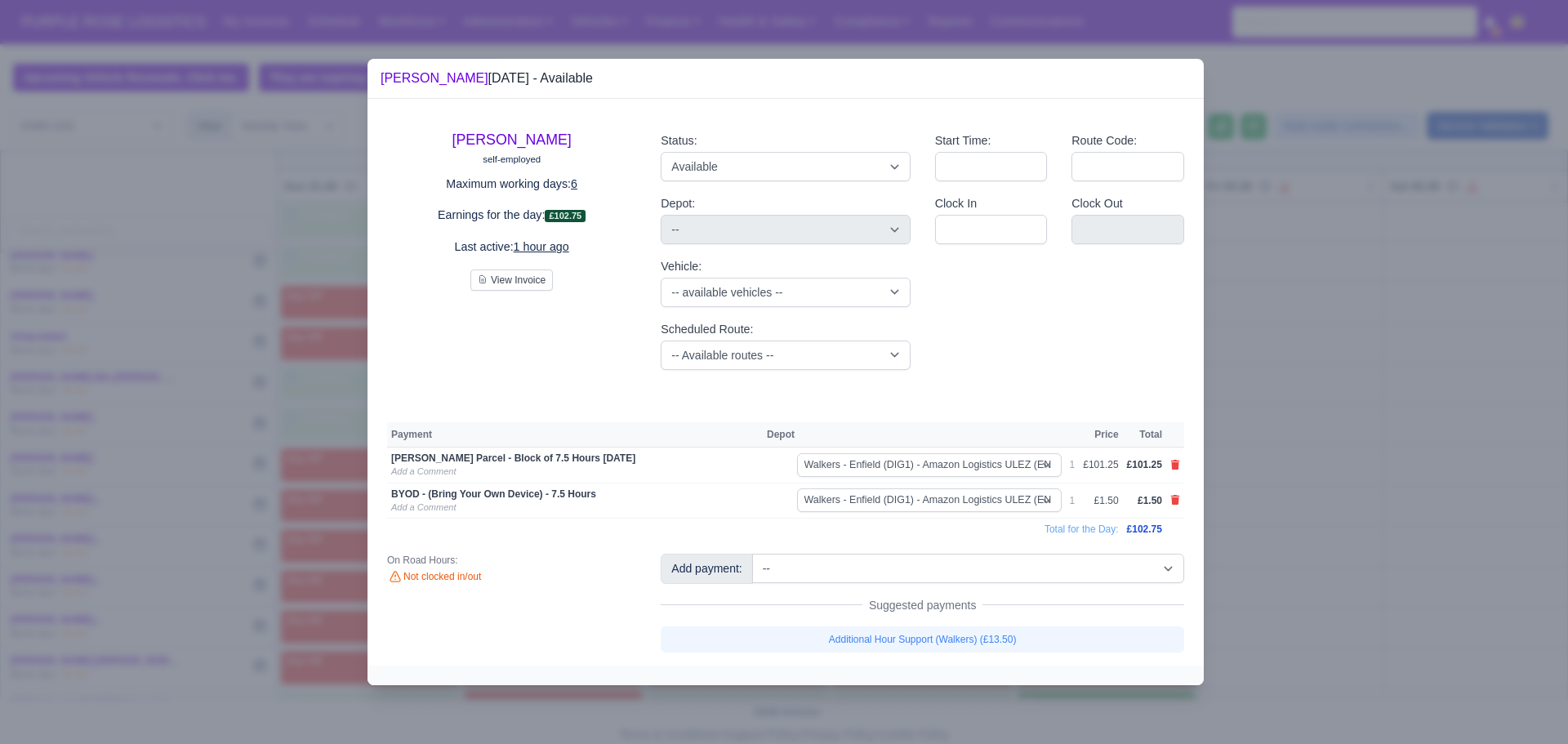
click at [1251, 537] on div at bounding box center [784, 372] width 1568 height 744
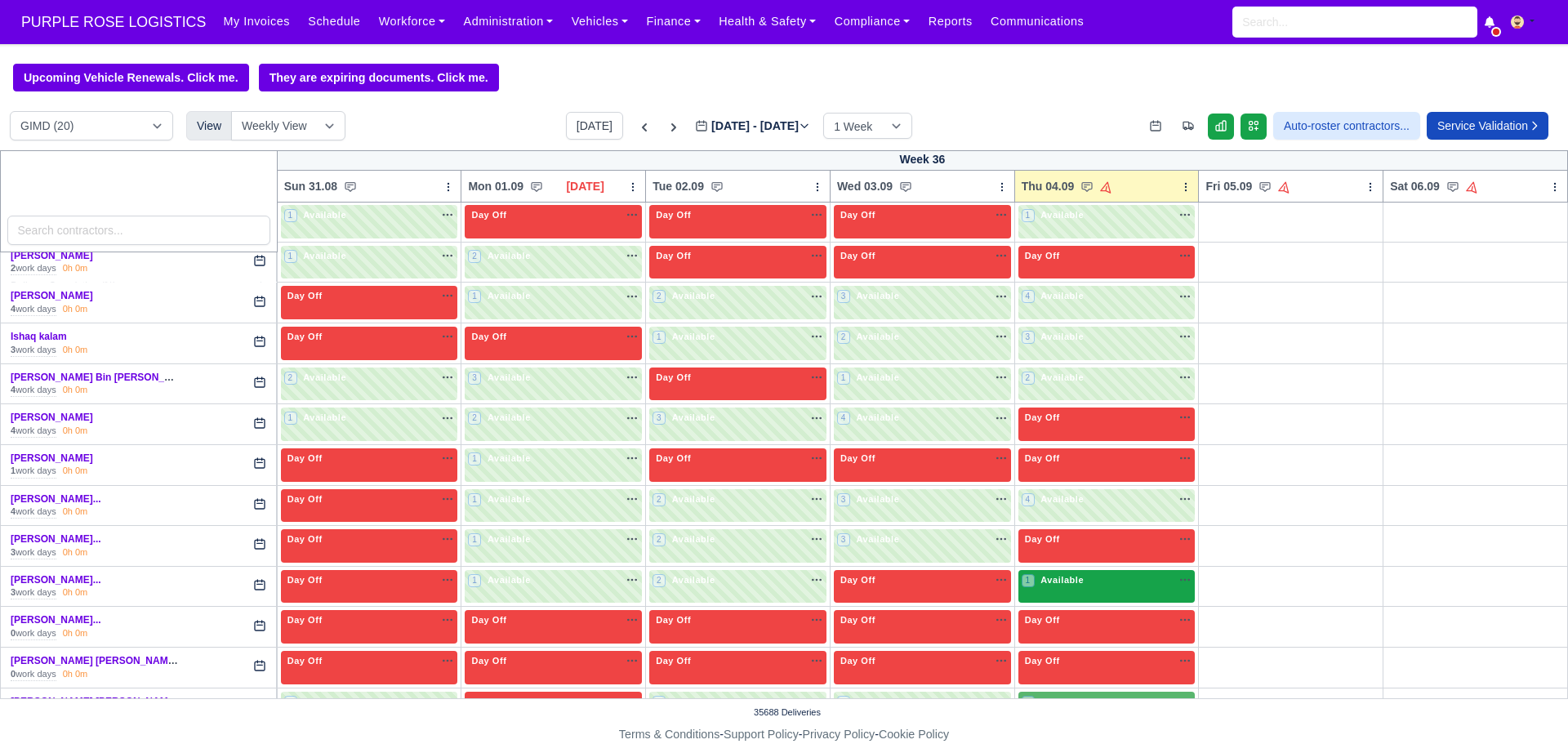
click at [1092, 594] on div "1 Available" at bounding box center [1107, 586] width 177 height 33
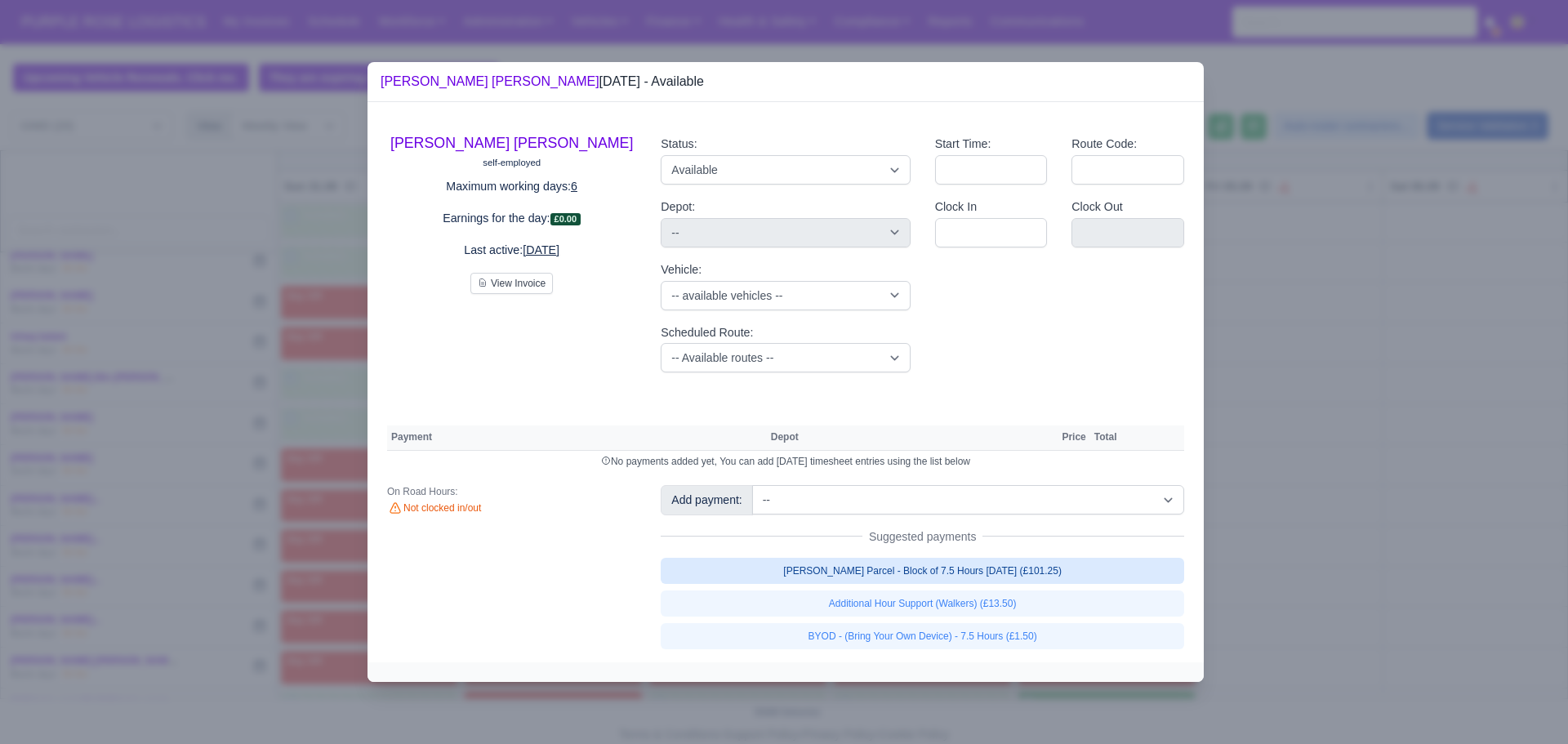
click at [946, 569] on link "[PERSON_NAME] Parcel - Block of 7.5 Hours [DATE] (£101.25)" at bounding box center [922, 571] width 523 height 27
select select "5"
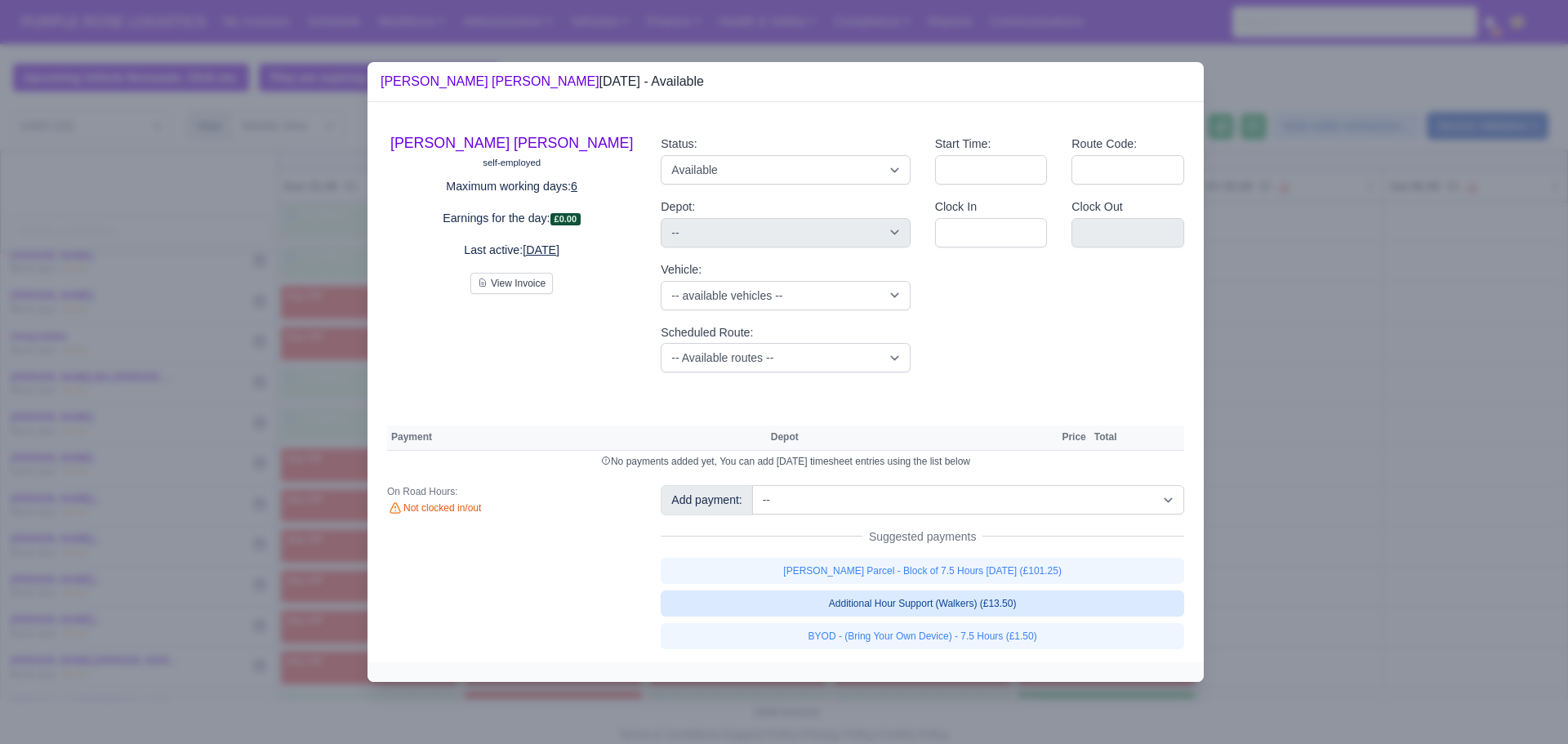
select select "5"
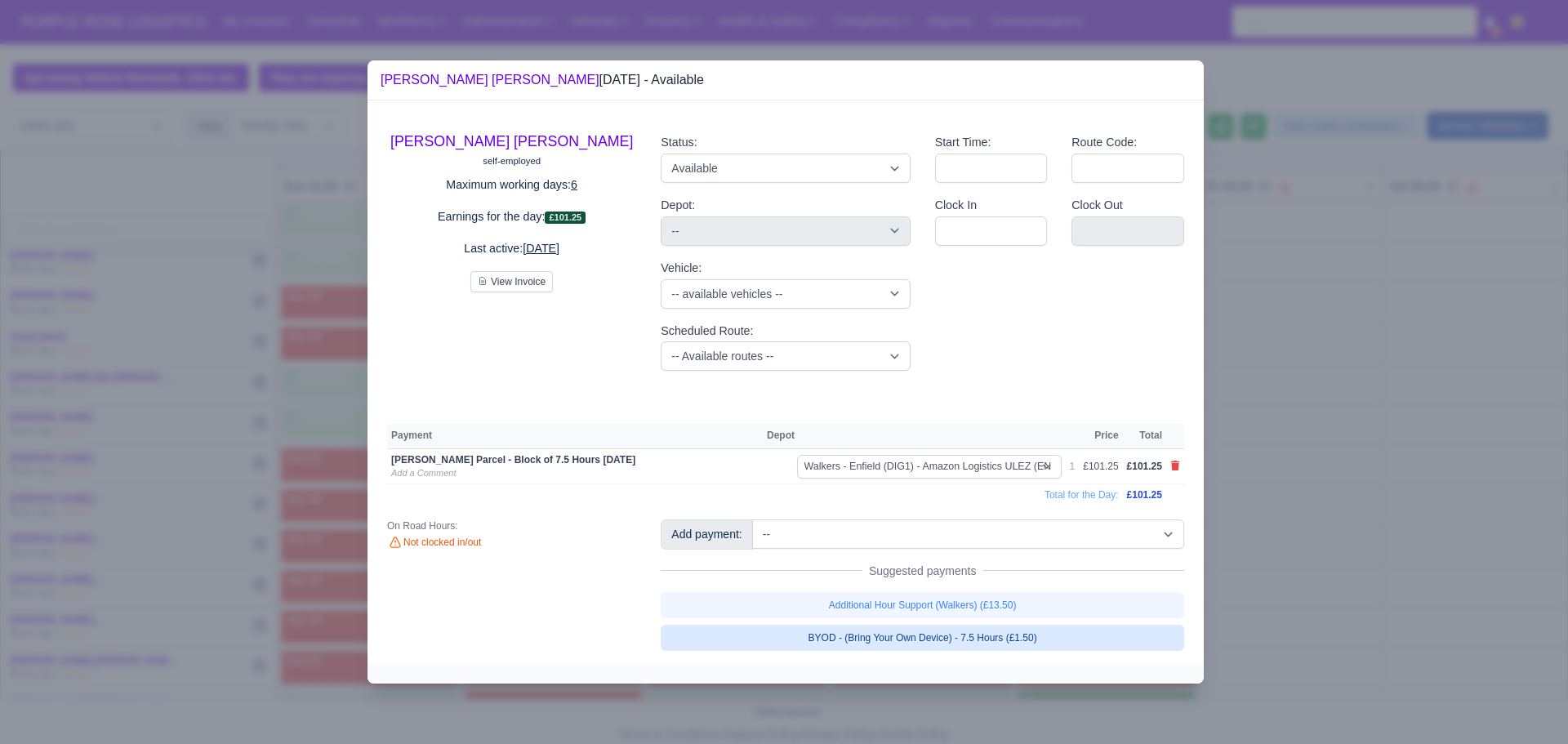
click at [941, 643] on link "BYOD - (Bring Your Own Device) - 7.5 Hours (£1.50)" at bounding box center [922, 638] width 523 height 27
select select "5"
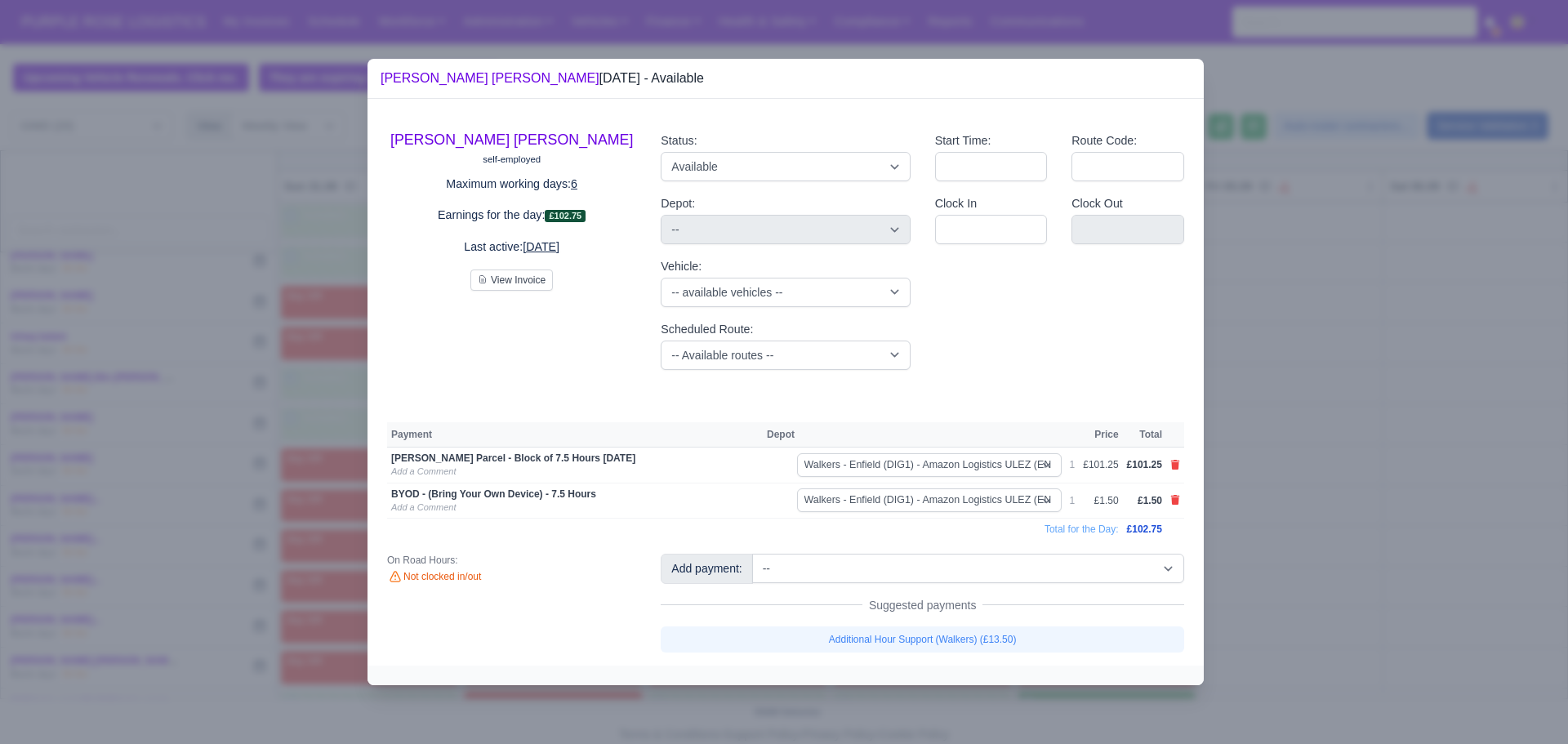
click at [1260, 578] on div at bounding box center [784, 372] width 1568 height 744
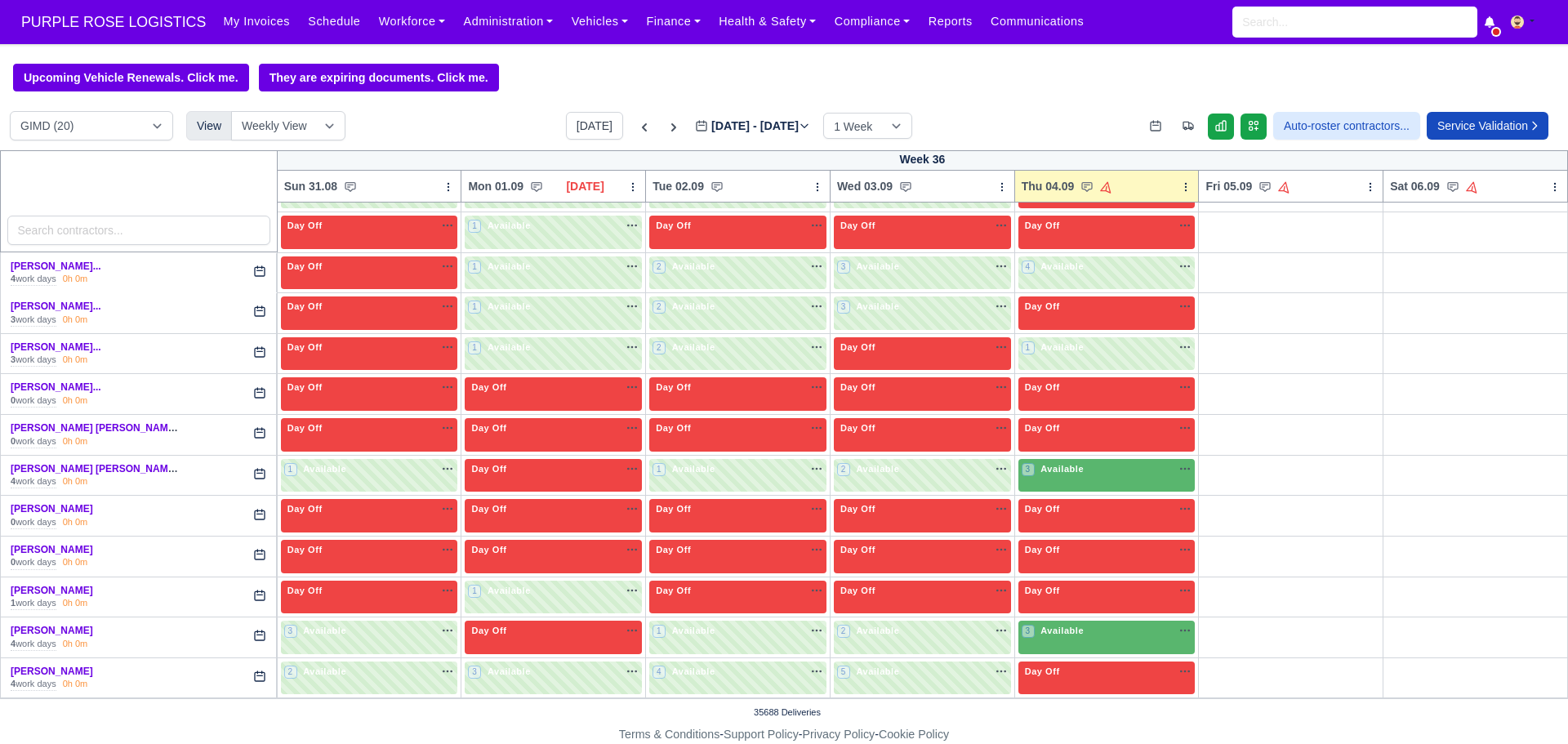
scroll to position [529, 0]
click at [1095, 470] on div "3 Available na" at bounding box center [1107, 469] width 171 height 14
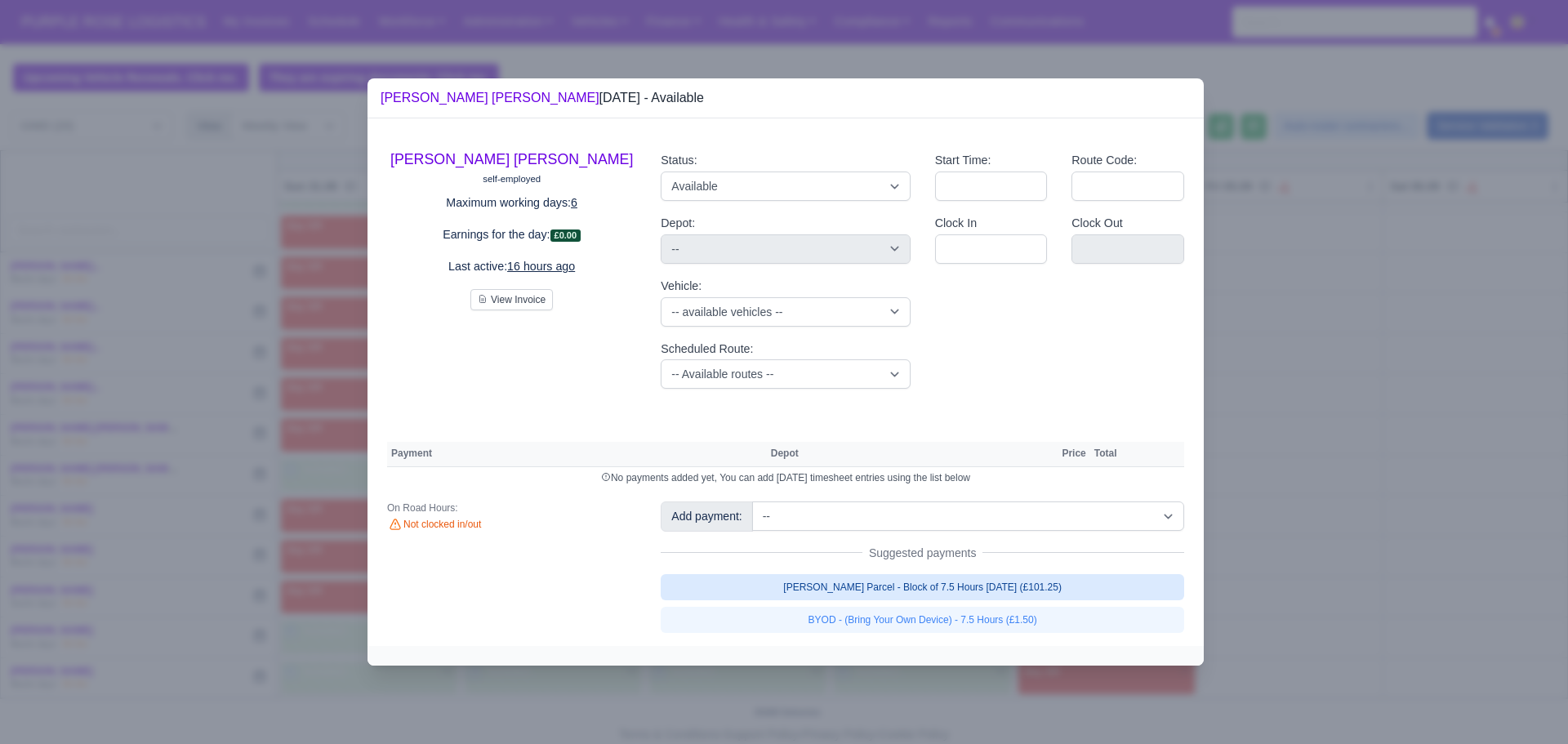
click at [934, 593] on link "[PERSON_NAME] Parcel - Block of 7.5 Hours [DATE] (£101.25)" at bounding box center [922, 587] width 523 height 27
select select "5"
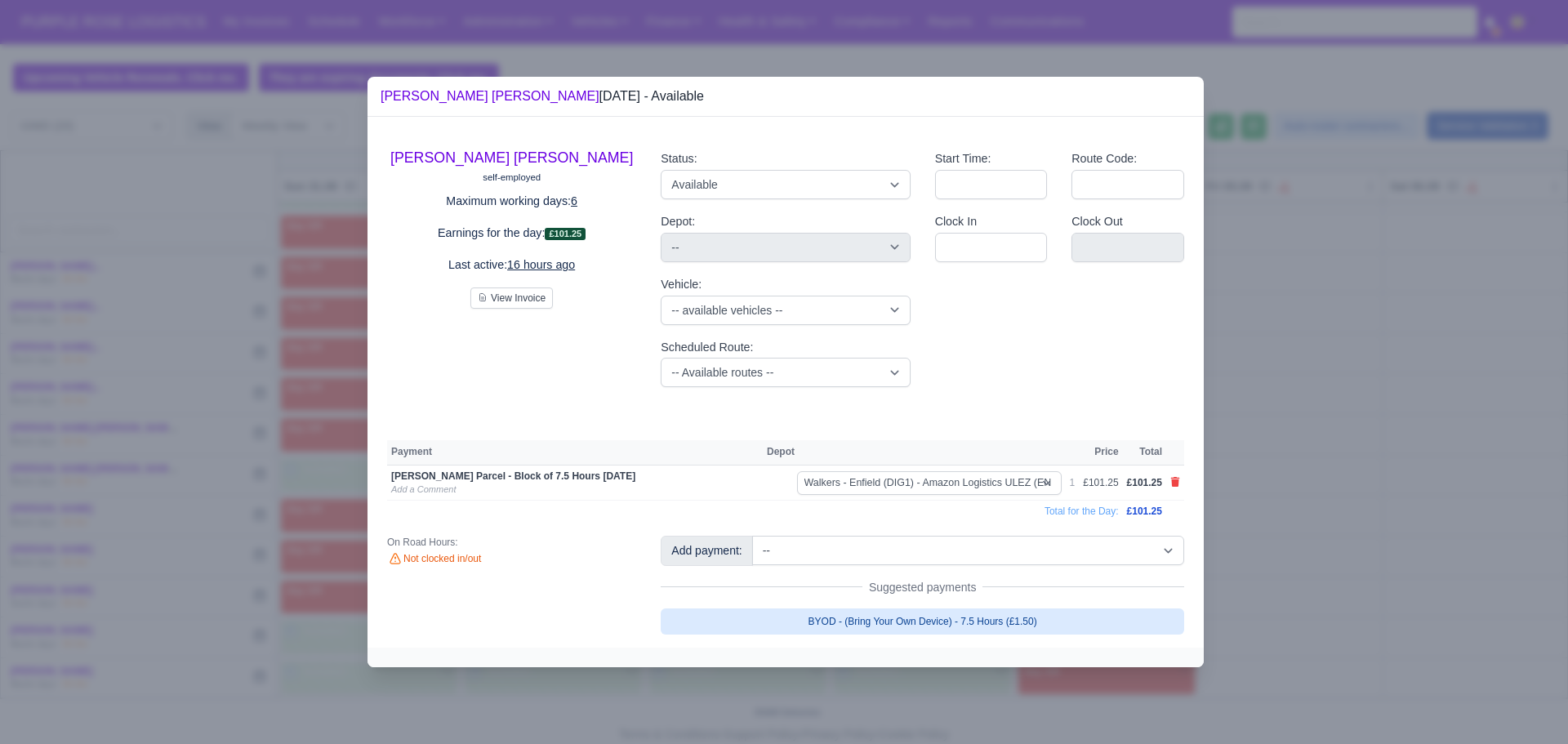
click at [931, 616] on link "BYOD - (Bring Your Own Device) - 7.5 Hours (£1.50)" at bounding box center [922, 622] width 523 height 27
select select "5"
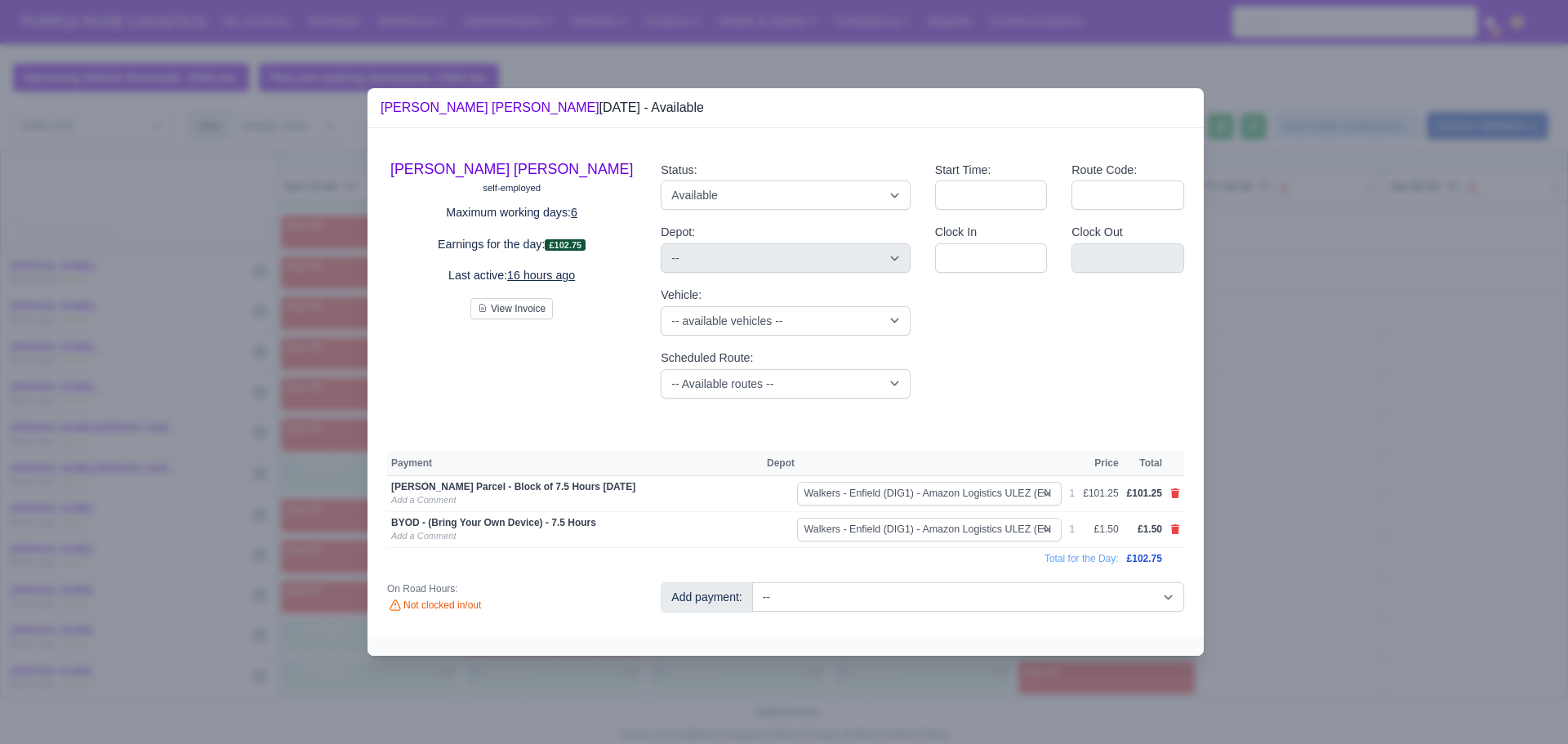
click at [1340, 552] on div at bounding box center [784, 372] width 1568 height 744
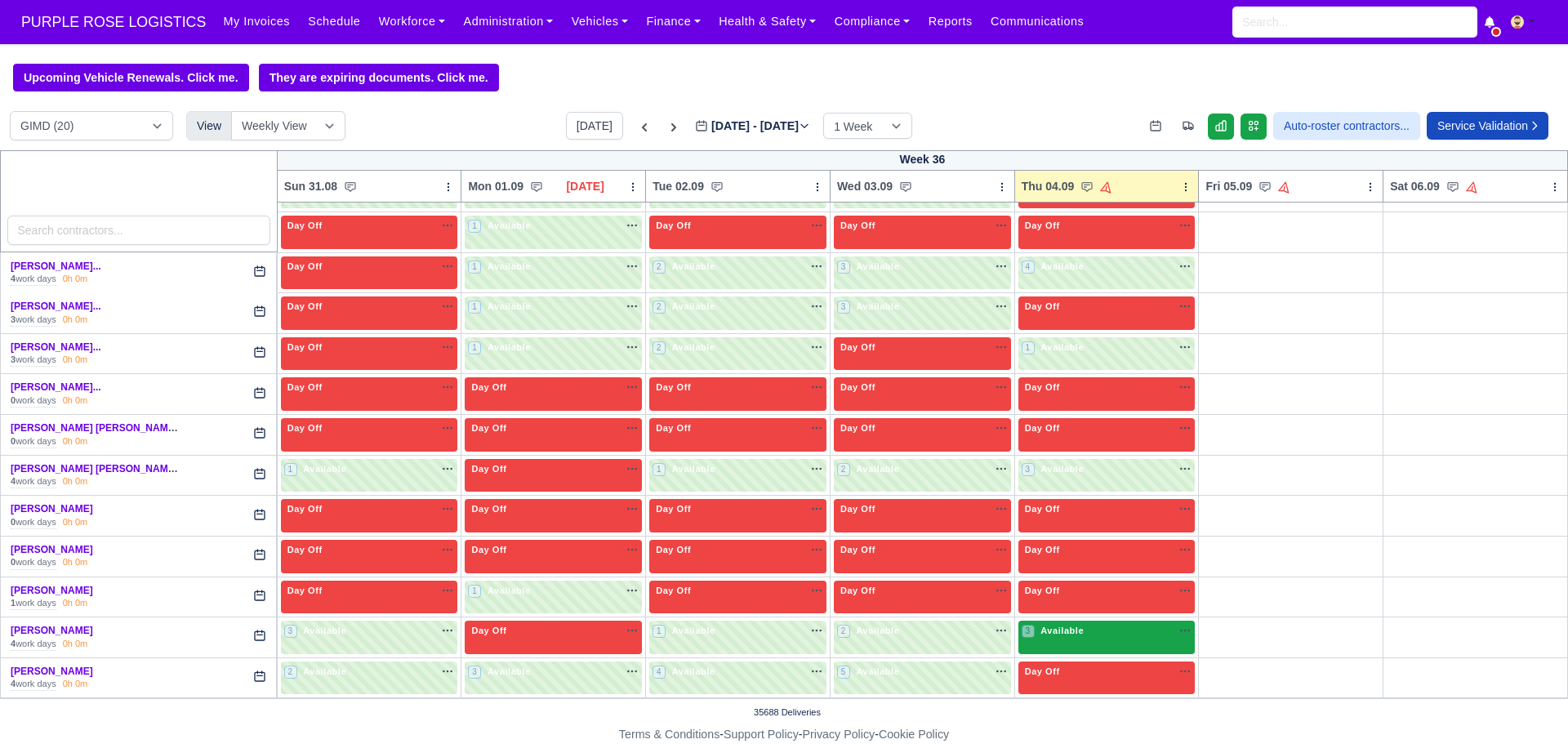
click at [1075, 626] on span "Available" at bounding box center [1062, 630] width 49 height 11
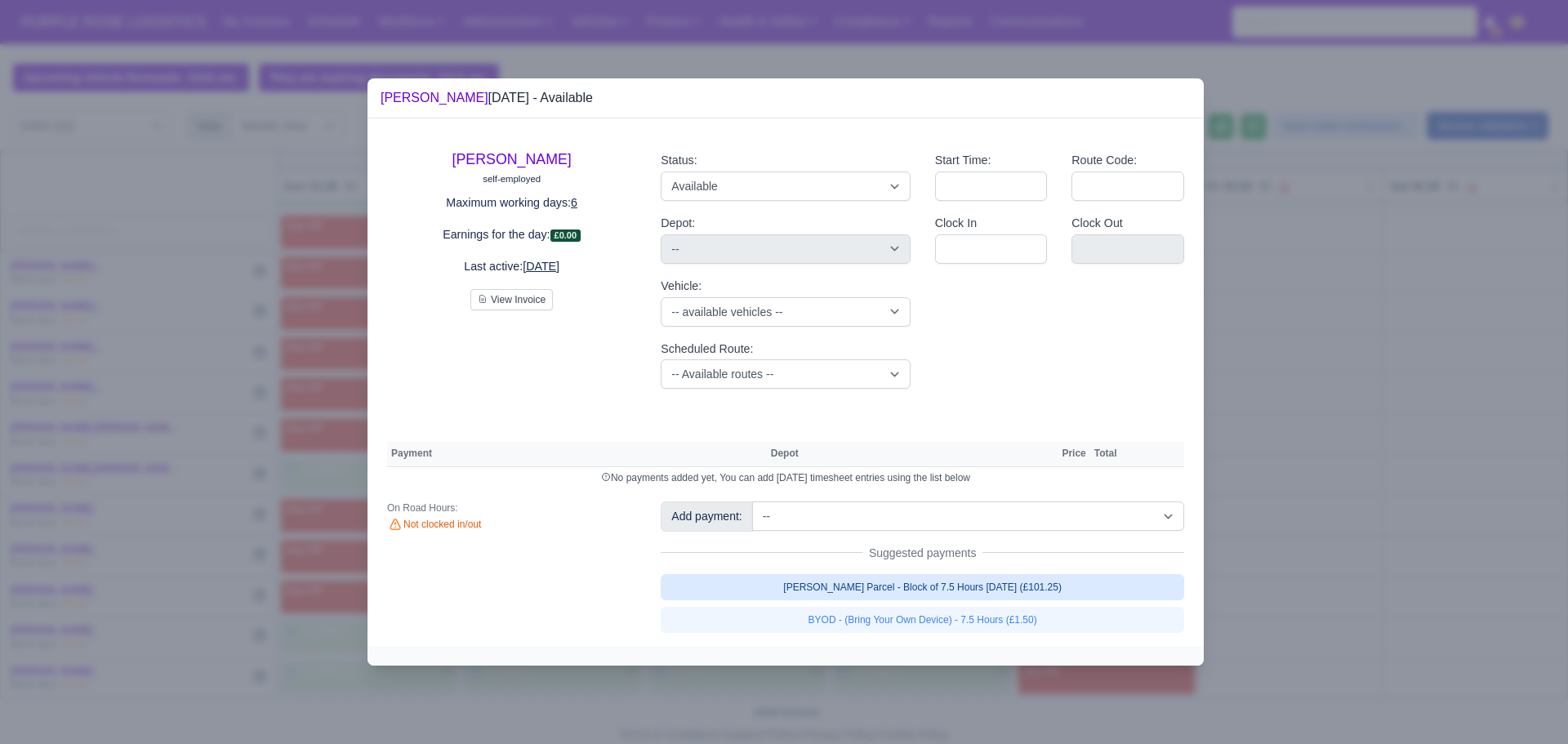
click at [963, 585] on link "[PERSON_NAME] Parcel - Block of 7.5 Hours [DATE] (£101.25)" at bounding box center [922, 587] width 523 height 27
select select "5"
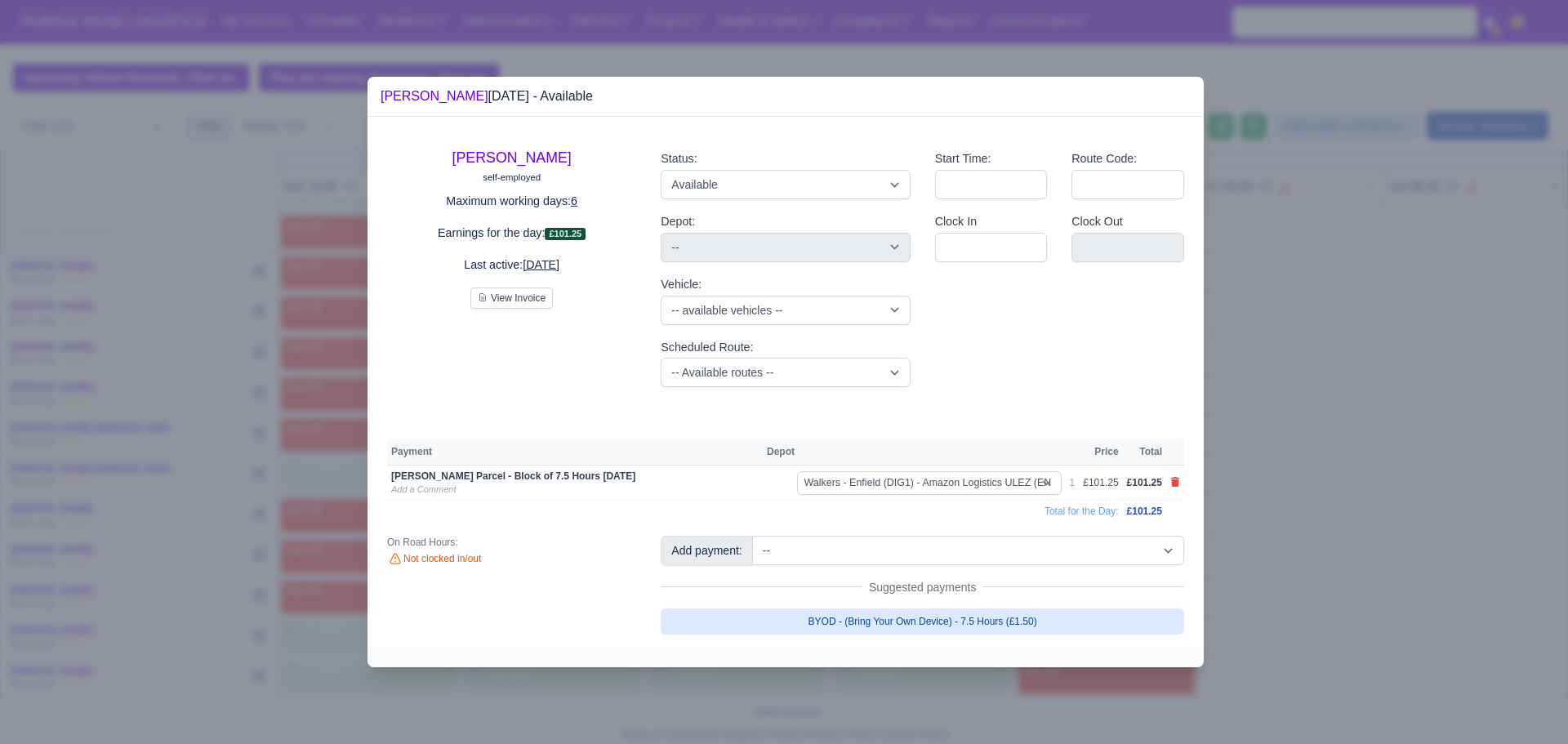
click at [942, 613] on link "BYOD - (Bring Your Own Device) - 7.5 Hours (£1.50)" at bounding box center [922, 622] width 523 height 27
select select "5"
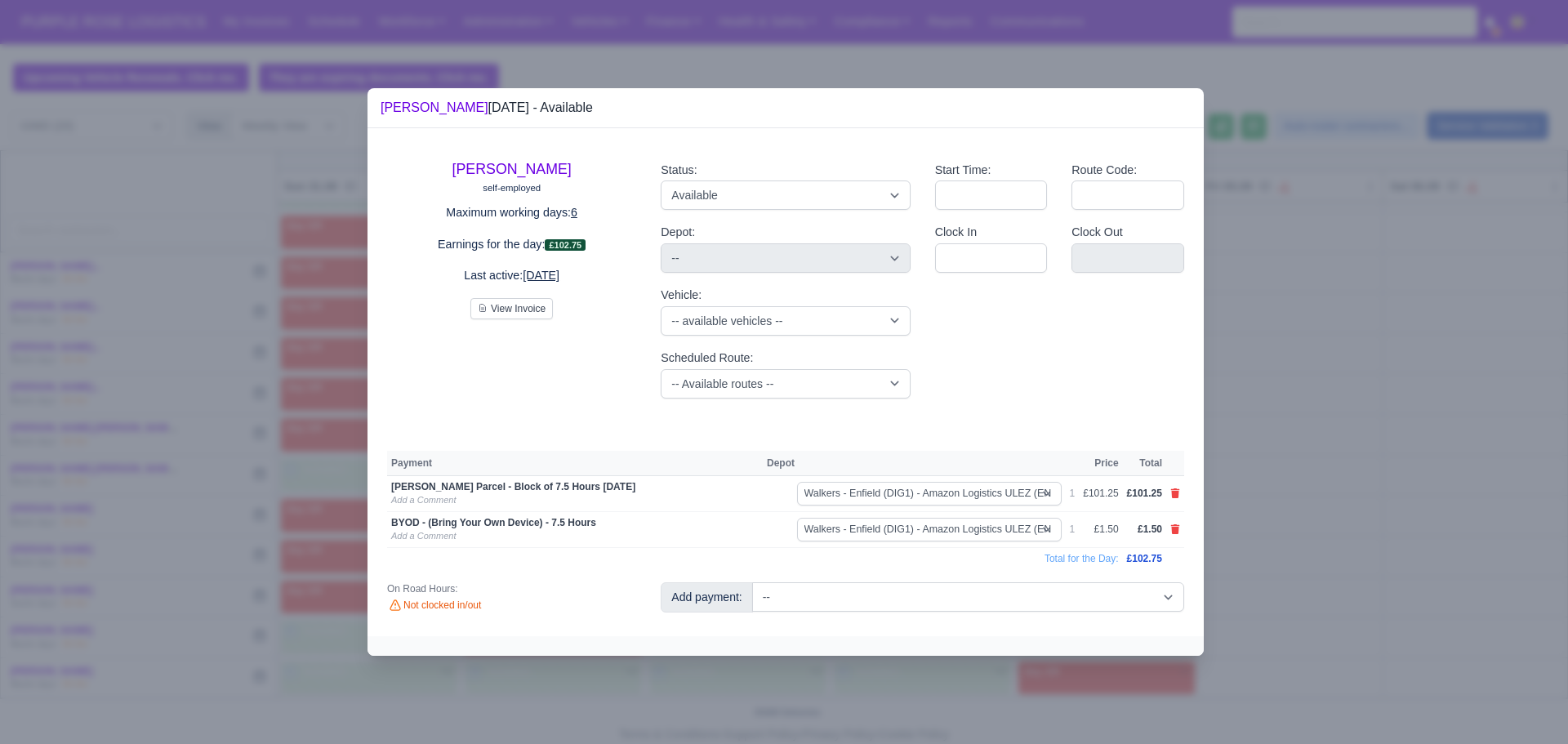
click at [1376, 482] on div at bounding box center [784, 372] width 1568 height 744
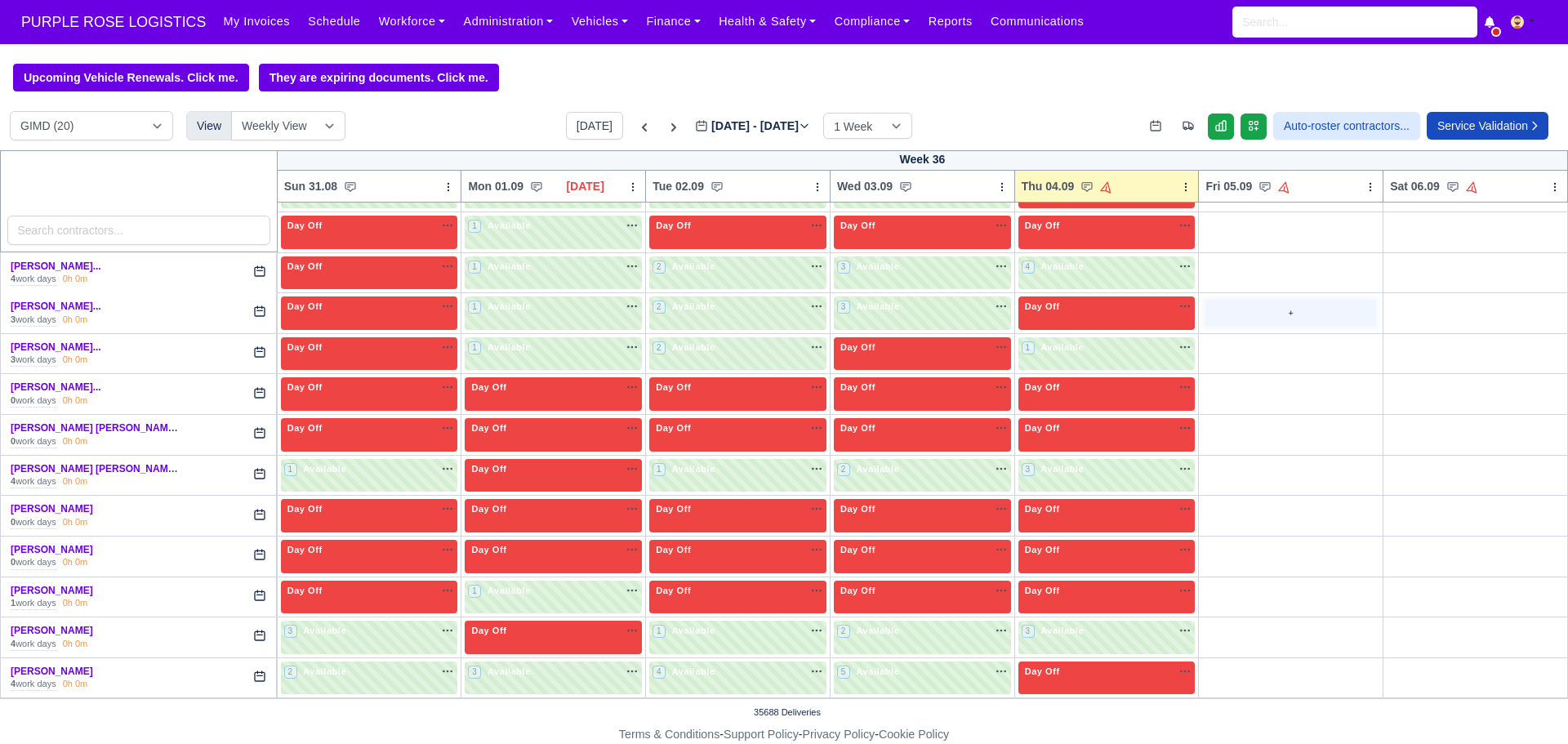
scroll to position [0, 0]
